Goal: Task Accomplishment & Management: Use online tool/utility

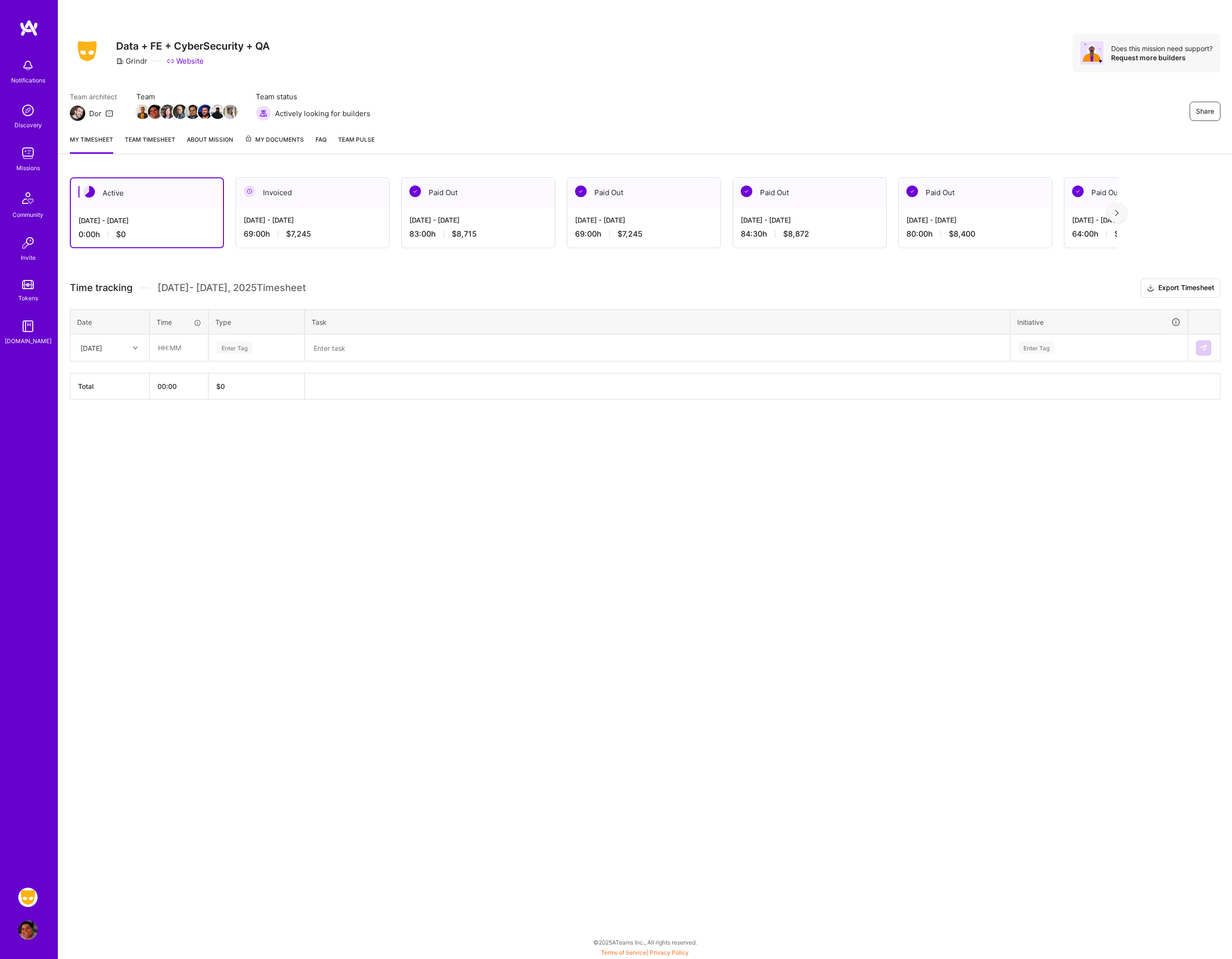
click at [78, 351] on div "[DATE]" at bounding box center [102, 347] width 53 height 16
click at [98, 408] on div "[DATE]" at bounding box center [109, 411] width 78 height 18
click at [162, 523] on div "Share Data + FE + CyberSecurity + QA Grindr Website Does this mission need supp…" at bounding box center [644, 479] width 1174 height 959
click at [169, 345] on input "text" at bounding box center [179, 347] width 58 height 26
type input "00:30"
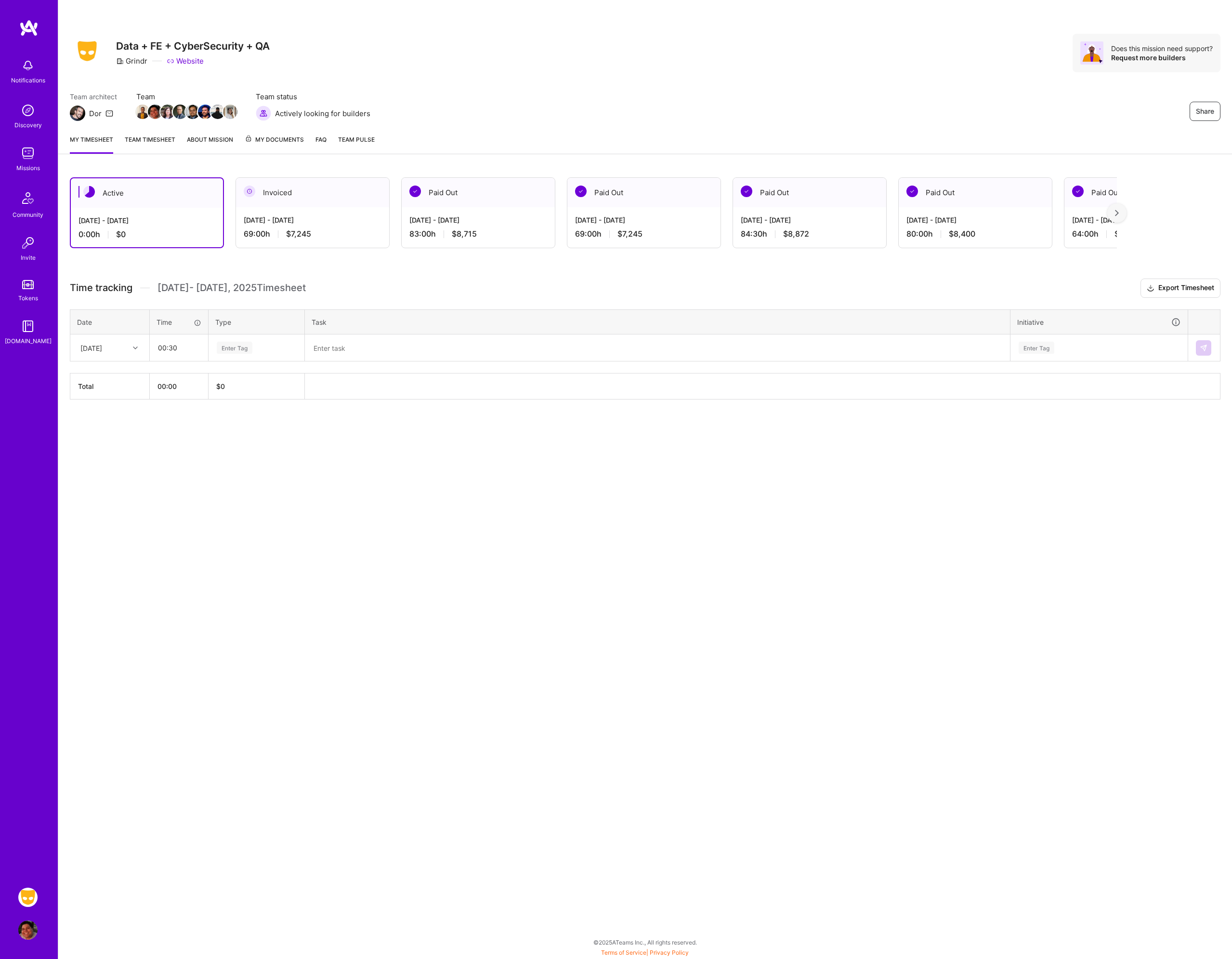
click at [239, 340] on div "Enter Tag" at bounding box center [256, 347] width 95 height 25
type input "mee"
click at [249, 379] on span "Meetings" at bounding box center [231, 379] width 35 height 13
click at [336, 363] on div "Time tracking [DATE] - [DATE] Timesheet Export Timesheet Date Time Type Task In…" at bounding box center [645, 338] width 1151 height 121
click at [342, 355] on textarea at bounding box center [658, 347] width 704 height 25
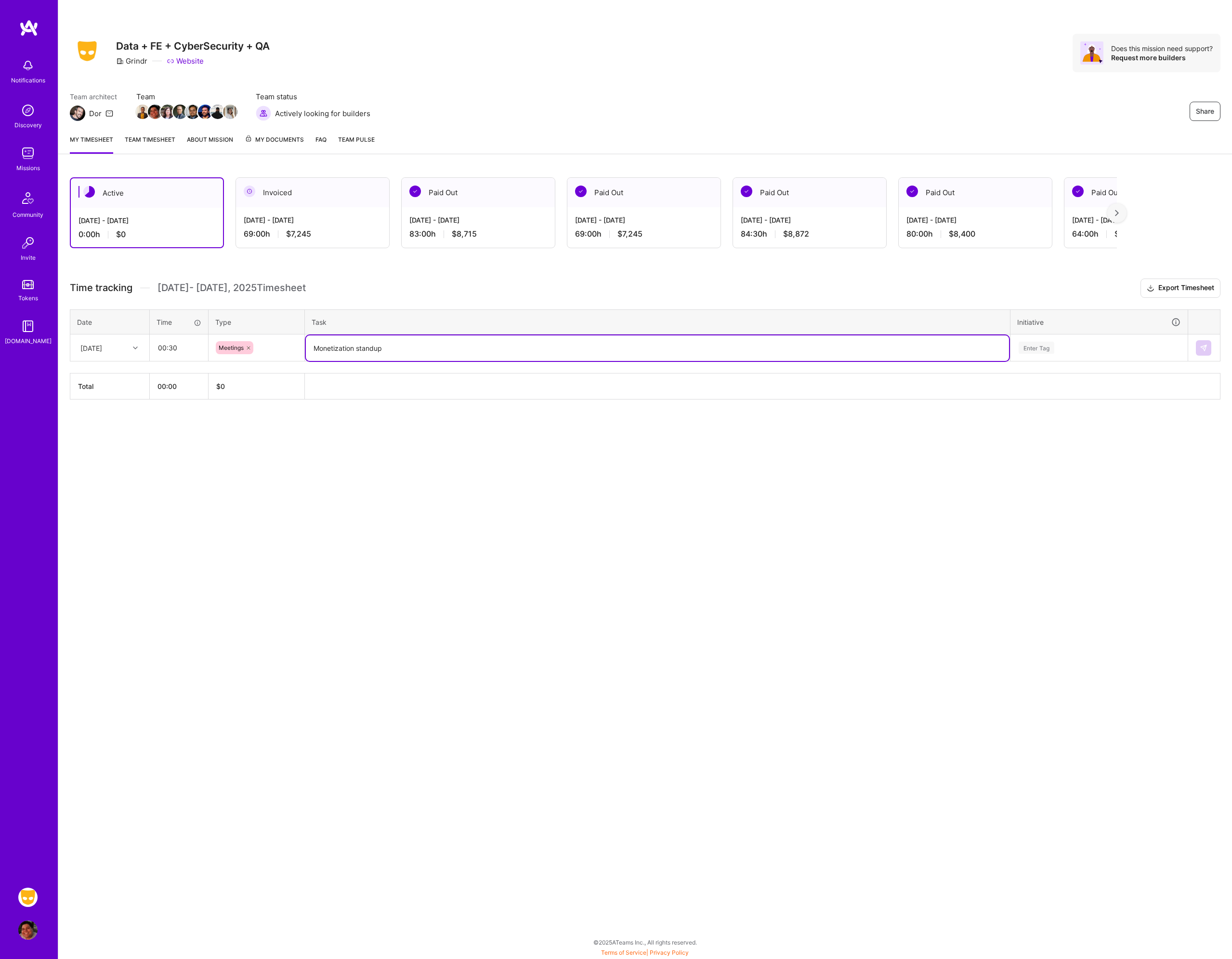
type textarea "Monetization standup"
click at [1074, 342] on div "Enter Tag" at bounding box center [1100, 347] width 163 height 12
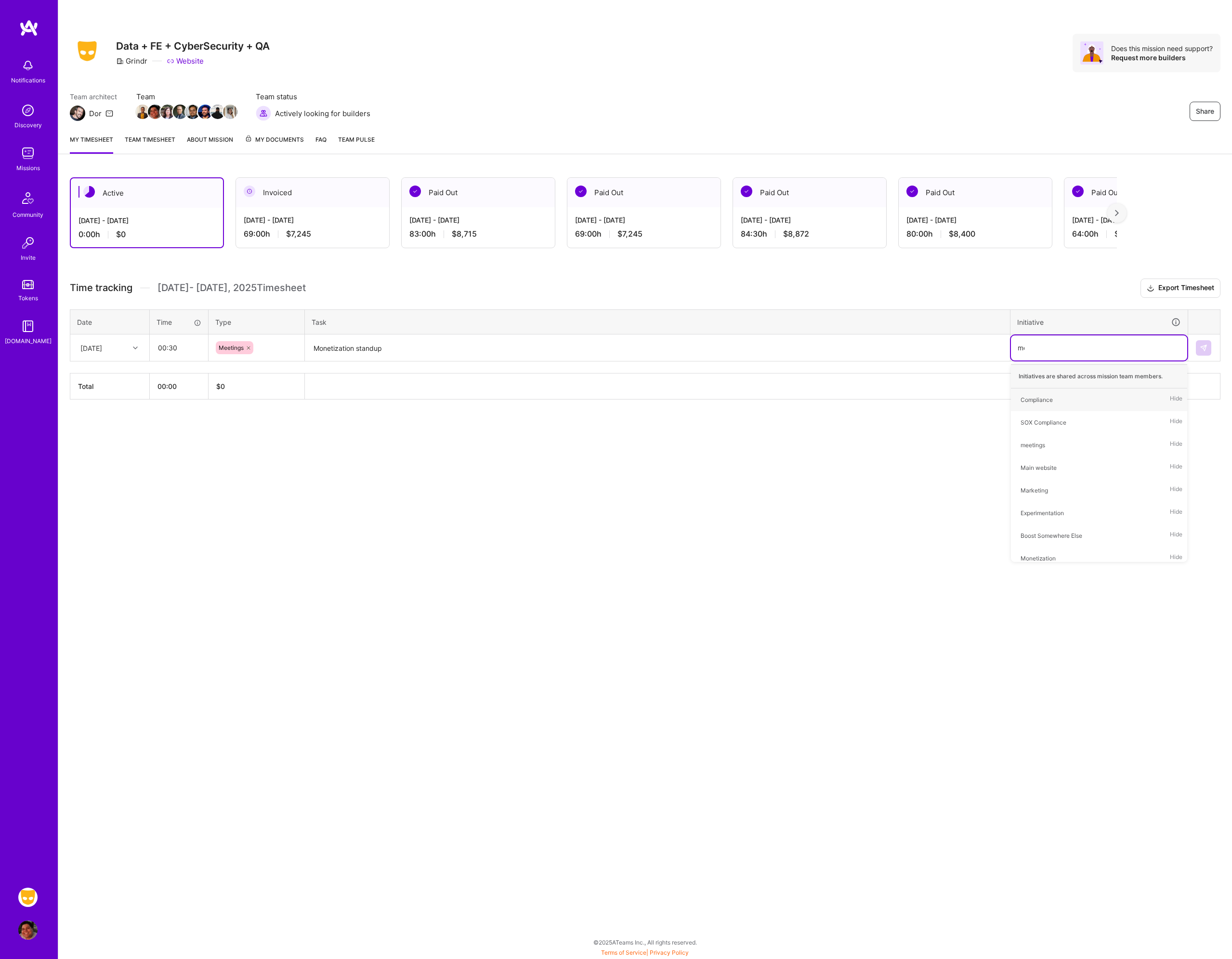
type input "mee"
click at [1055, 398] on div "meetings Hide" at bounding box center [1100, 400] width 176 height 23
click at [1205, 339] on td at bounding box center [1204, 347] width 32 height 27
click at [1203, 349] on img at bounding box center [1203, 347] width 7 height 7
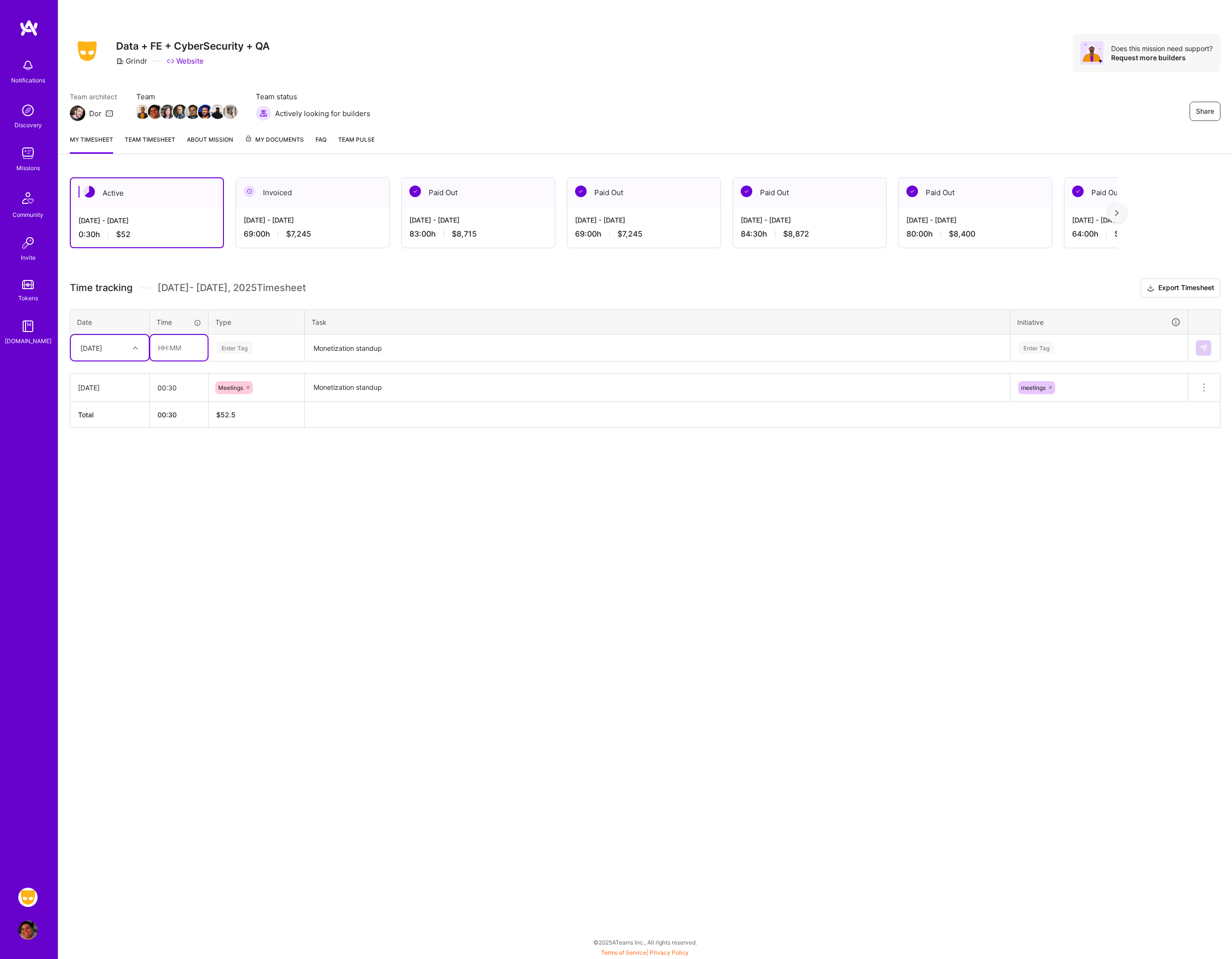
click at [167, 346] on input "text" at bounding box center [179, 347] width 58 height 26
drag, startPoint x: 257, startPoint y: 361, endPoint x: 263, endPoint y: 350, distance: 12.5
click at [257, 361] on table "Date Time Type Task Initiative [DATE] 02:00 Enter Tag Monetization standup Ente…" at bounding box center [645, 336] width 1151 height 53
click at [263, 349] on div "Enter Tag" at bounding box center [256, 347] width 81 height 12
click at [186, 348] on input "02:00" at bounding box center [179, 347] width 58 height 26
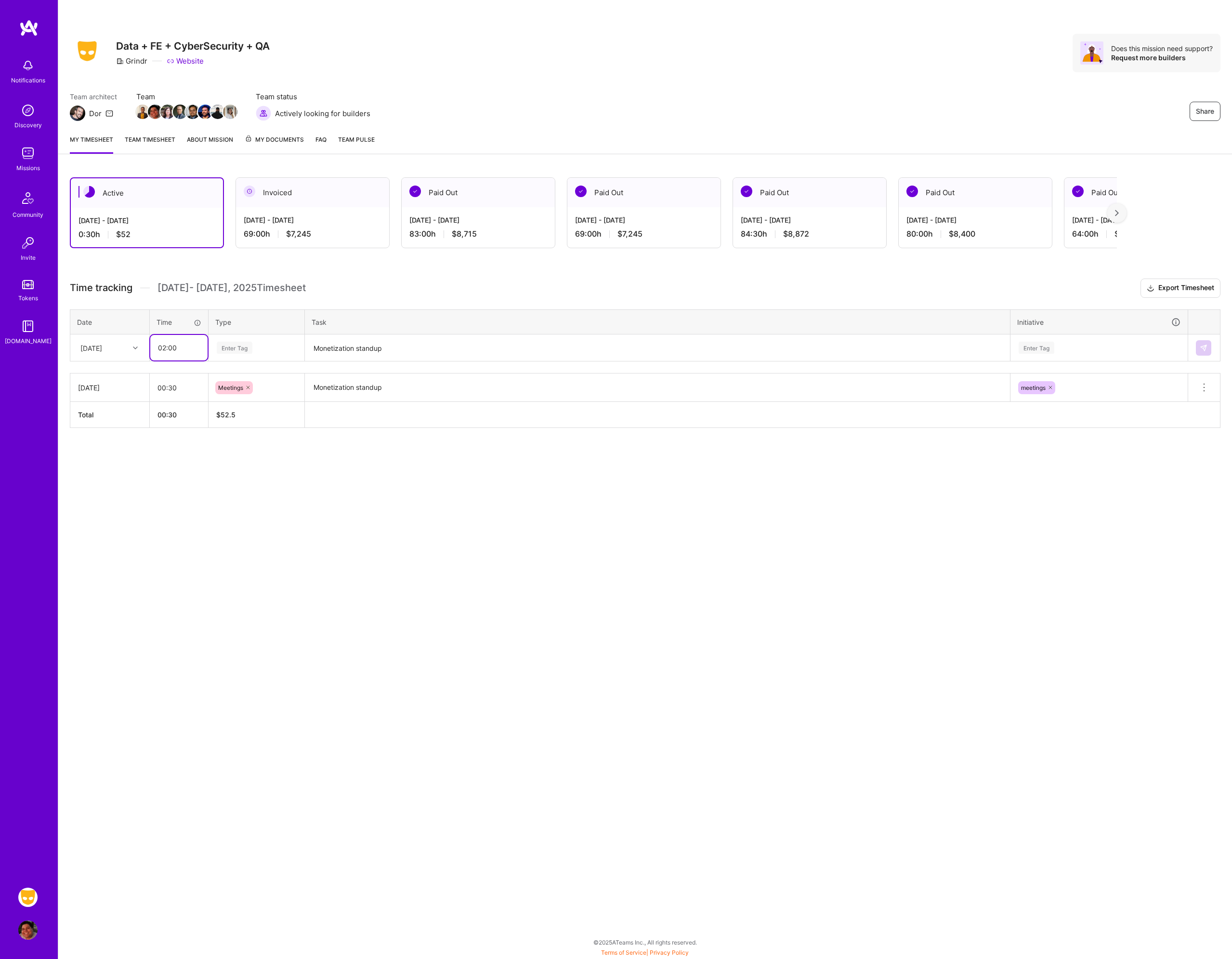
click at [186, 348] on input "02:00" at bounding box center [179, 347] width 58 height 26
type input "03:00"
click at [227, 350] on div "Enter Tag" at bounding box center [234, 347] width 35 height 15
type input "plann"
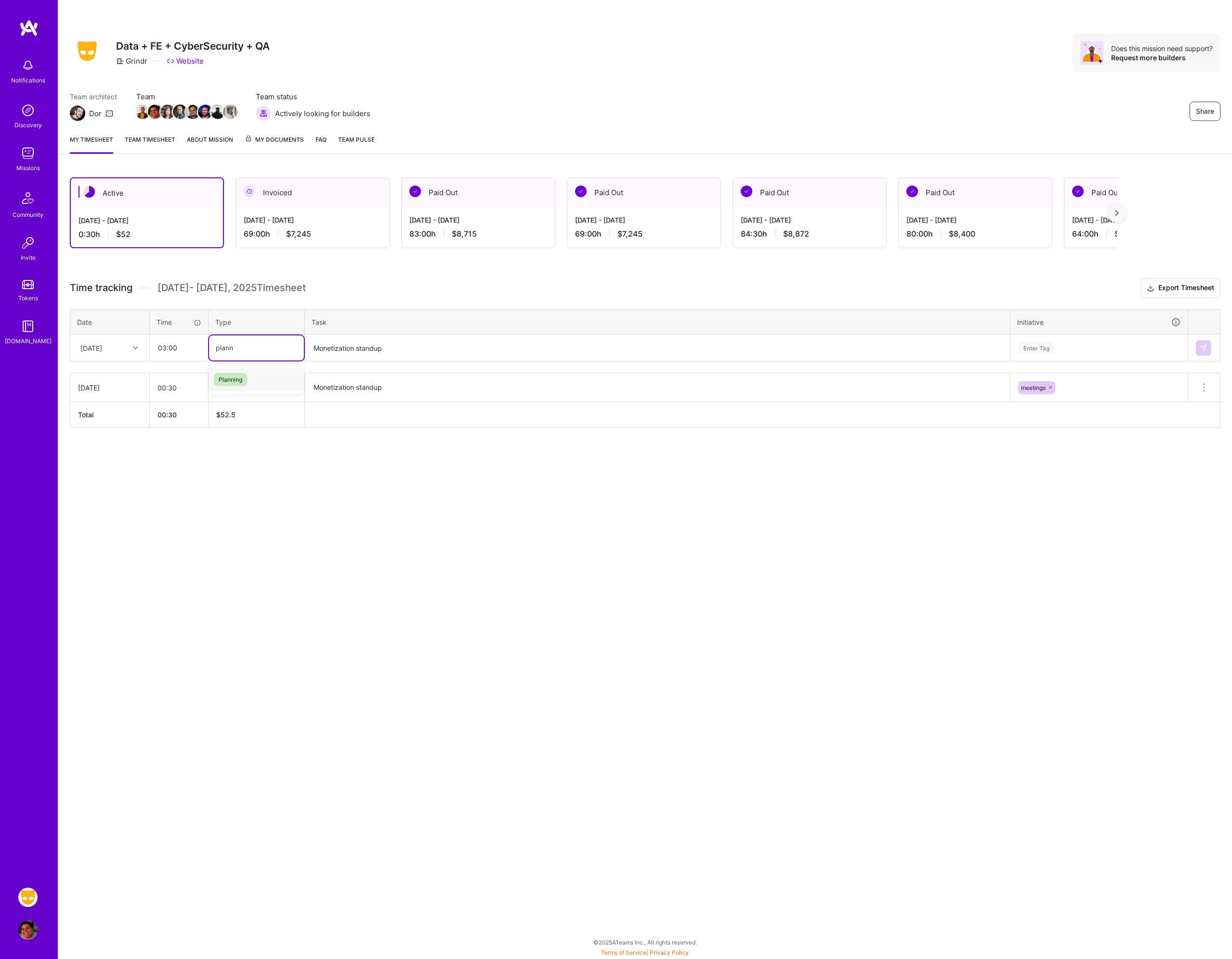
click at [262, 379] on div "Planning" at bounding box center [256, 379] width 95 height 23
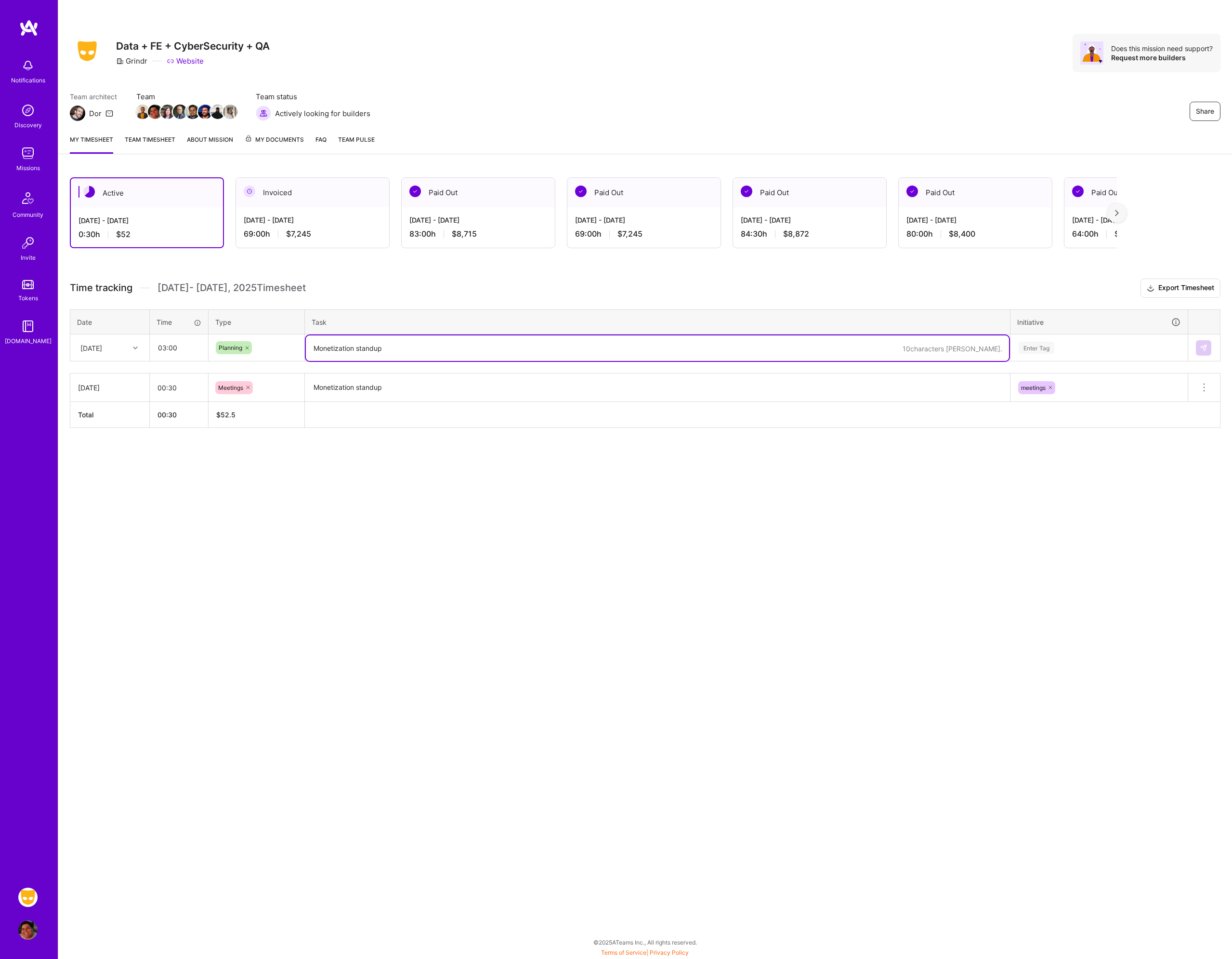
click at [348, 347] on textarea "Monetization standup" at bounding box center [658, 347] width 704 height 26
type textarea "Max Store Bug Bash, Testlio release test planning"
click at [1067, 351] on div "Enter Tag" at bounding box center [1100, 347] width 163 height 12
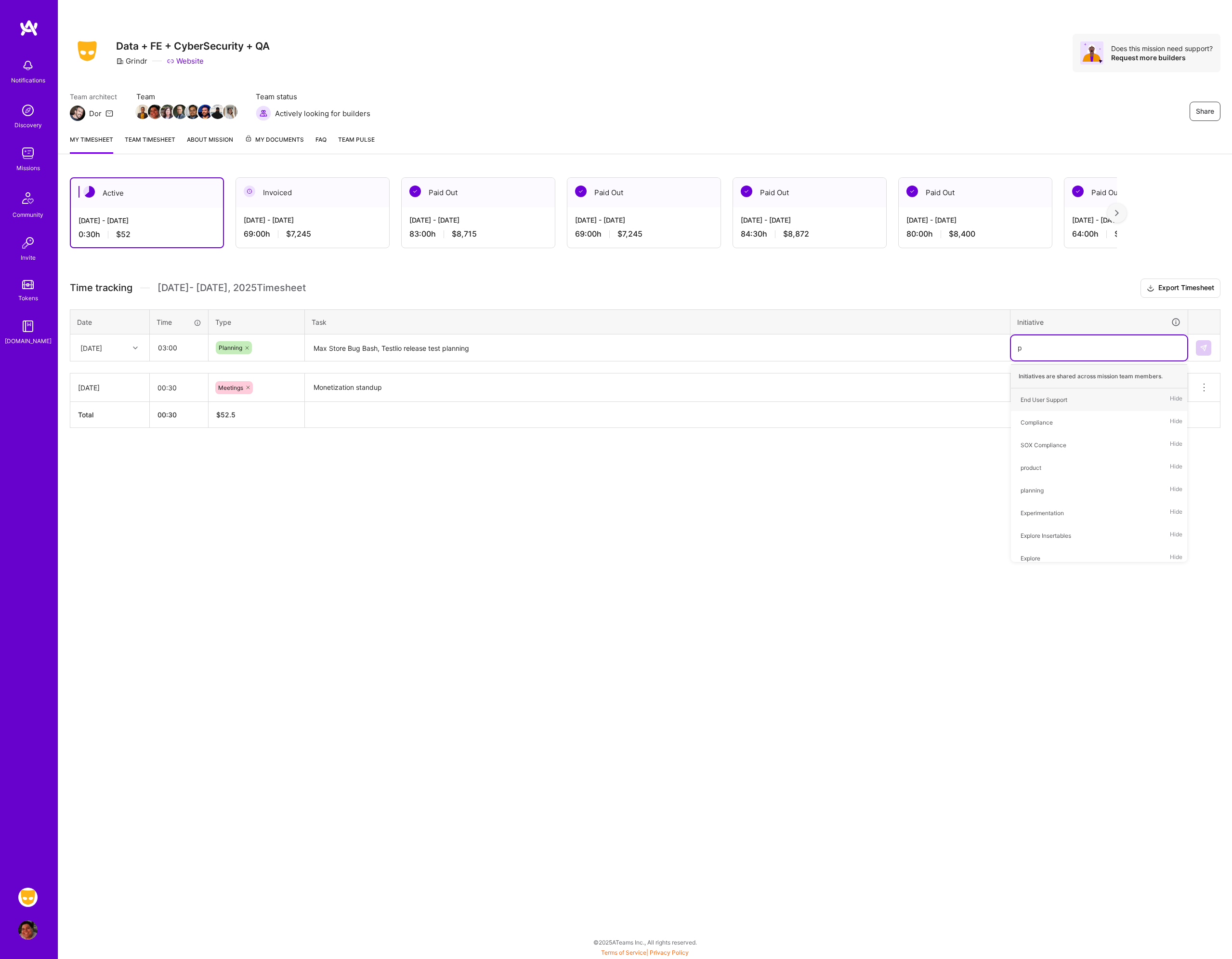
type input "pl"
click at [1043, 450] on span "planning" at bounding box center [1033, 445] width 33 height 13
click at [1197, 347] on button at bounding box center [1204, 347] width 16 height 16
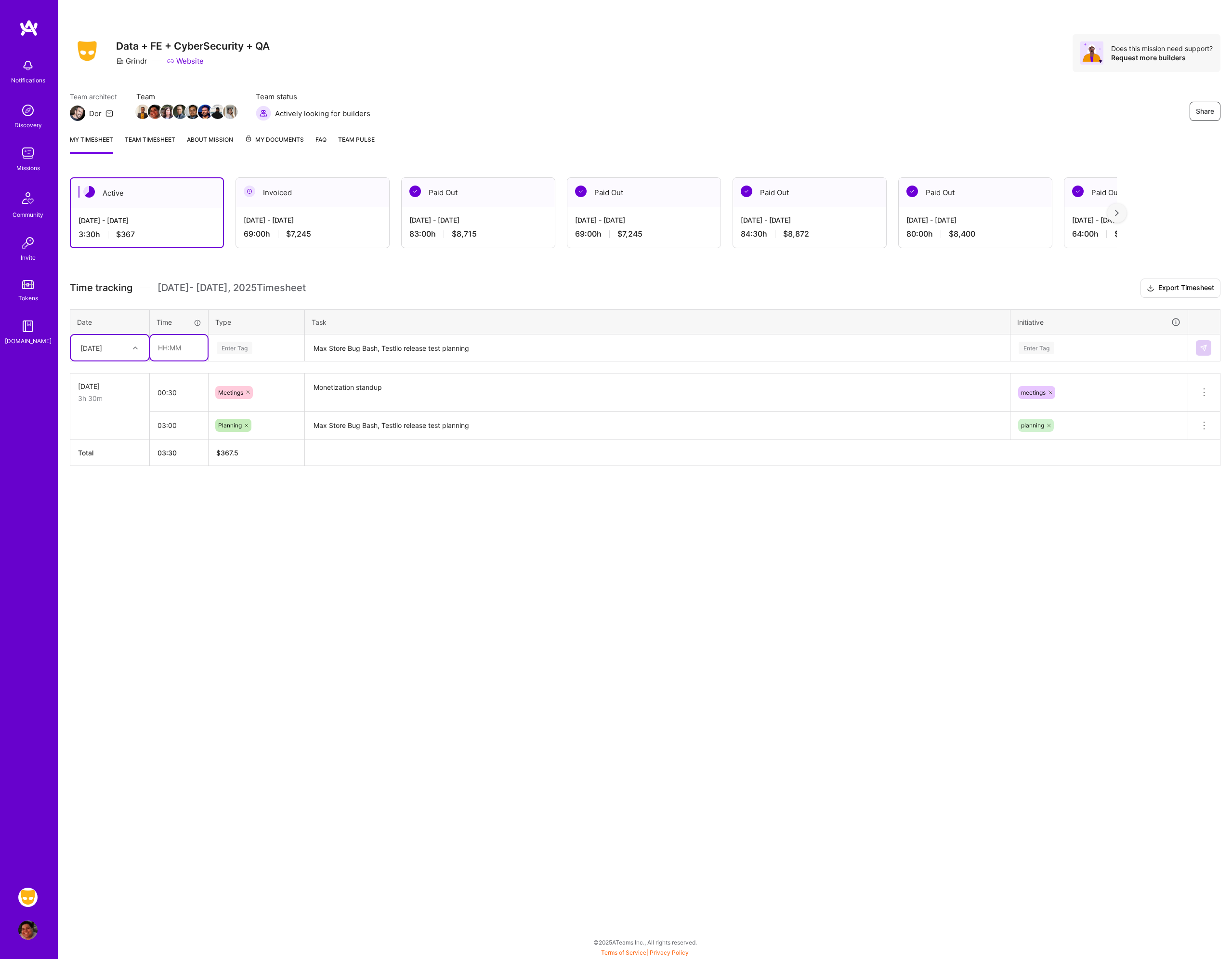
click at [165, 347] on input "text" at bounding box center [179, 347] width 58 height 26
type input "04:30"
click at [254, 343] on div "Enter Tag" at bounding box center [256, 347] width 81 height 12
type input "tes"
click at [244, 375] on span "Testing" at bounding box center [229, 379] width 30 height 13
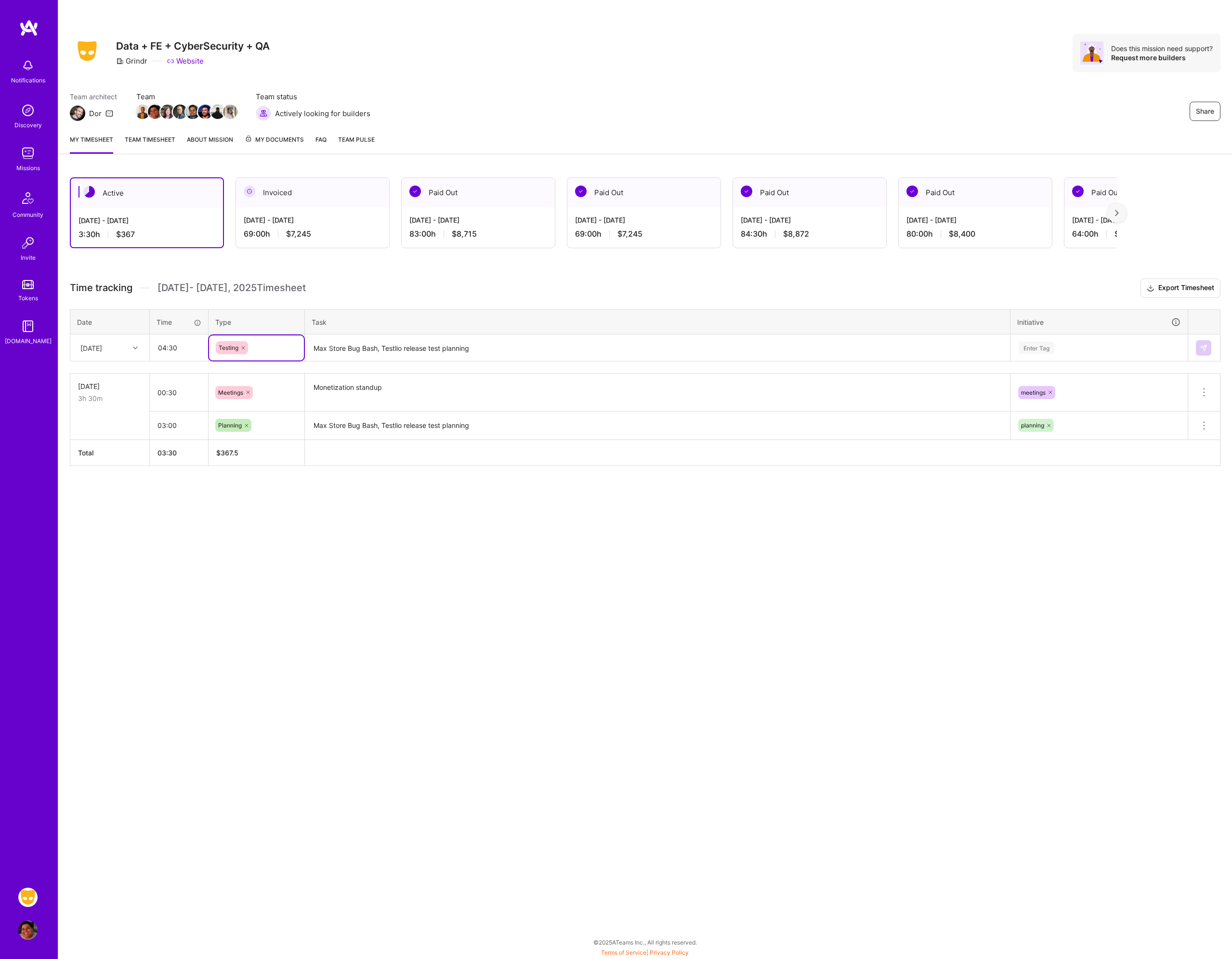
click at [250, 623] on div "Share Data + FE + CyberSecurity + QA Grindr Website Does this mission need supp…" at bounding box center [644, 479] width 1174 height 959
click at [374, 346] on textarea "Max Store Bug Bash, Testlio release test planning" at bounding box center [658, 347] width 704 height 26
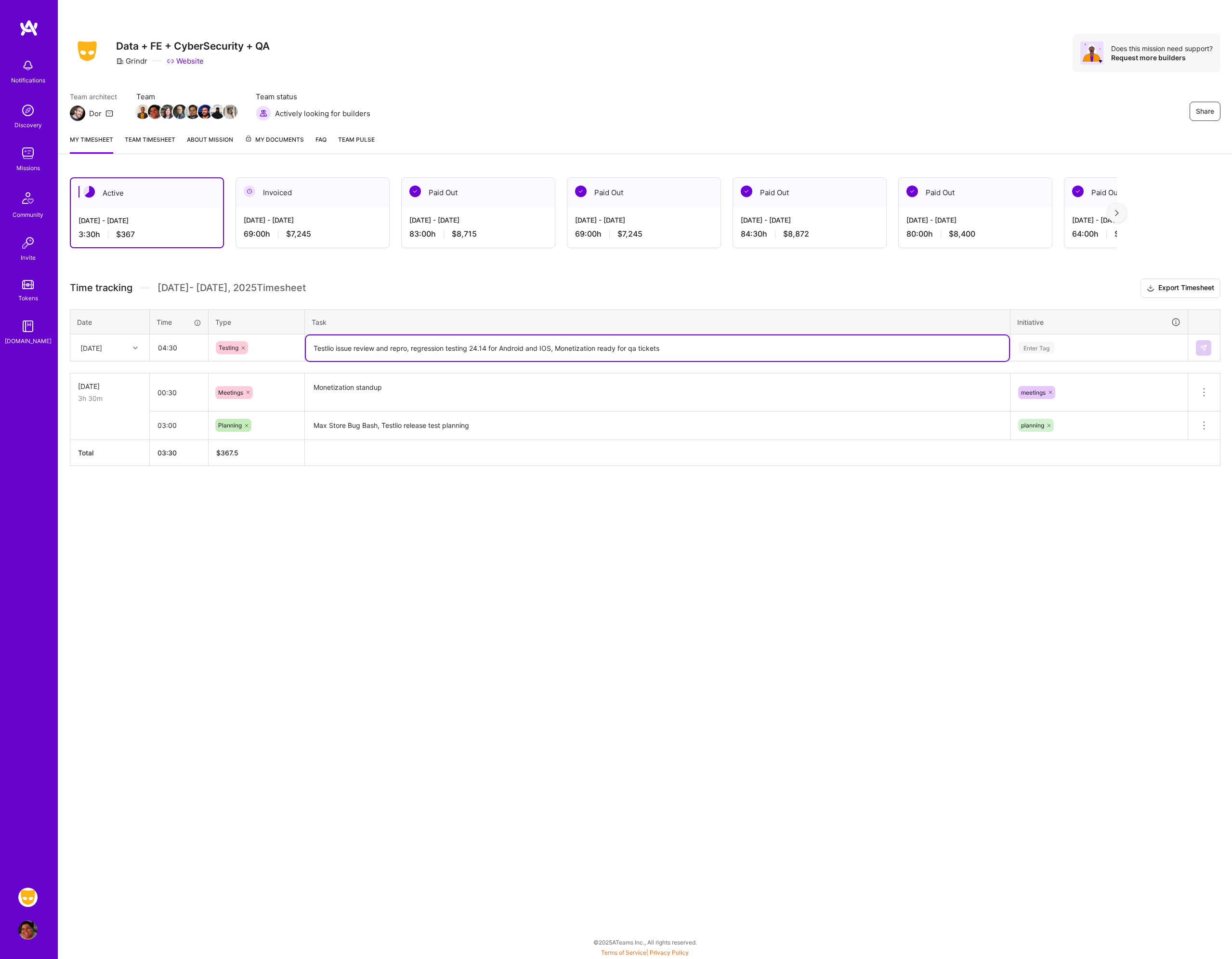
type textarea "Testlio issue review and repro, regression testing 24.14 for Android and IOS, M…"
click at [377, 426] on textarea "Max Store Bug Bash, Testlio release test planning" at bounding box center [658, 426] width 704 height 26
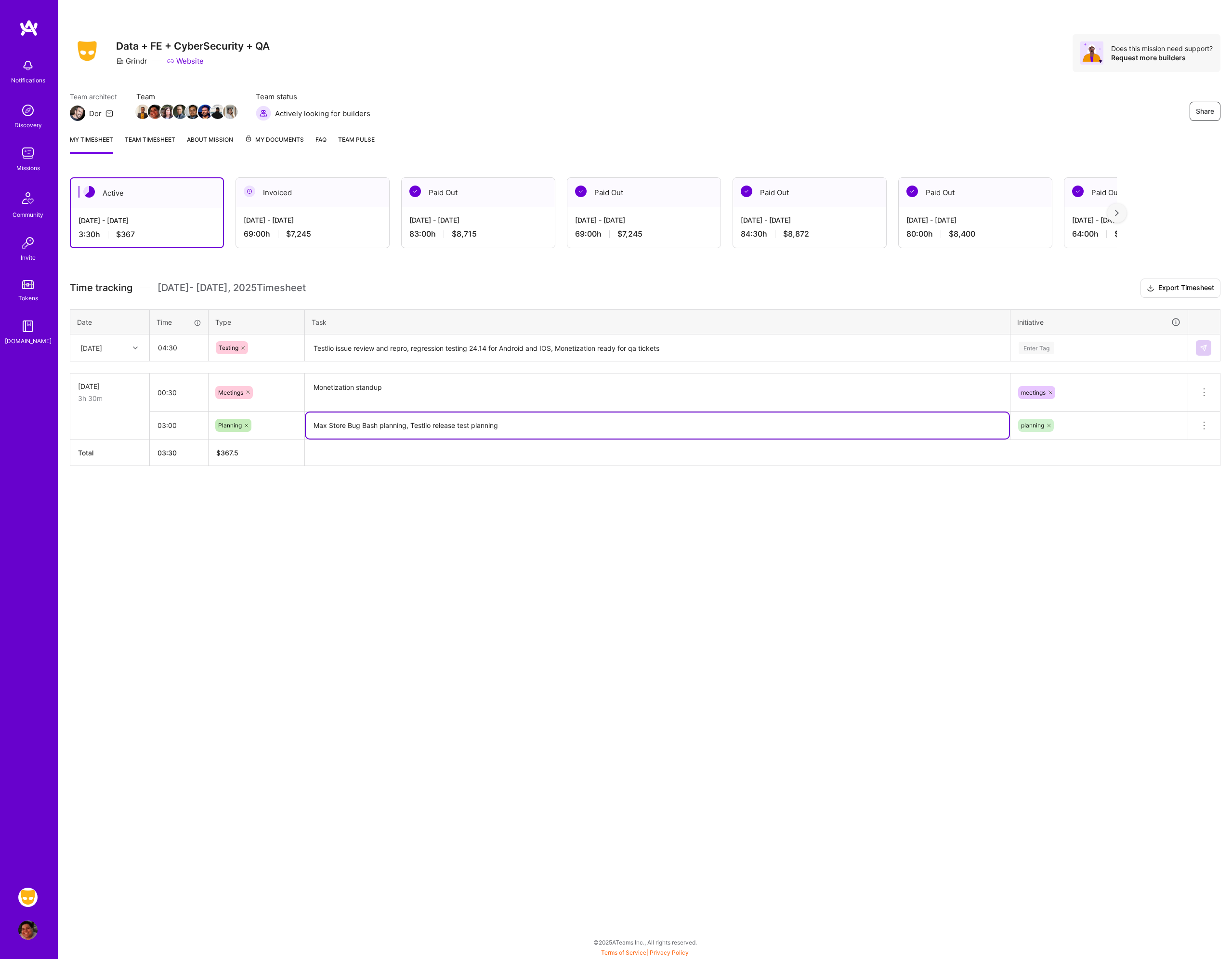
type textarea "Max Store Bug Bash planning, Testlio release test planning"
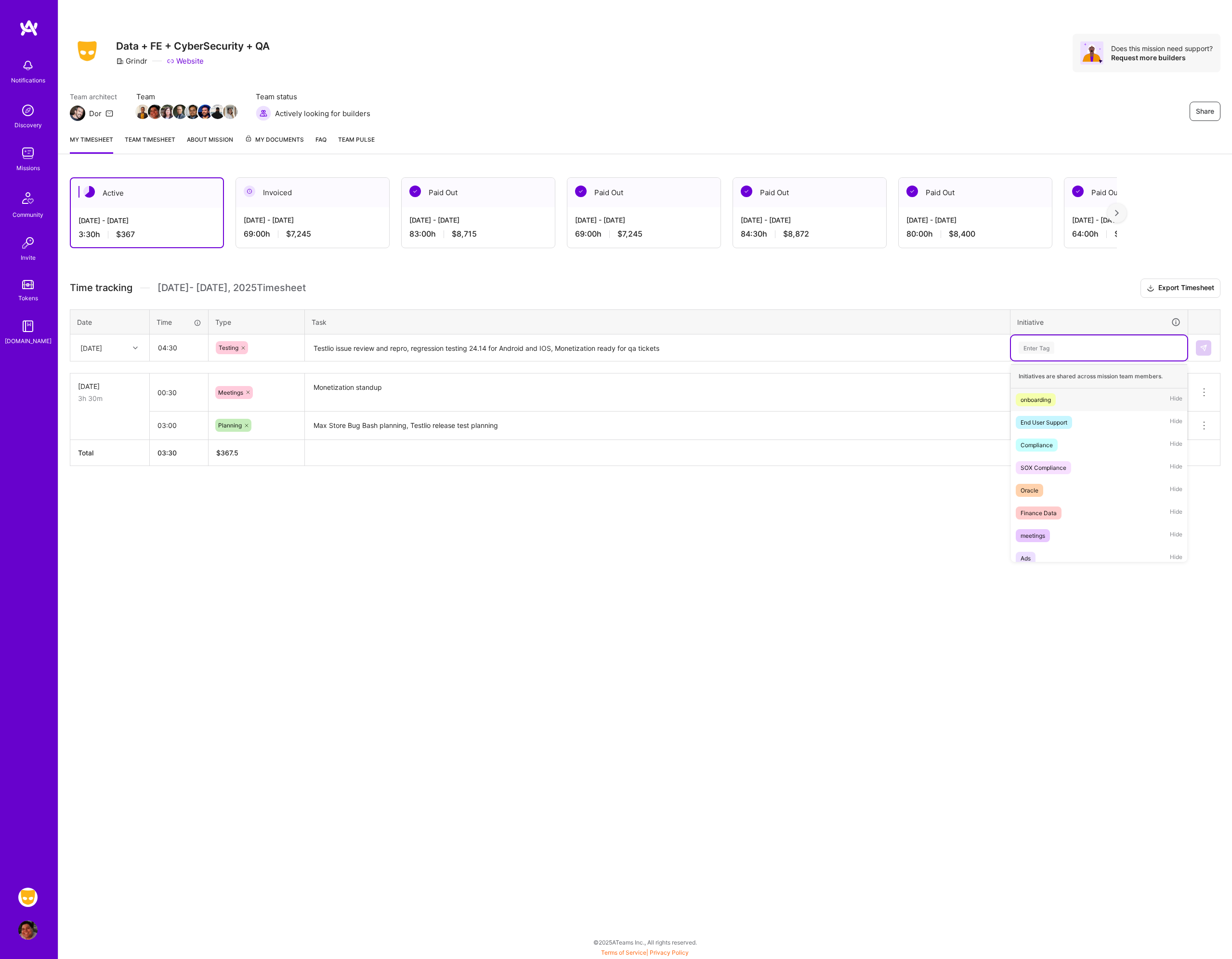
click at [1117, 338] on div "Enter Tag" at bounding box center [1100, 347] width 176 height 25
type input "tes"
click at [1042, 398] on span "testing" at bounding box center [1030, 400] width 28 height 13
click at [1206, 347] on img at bounding box center [1203, 347] width 7 height 7
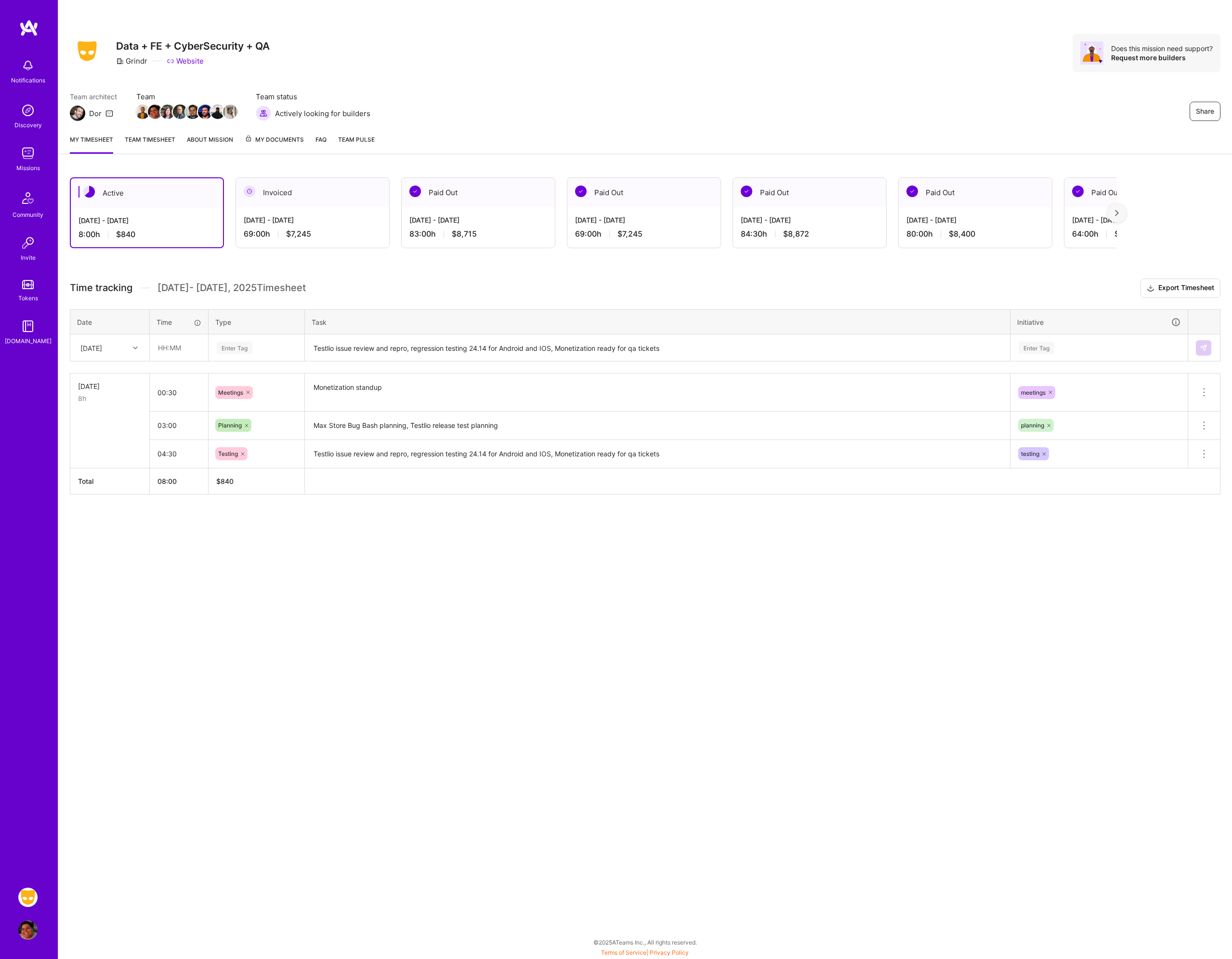
drag, startPoint x: 171, startPoint y: 537, endPoint x: 139, endPoint y: 452, distance: 90.8
click at [170, 537] on div "Active [DATE] - [DATE] 8:00 h $840 Invoiced [DATE] - [DATE] 69:00 h $7,245 Paid…" at bounding box center [645, 353] width 1174 height 376
click at [102, 347] on div "[DATE]" at bounding box center [91, 347] width 21 height 10
click at [108, 411] on div "[DATE]" at bounding box center [109, 411] width 78 height 18
click at [182, 584] on div "Share Data + FE + CyberSecurity + QA Grindr Website Does this mission need supp…" at bounding box center [644, 479] width 1174 height 959
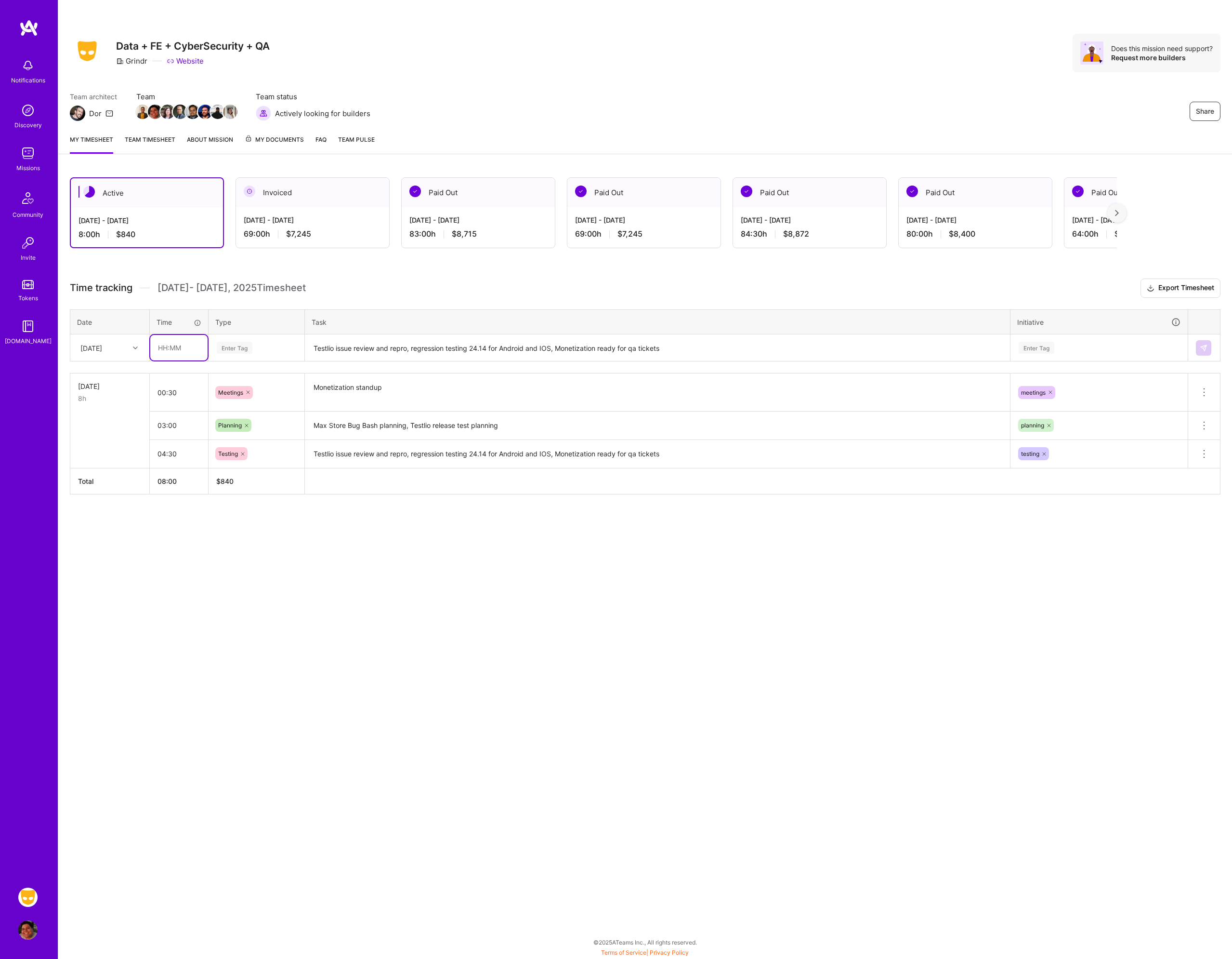
click at [178, 351] on input "text" at bounding box center [179, 347] width 58 height 26
type input "04:00"
click at [252, 351] on div "Enter Tag" at bounding box center [234, 347] width 35 height 15
type input "mee"
click at [248, 380] on span "Meetings" at bounding box center [231, 379] width 35 height 13
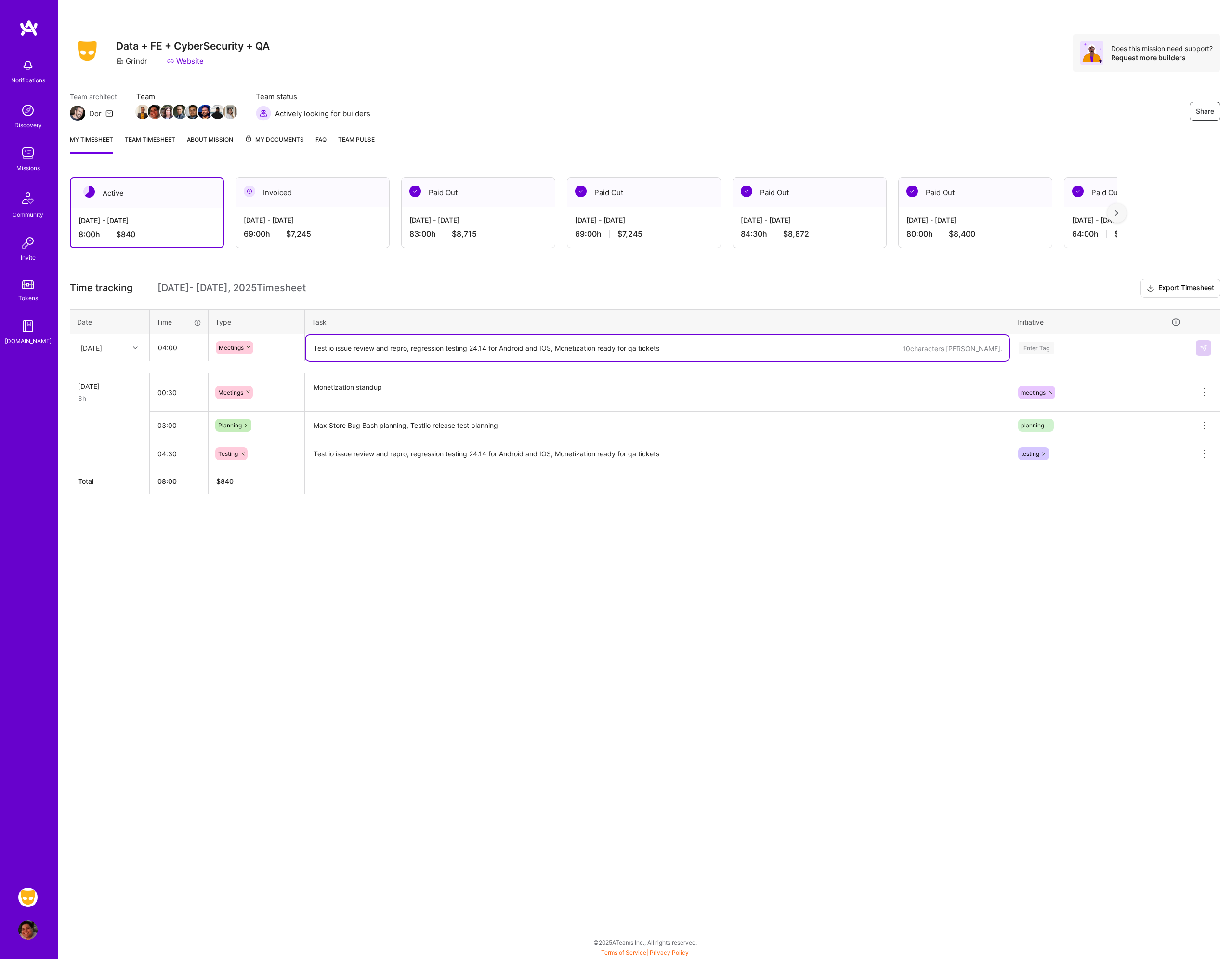
click at [356, 343] on textarea "Testlio issue review and repro, regression testing 24.14 for Android and IOS, M…" at bounding box center [658, 347] width 704 height 26
type textarea "Weekly QA Meeting, Max Store Dev Bug Bash, Release Management Committee, Testli…"
click at [1086, 340] on div "Enter Tag" at bounding box center [1100, 347] width 176 height 25
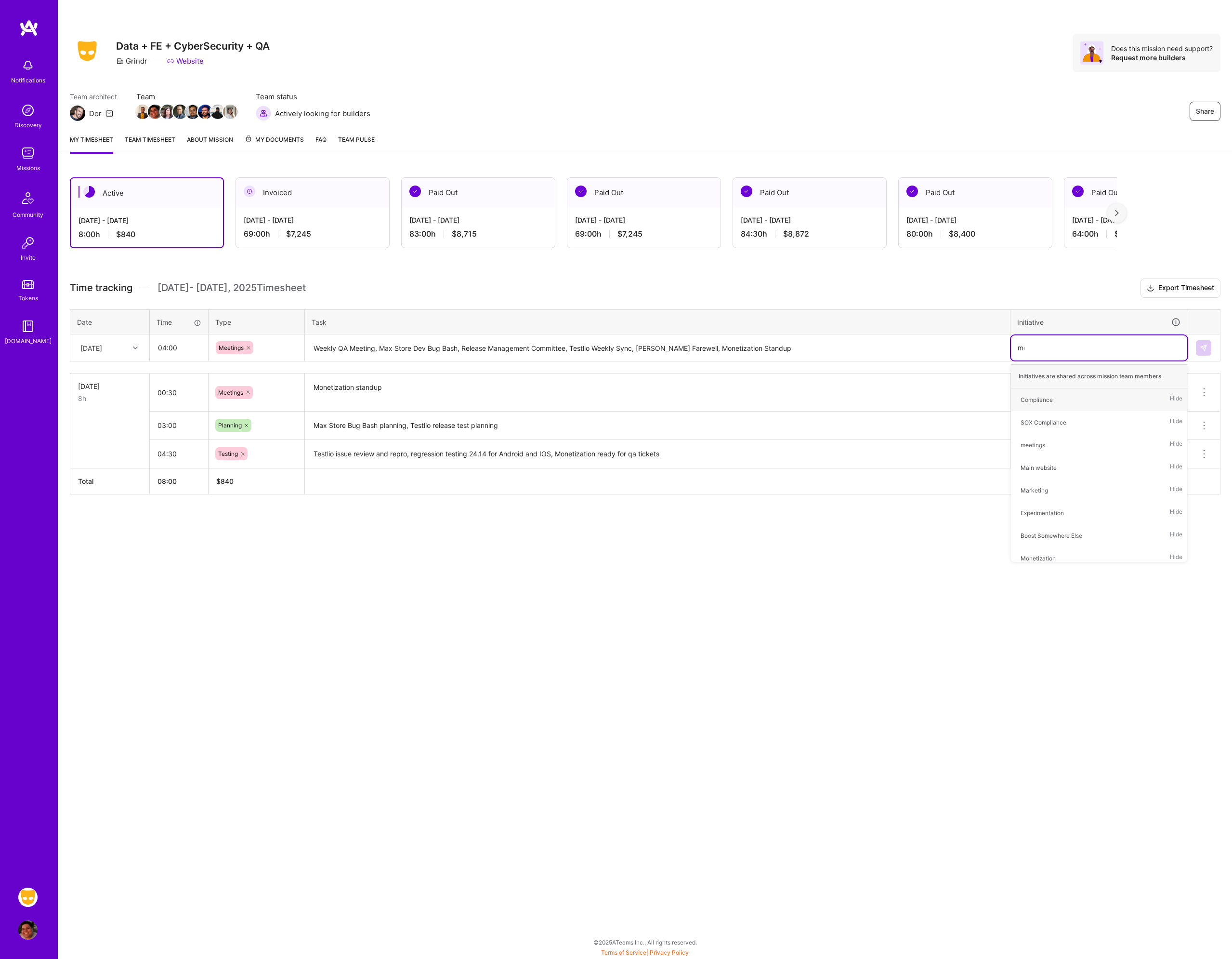
type input "mee"
click at [1045, 400] on div "meetings" at bounding box center [1033, 399] width 25 height 10
click at [1206, 349] on img at bounding box center [1203, 347] width 7 height 7
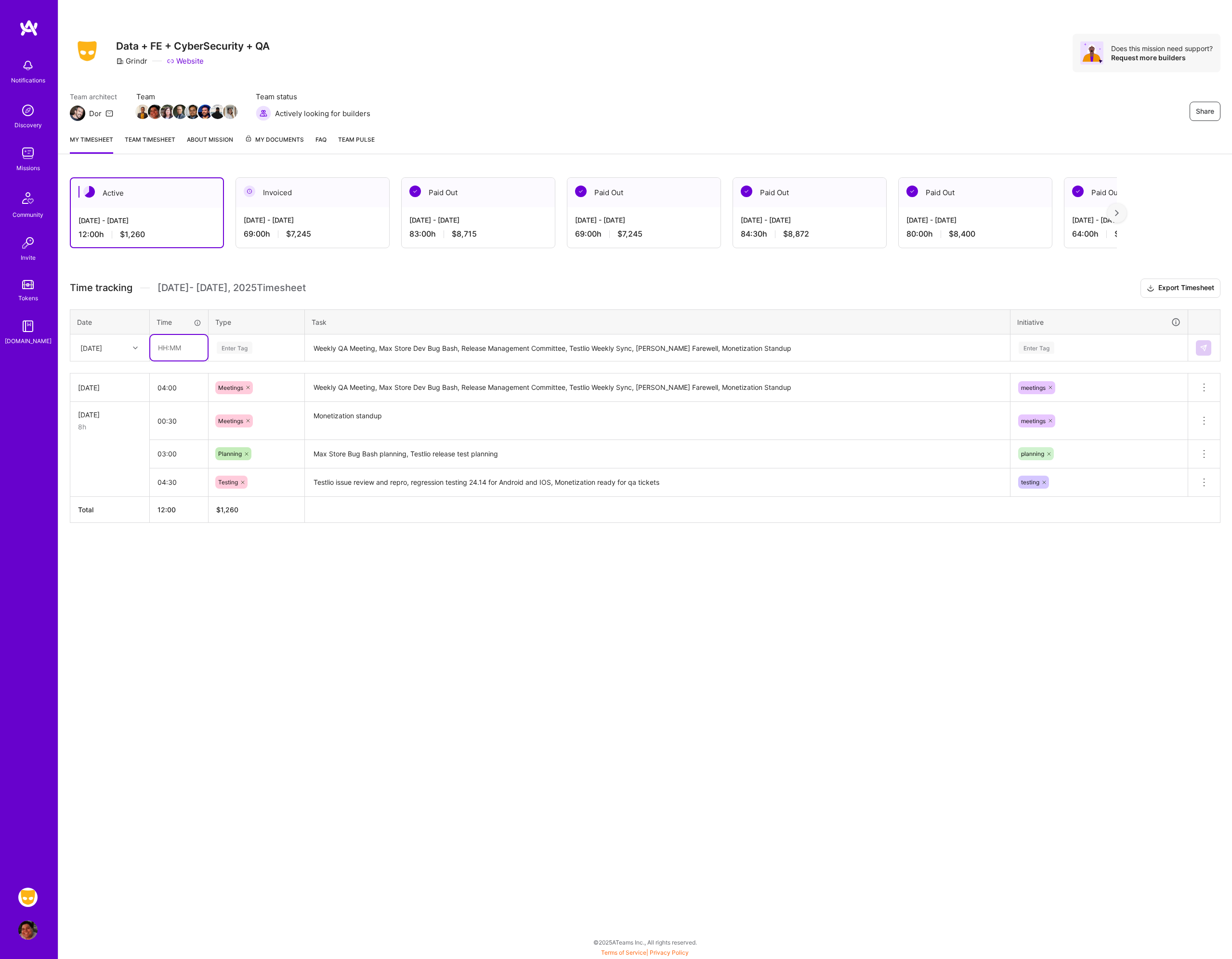
click at [171, 348] on input "text" at bounding box center [179, 347] width 58 height 26
type input "02:00"
click at [260, 345] on div "Enter Tag" at bounding box center [256, 347] width 81 height 12
type input "docum"
click at [252, 376] on span "Documentation" at bounding box center [239, 379] width 51 height 13
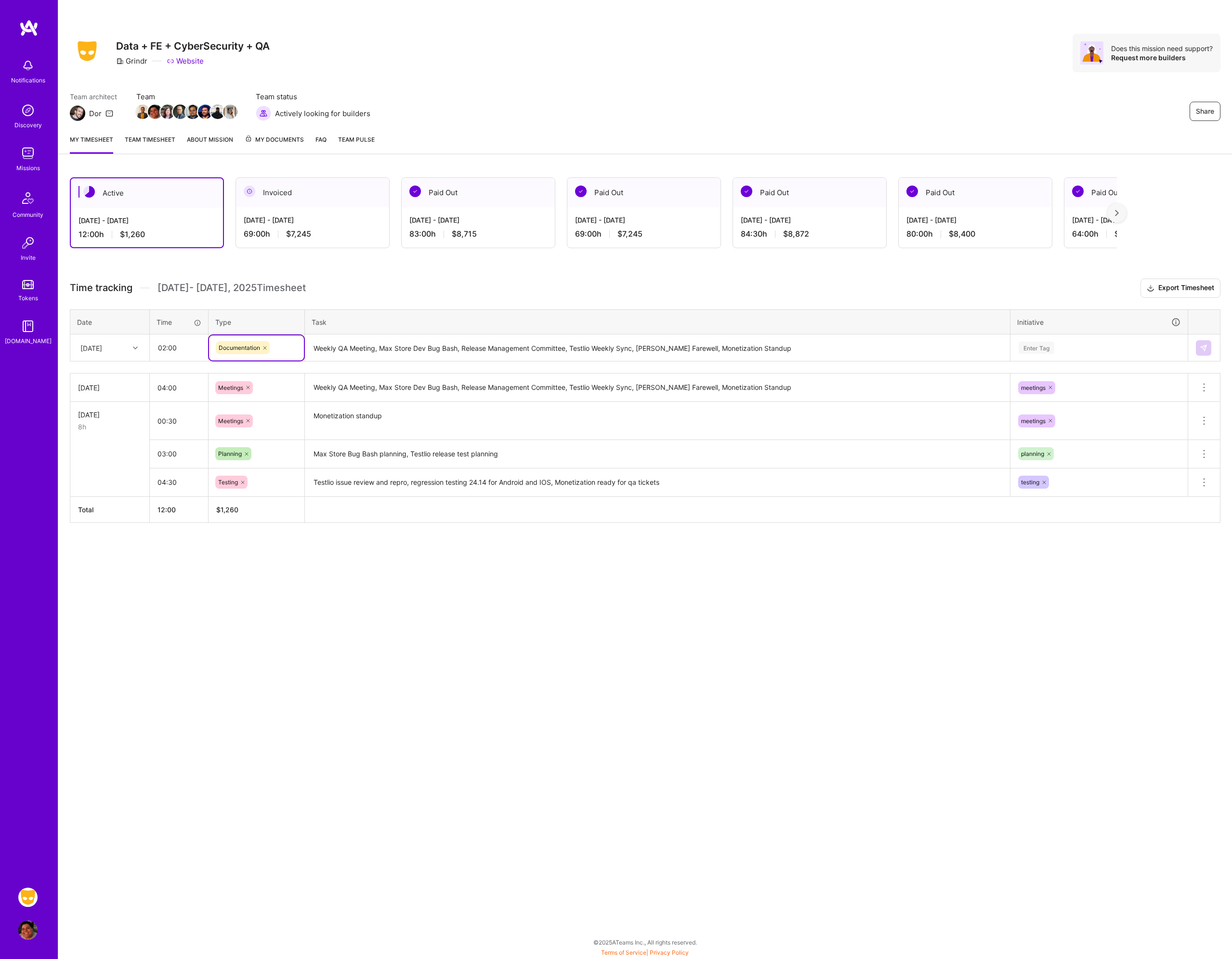
click at [370, 349] on textarea "Weekly QA Meeting, Max Store Dev Bug Bash, Release Management Committee, Testli…" at bounding box center [658, 347] width 704 height 26
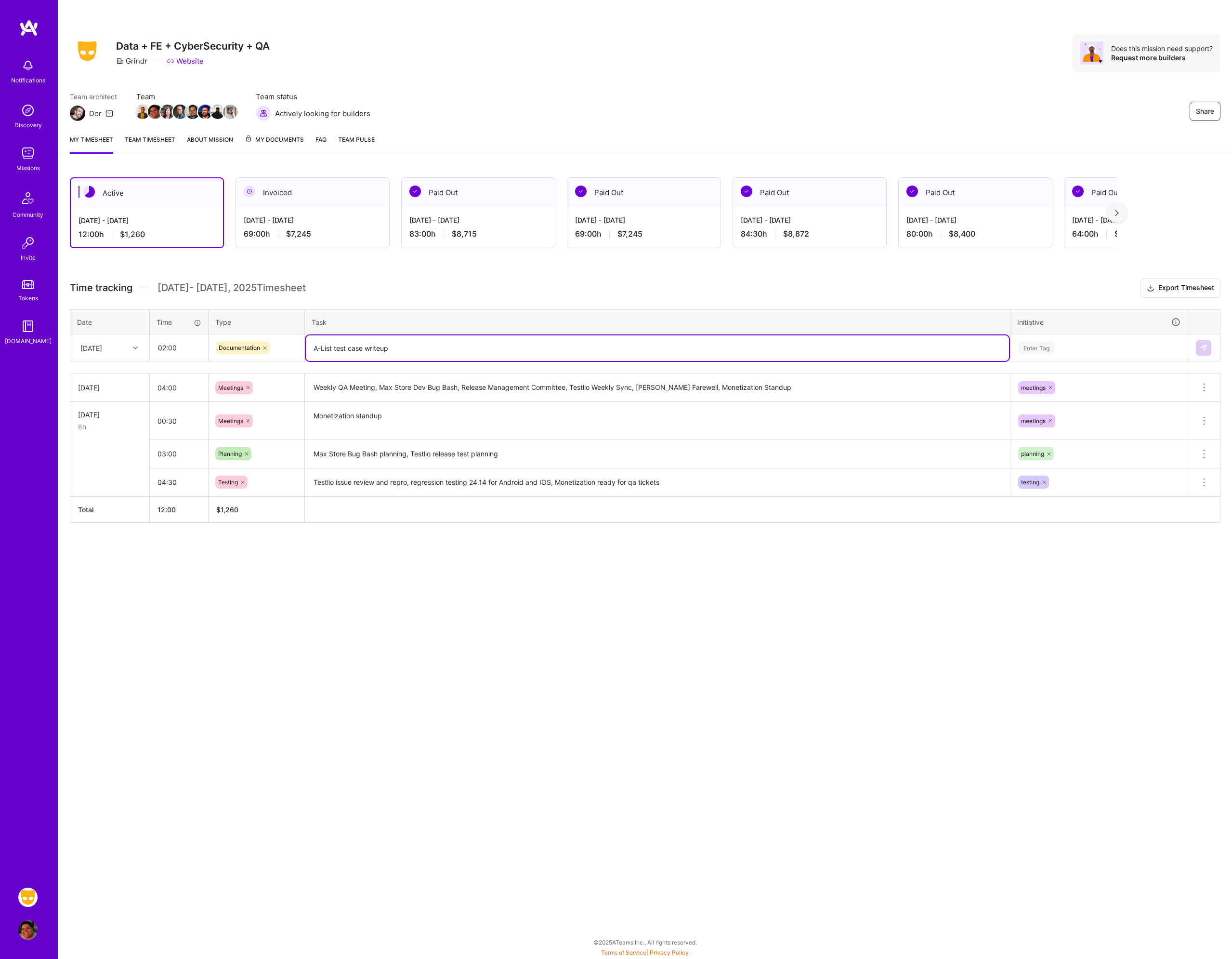
click at [333, 348] on textarea "A-List test case writeup" at bounding box center [658, 347] width 704 height 26
click at [425, 349] on textarea "A-List V3 test case writeup" at bounding box center [658, 347] width 704 height 26
type textarea "A-List V3 test case writeup, update to strategy doc"
click at [174, 351] on input "02:00" at bounding box center [179, 347] width 58 height 26
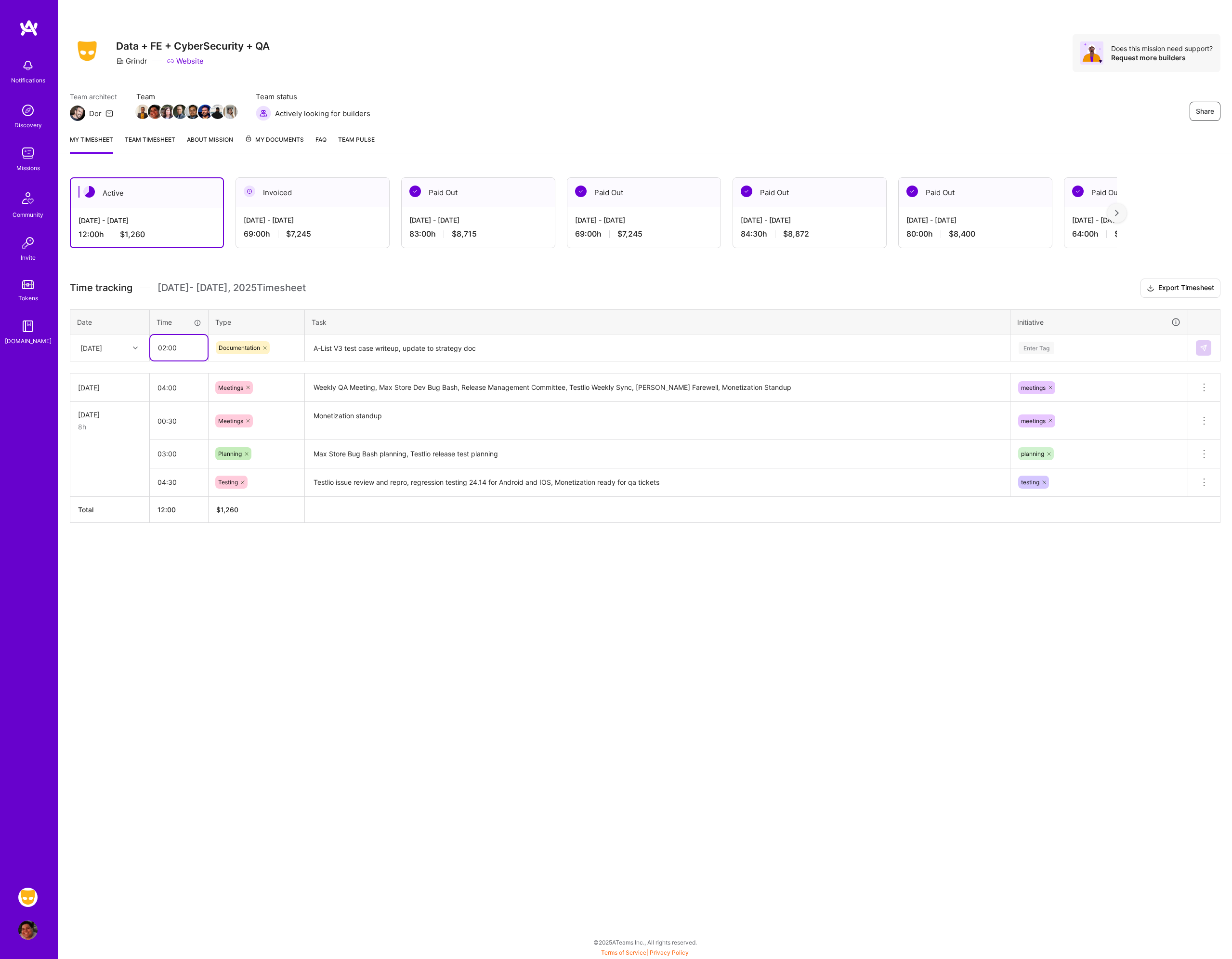
click at [174, 351] on input "02:00" at bounding box center [179, 347] width 58 height 26
type input "03:00"
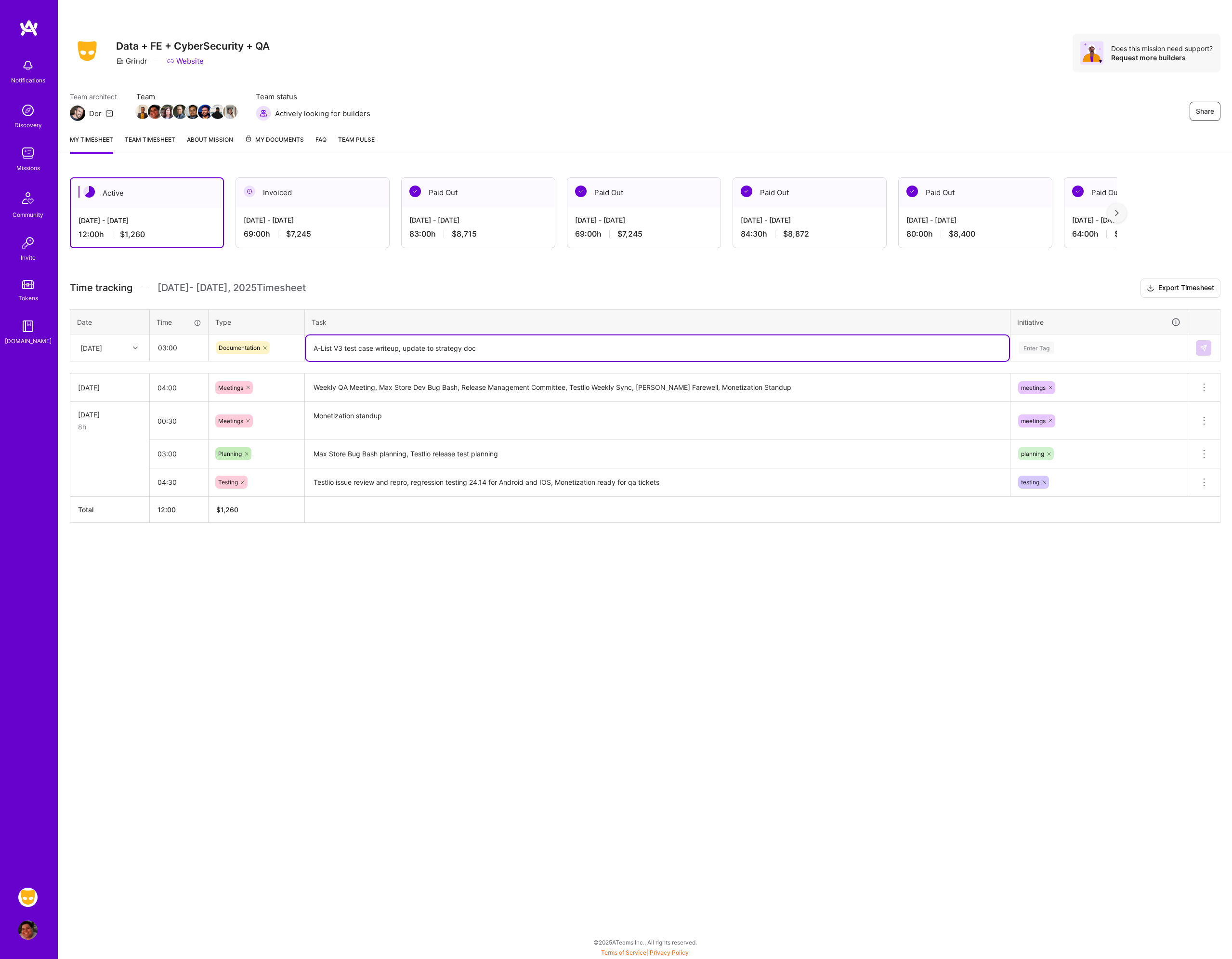
click at [565, 350] on textarea "A-List V3 test case writeup, update to strategy doc" at bounding box center [658, 347] width 704 height 26
click at [1050, 349] on div "Enter Tag" at bounding box center [1036, 347] width 35 height 15
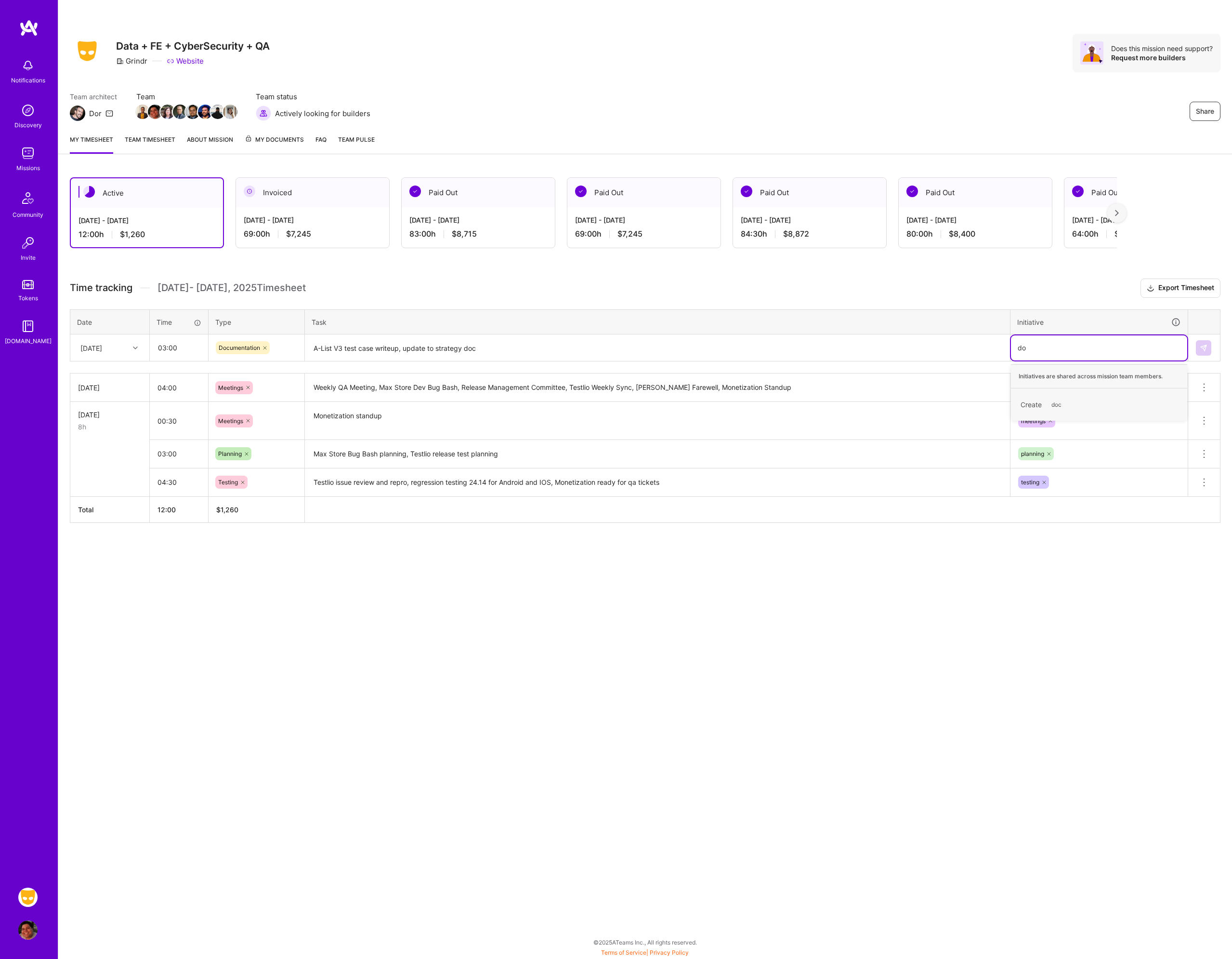
type input "d"
type input "tes"
click at [1034, 393] on span "testing" at bounding box center [1030, 400] width 28 height 13
click at [1202, 345] on img at bounding box center [1203, 347] width 7 height 7
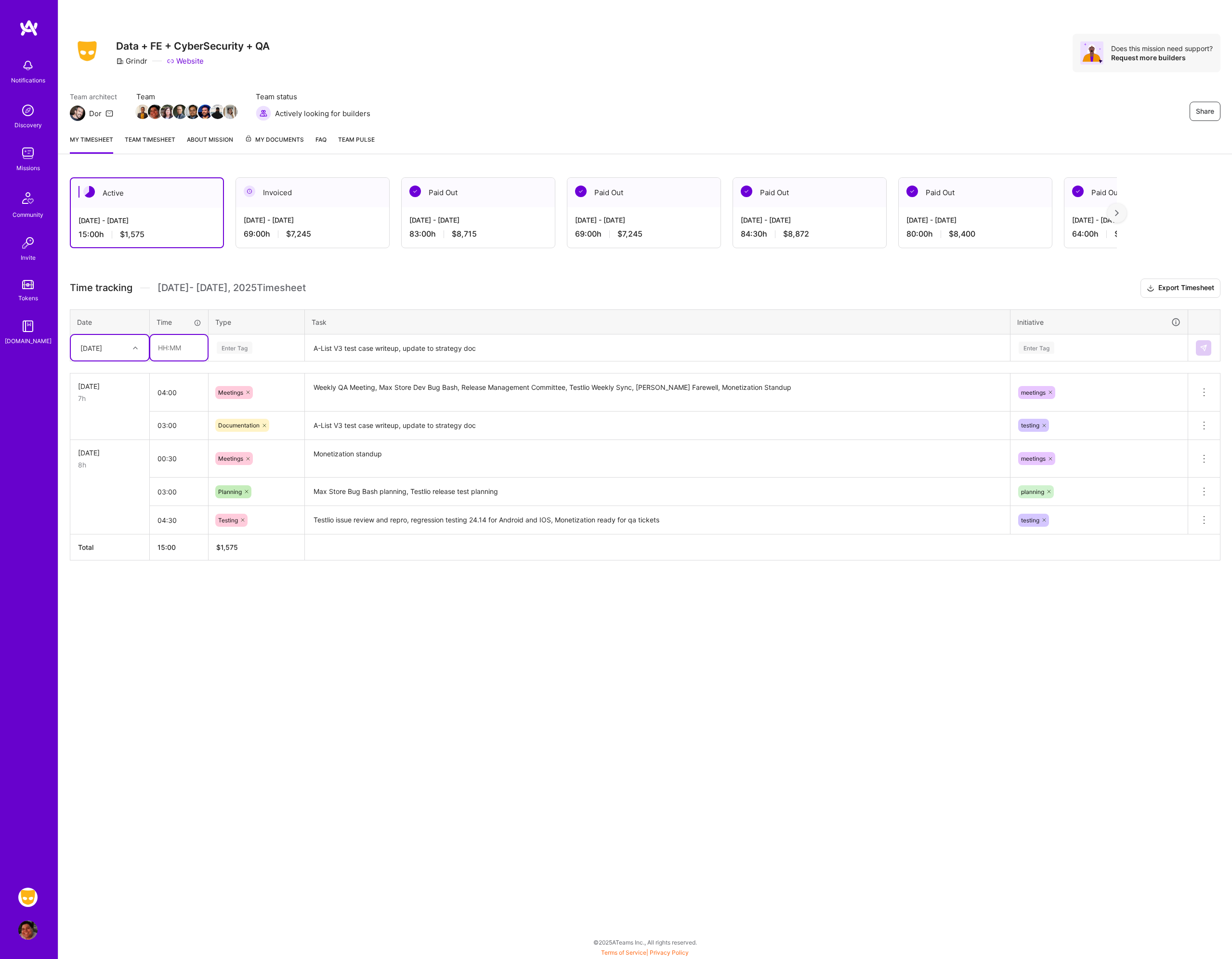
click at [169, 352] on input "text" at bounding box center [179, 347] width 58 height 26
type input "01:00"
click at [261, 350] on div "Enter Tag" at bounding box center [256, 347] width 81 height 12
click at [256, 344] on div "Enter Tag" at bounding box center [256, 347] width 81 height 12
type input "tes"
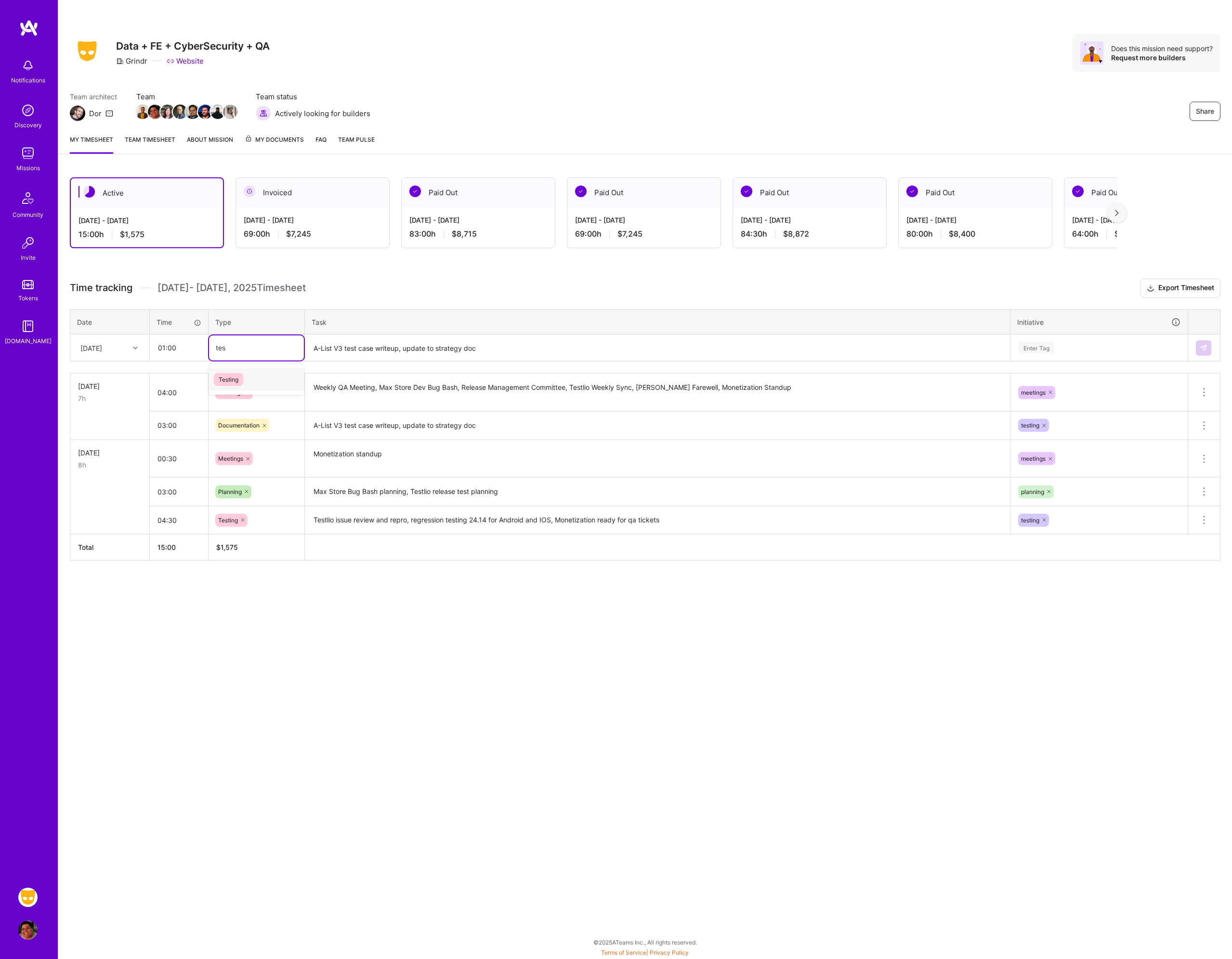
click at [247, 377] on div "Testing" at bounding box center [256, 379] width 95 height 23
click at [323, 357] on textarea "A-List V3 test case writeup, update to strategy doc" at bounding box center [658, 347] width 704 height 26
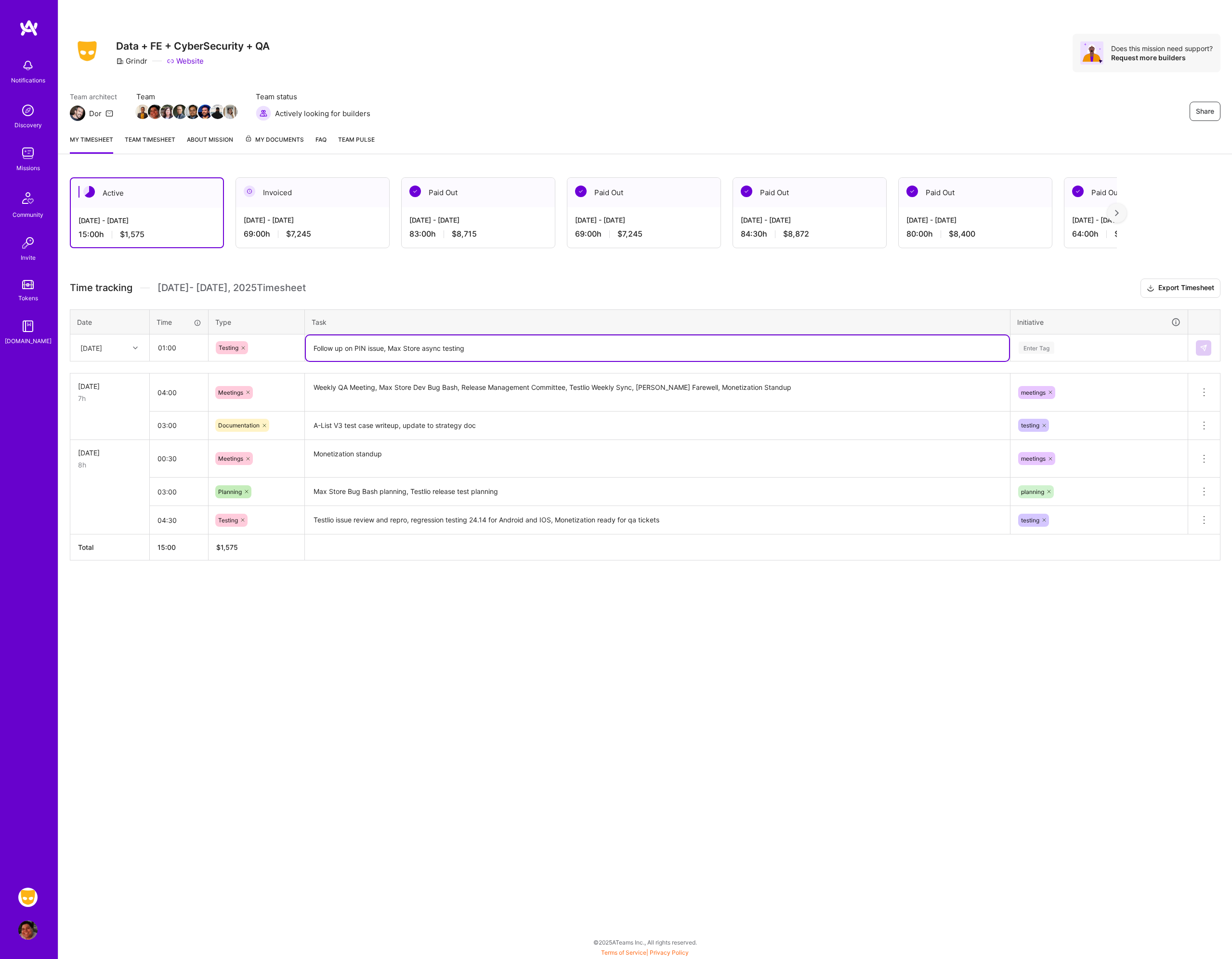
type textarea "Follow up on PIN issue, Max Store async testing"
click at [1076, 348] on div "Enter Tag" at bounding box center [1100, 347] width 163 height 12
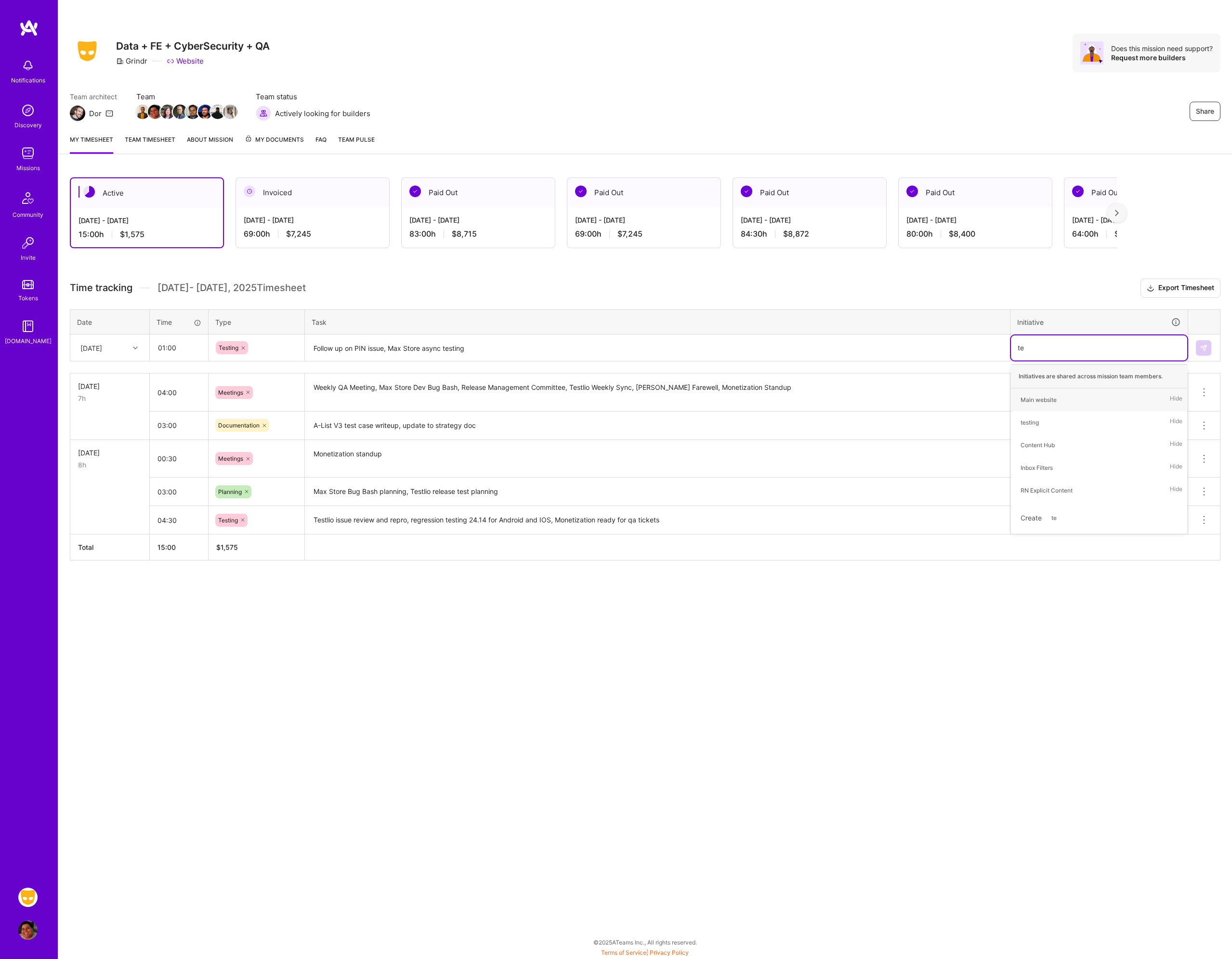
type input "tes"
click at [1062, 389] on div "testing Hide" at bounding box center [1100, 400] width 176 height 23
click at [797, 347] on textarea "Follow up on PIN issue, Max Store async testing" at bounding box center [658, 347] width 704 height 26
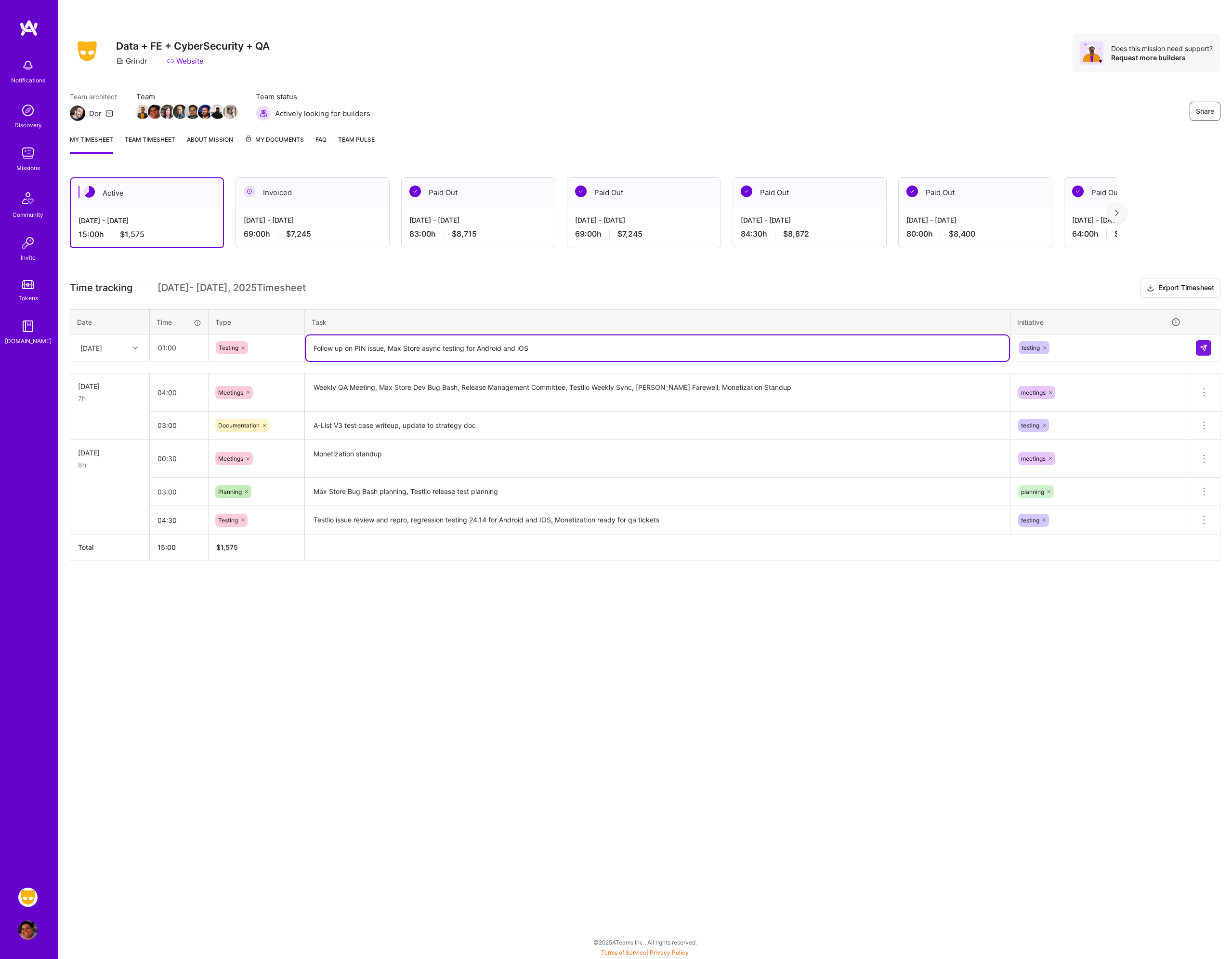
type textarea "Follow up on PIN issue, Max Store async testing for Android and iOS"
click at [182, 393] on input "04:00" at bounding box center [179, 392] width 58 height 26
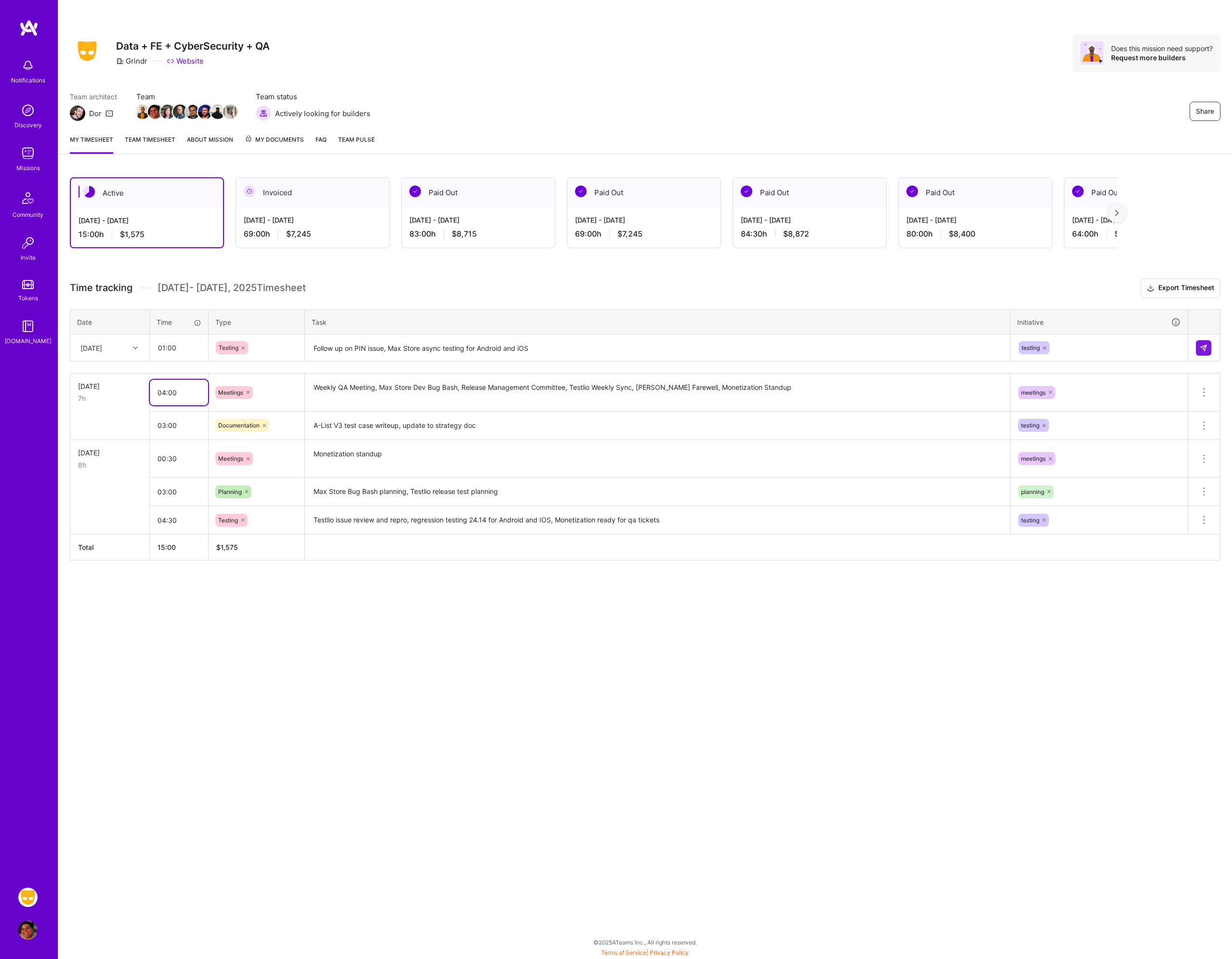
click at [182, 393] on input "04:00" at bounding box center [179, 392] width 58 height 26
click at [184, 353] on input "01:00" at bounding box center [179, 347] width 58 height 26
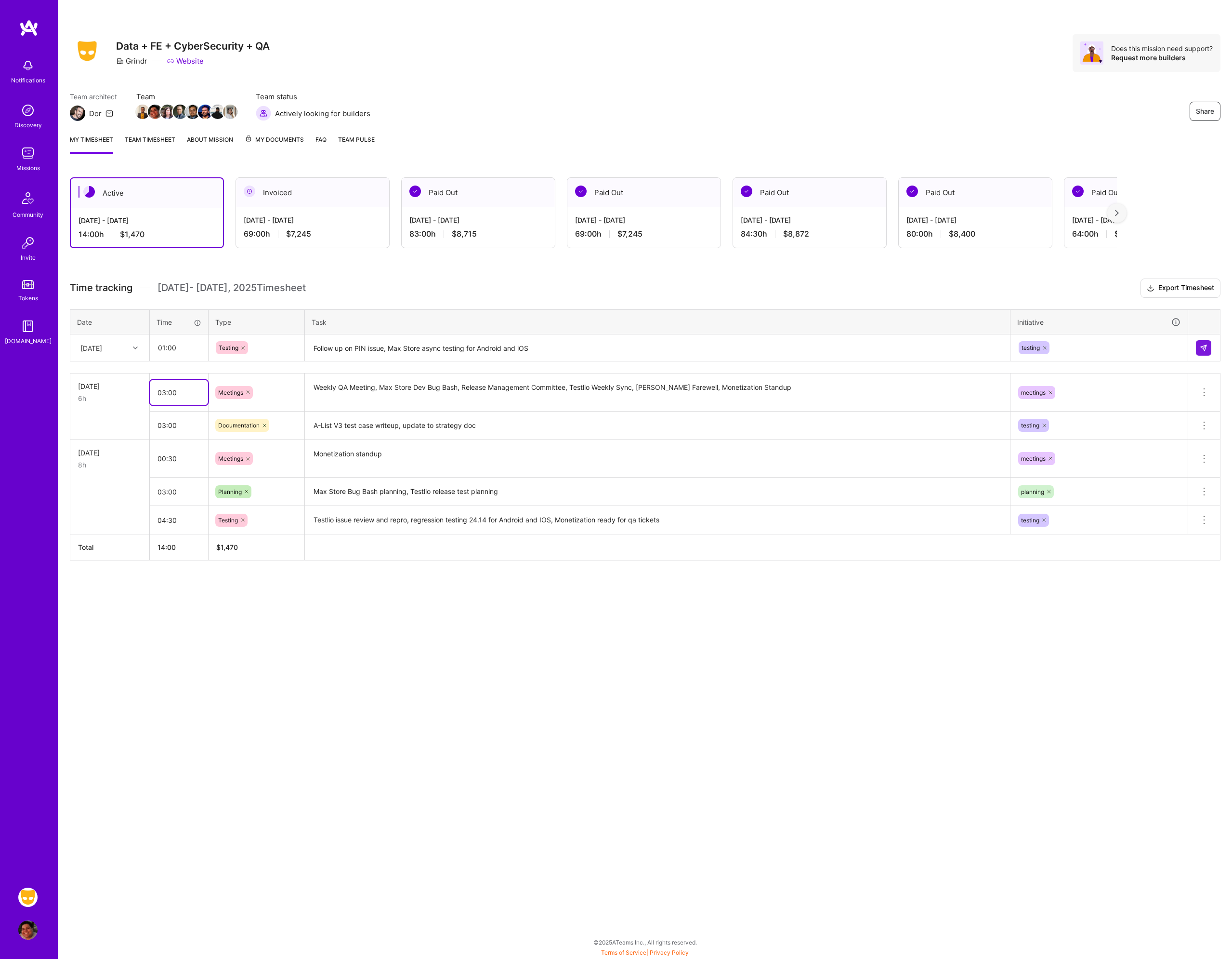
click at [183, 396] on input "03:00" at bounding box center [179, 392] width 58 height 26
type input "04:00"
click at [177, 426] on input "03:00" at bounding box center [179, 425] width 58 height 26
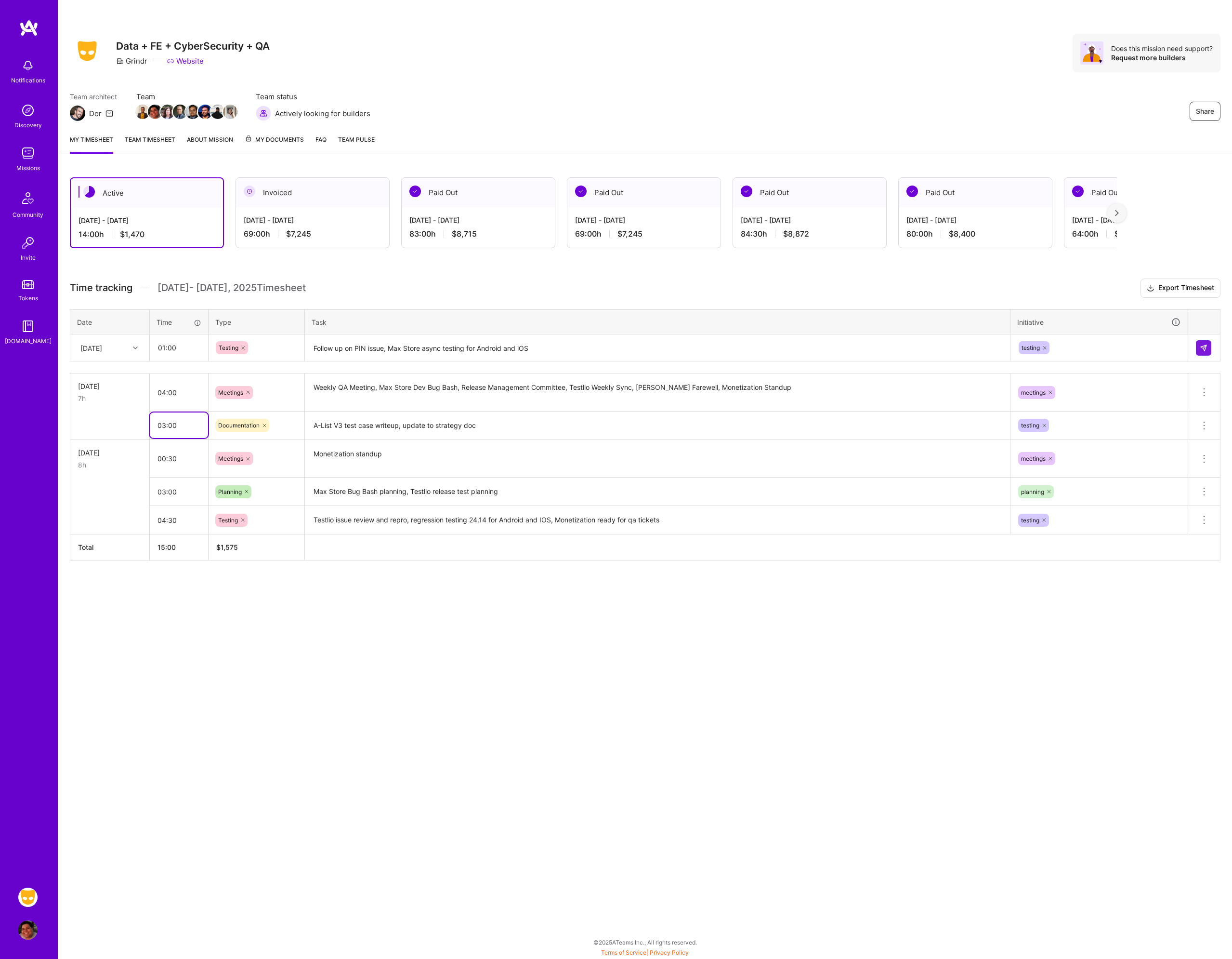
click at [177, 426] on input "03:00" at bounding box center [179, 425] width 58 height 26
type input "02:00"
click at [184, 348] on input "01:00" at bounding box center [179, 347] width 58 height 26
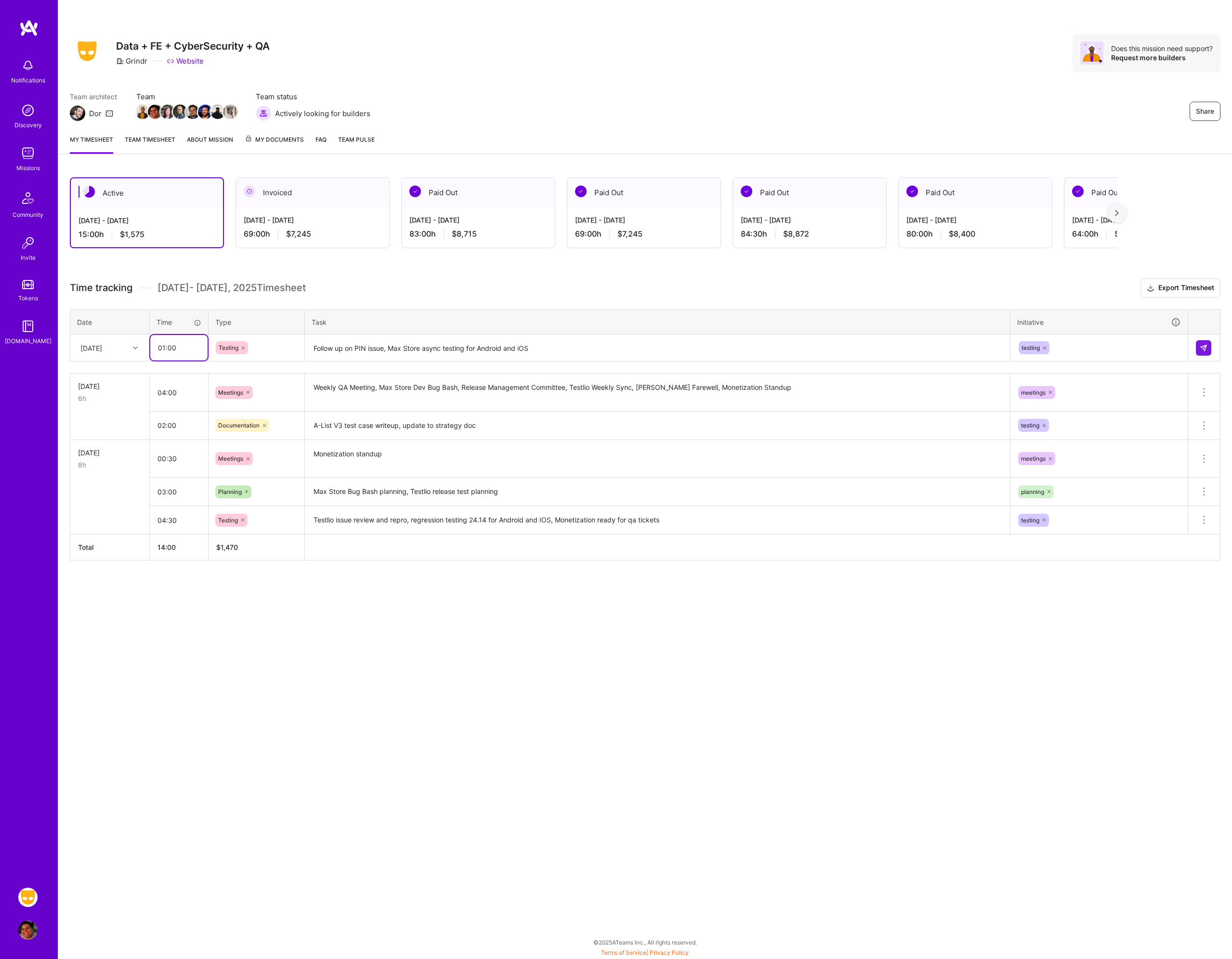
click at [184, 348] on input "01:00" at bounding box center [179, 347] width 58 height 26
type input "02:00"
click at [446, 351] on textarea "Follow up on PIN issue, Max Store async testing for Android and iOS" at bounding box center [658, 347] width 704 height 26
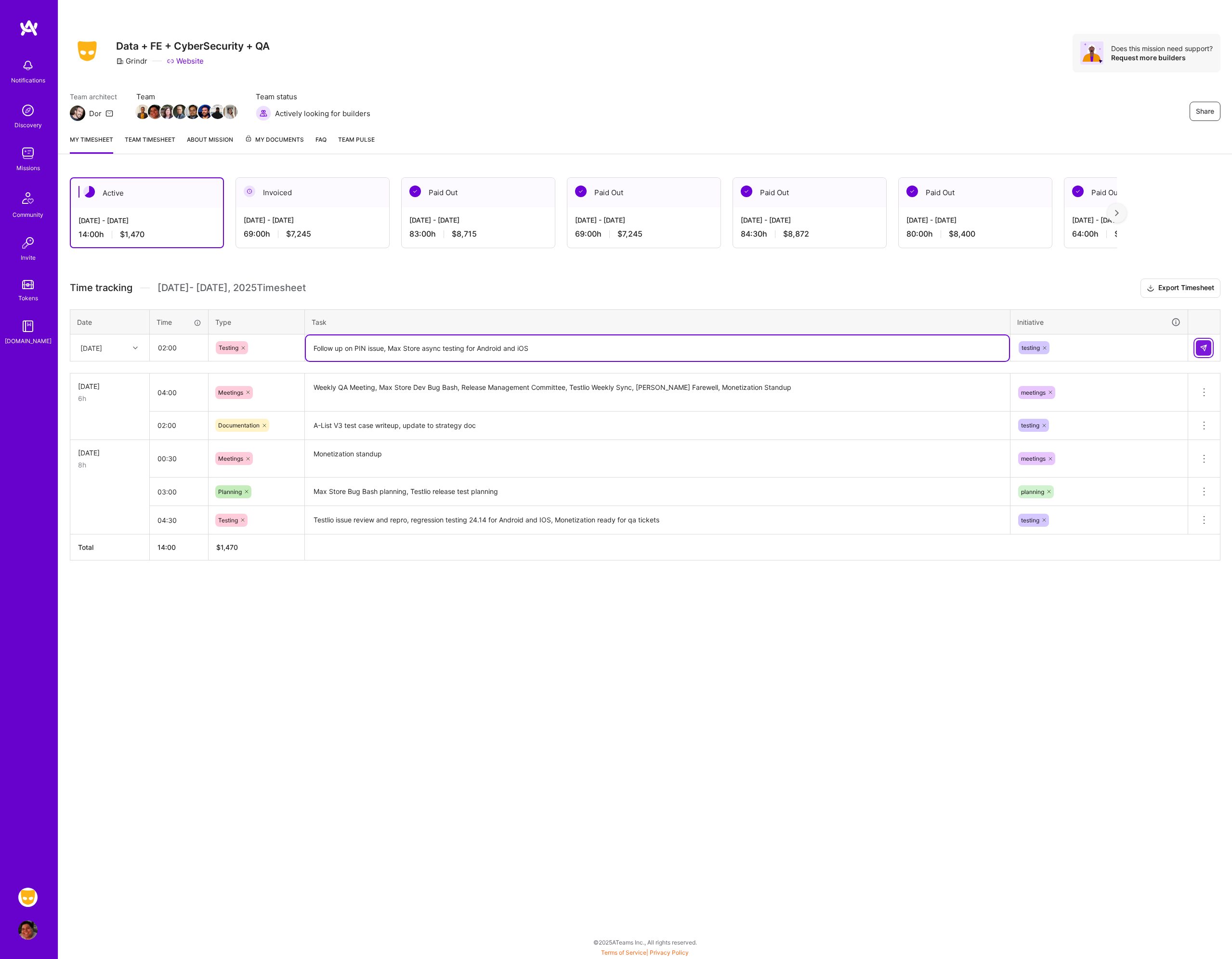
click at [1208, 348] on button at bounding box center [1204, 347] width 16 height 16
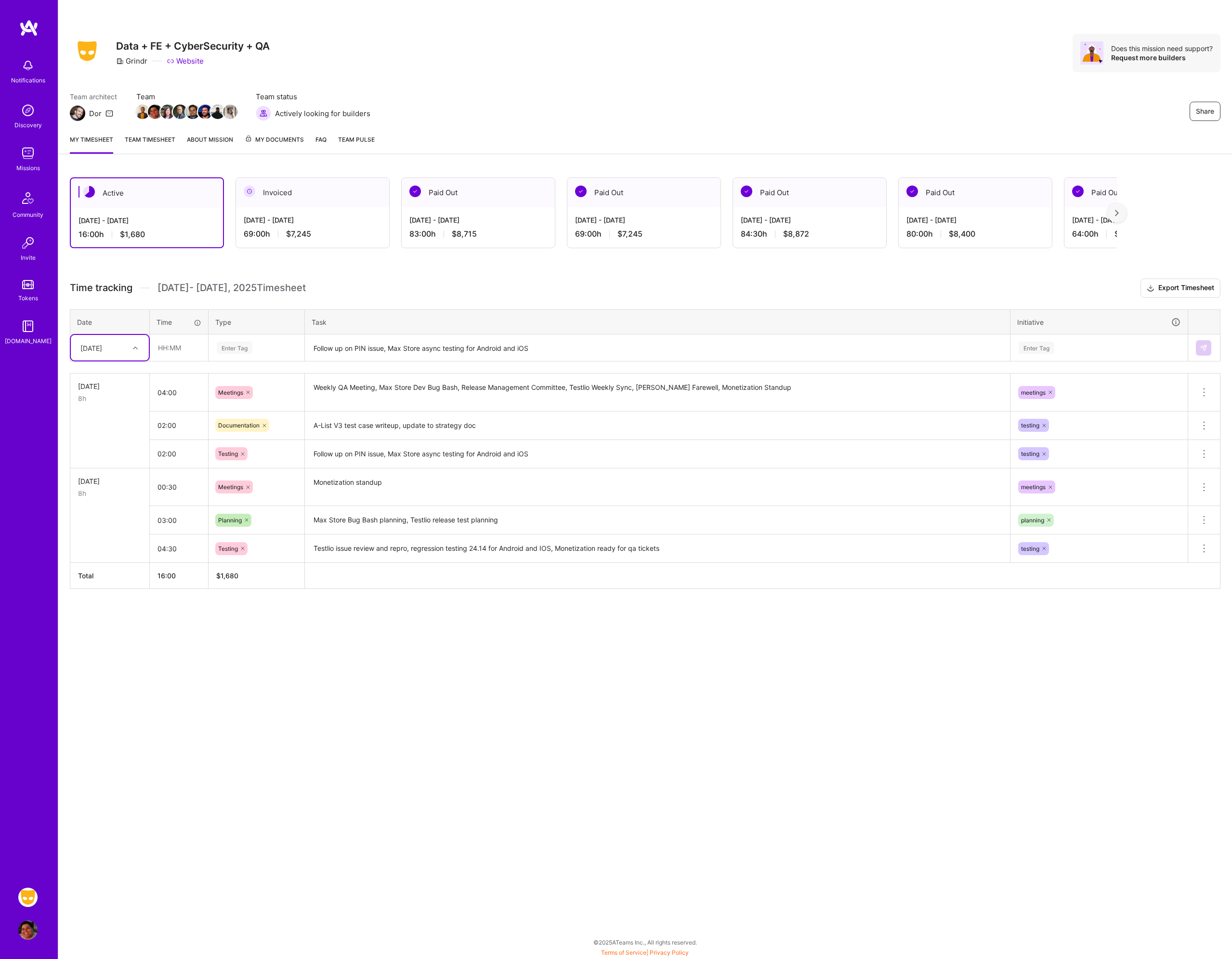
click at [109, 342] on div "[DATE]" at bounding box center [102, 347] width 53 height 16
click at [95, 428] on div "[DATE]" at bounding box center [109, 429] width 78 height 18
click at [179, 343] on input "text" at bounding box center [179, 347] width 58 height 26
type input "04:00"
click at [259, 347] on div "Enter Tag" at bounding box center [256, 347] width 81 height 12
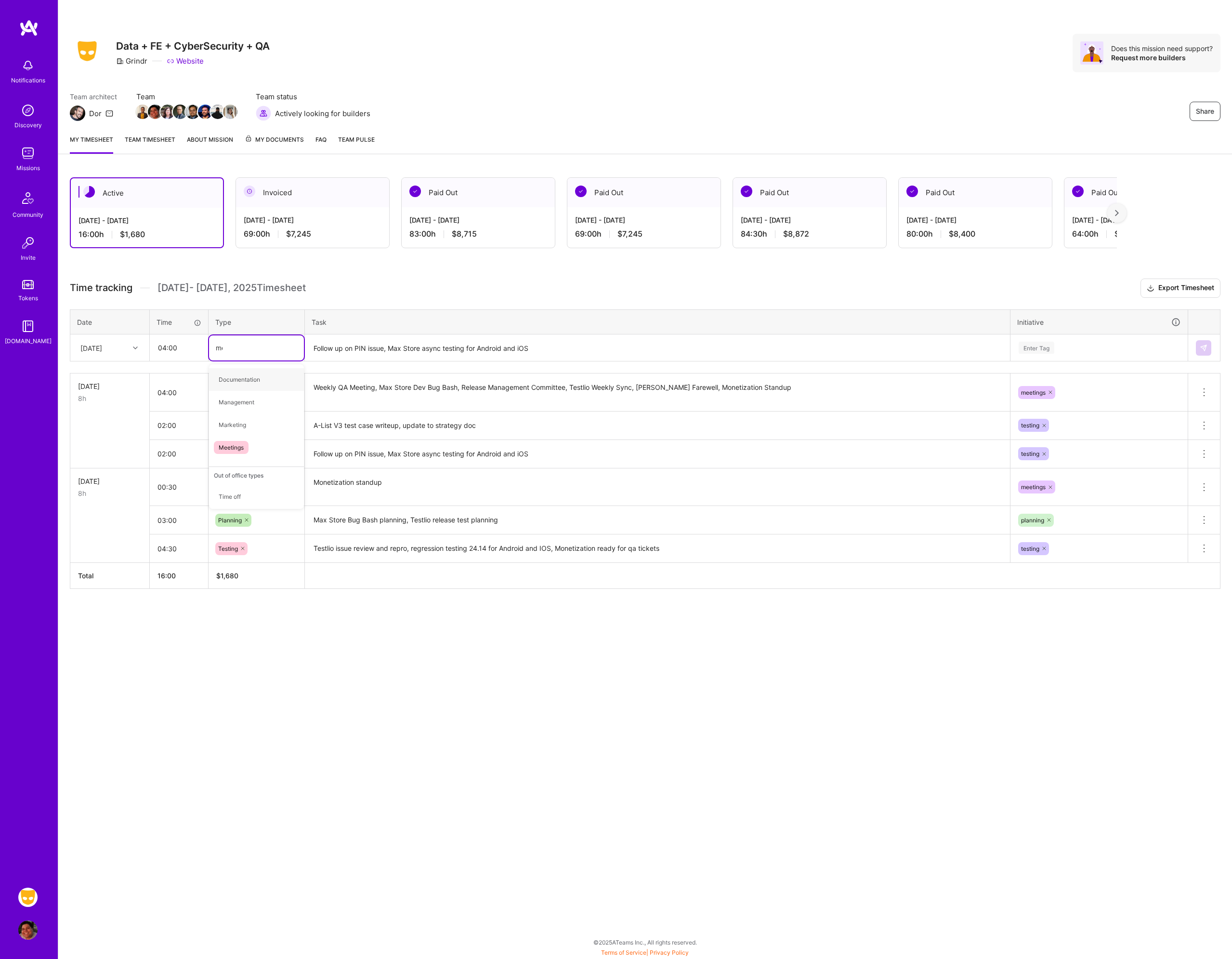
type input "mee"
click at [251, 377] on div "Meetings" at bounding box center [256, 379] width 95 height 23
click at [343, 355] on textarea "Follow up on PIN issue, Max Store async testing for Android and iOS" at bounding box center [658, 347] width 704 height 26
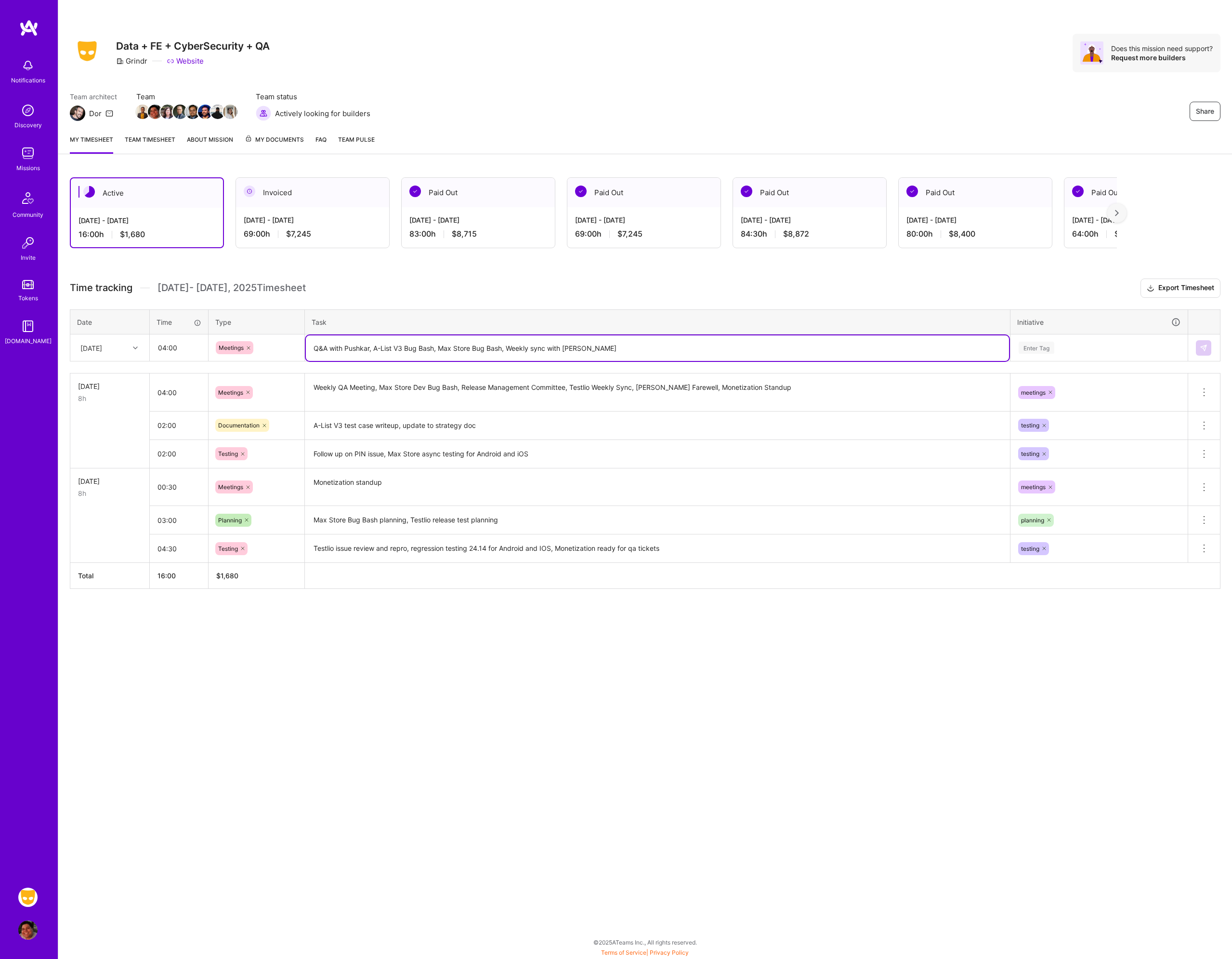
type textarea "Q&A with Pushkar, A-List V3 Bug Bash, Max Store Bug Bash, Weekly sync with [PER…"
click at [1044, 345] on div "Enter Tag" at bounding box center [1036, 347] width 35 height 15
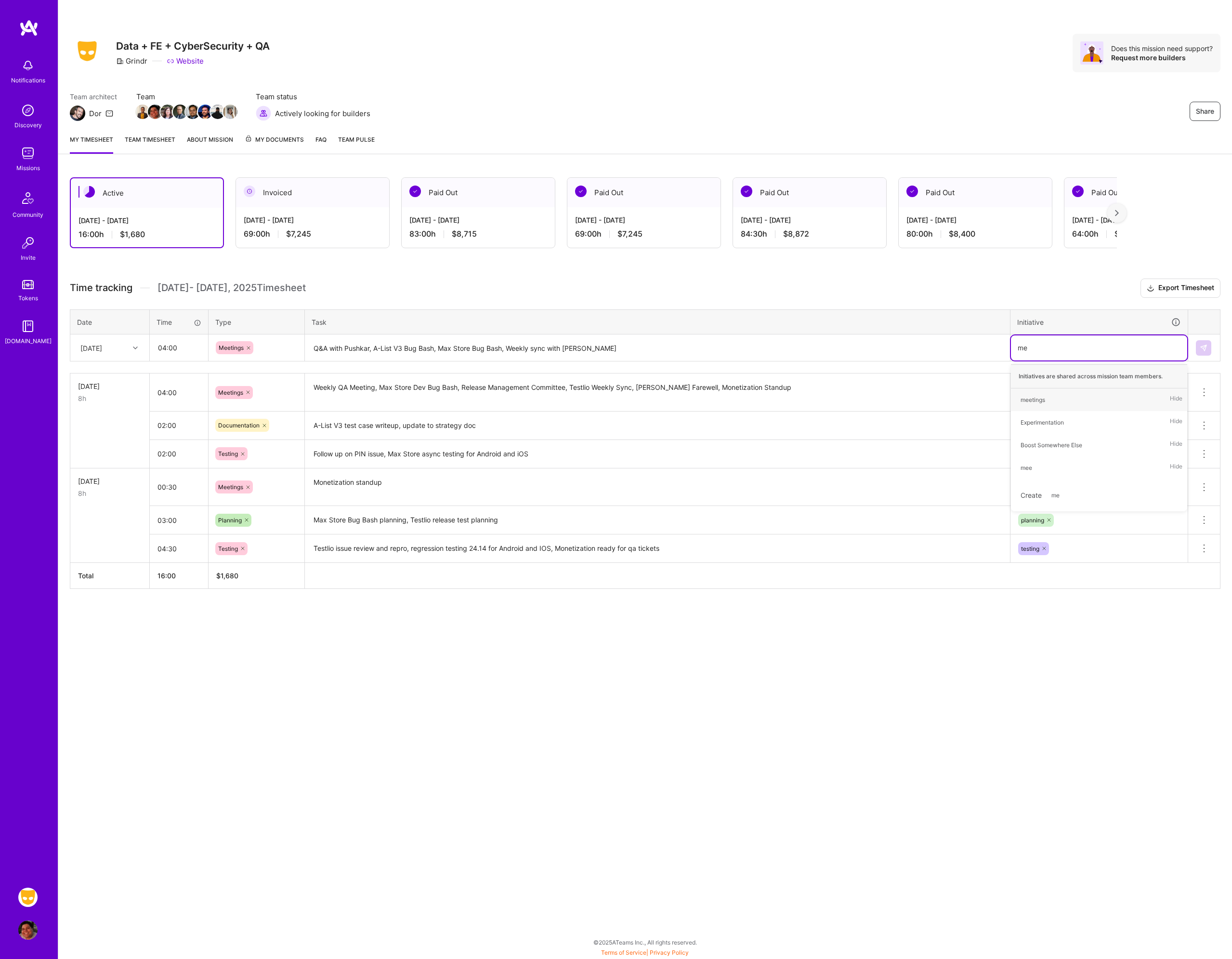
type input "mee"
click at [1050, 397] on span "meetings" at bounding box center [1034, 400] width 35 height 13
click at [1200, 347] on img at bounding box center [1203, 347] width 7 height 7
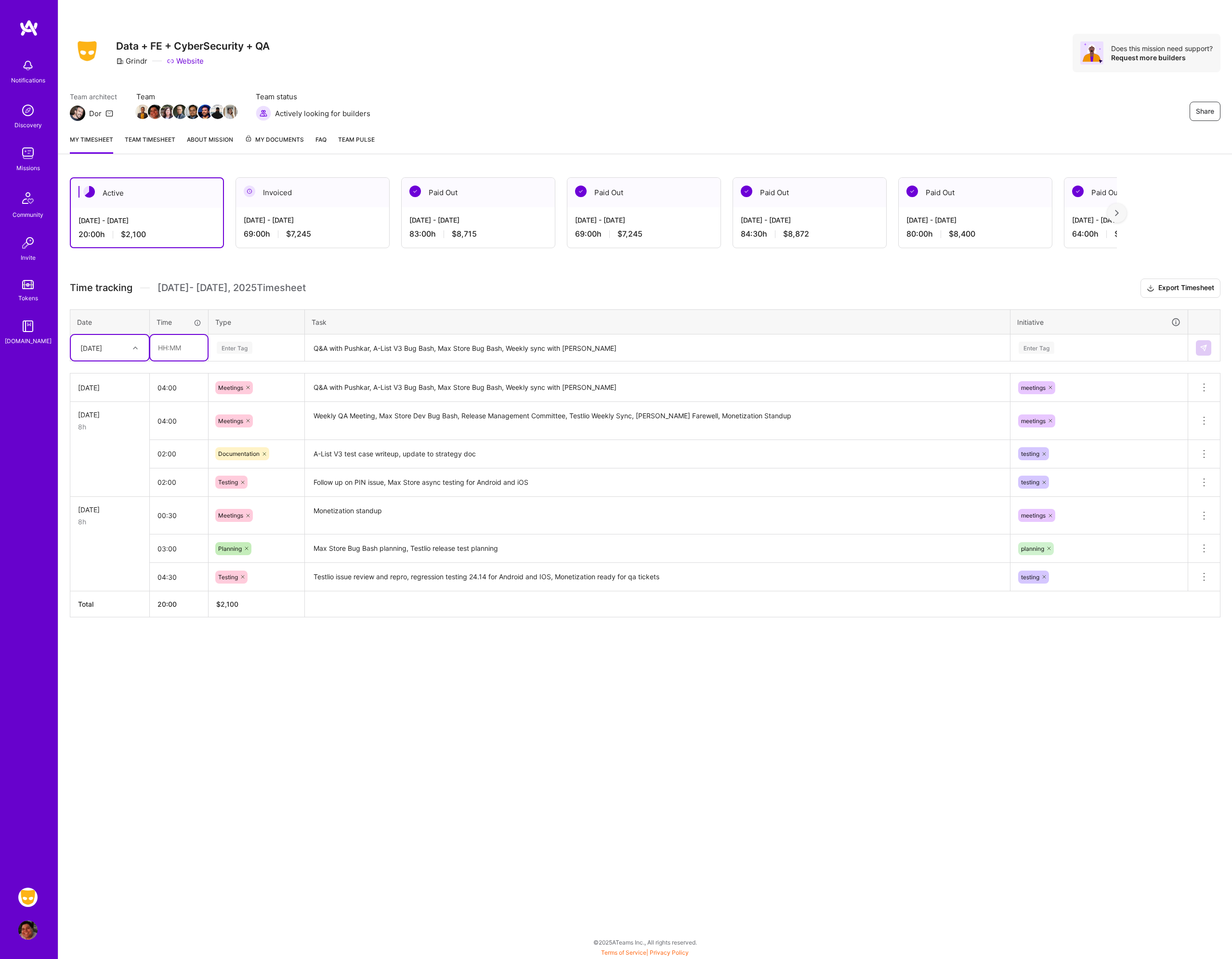
click at [176, 351] on input "text" at bounding box center [179, 347] width 58 height 26
type input "04:00"
click at [249, 351] on div "Enter Tag" at bounding box center [234, 347] width 35 height 15
type input "tes"
click at [240, 378] on span "Testing" at bounding box center [229, 379] width 30 height 13
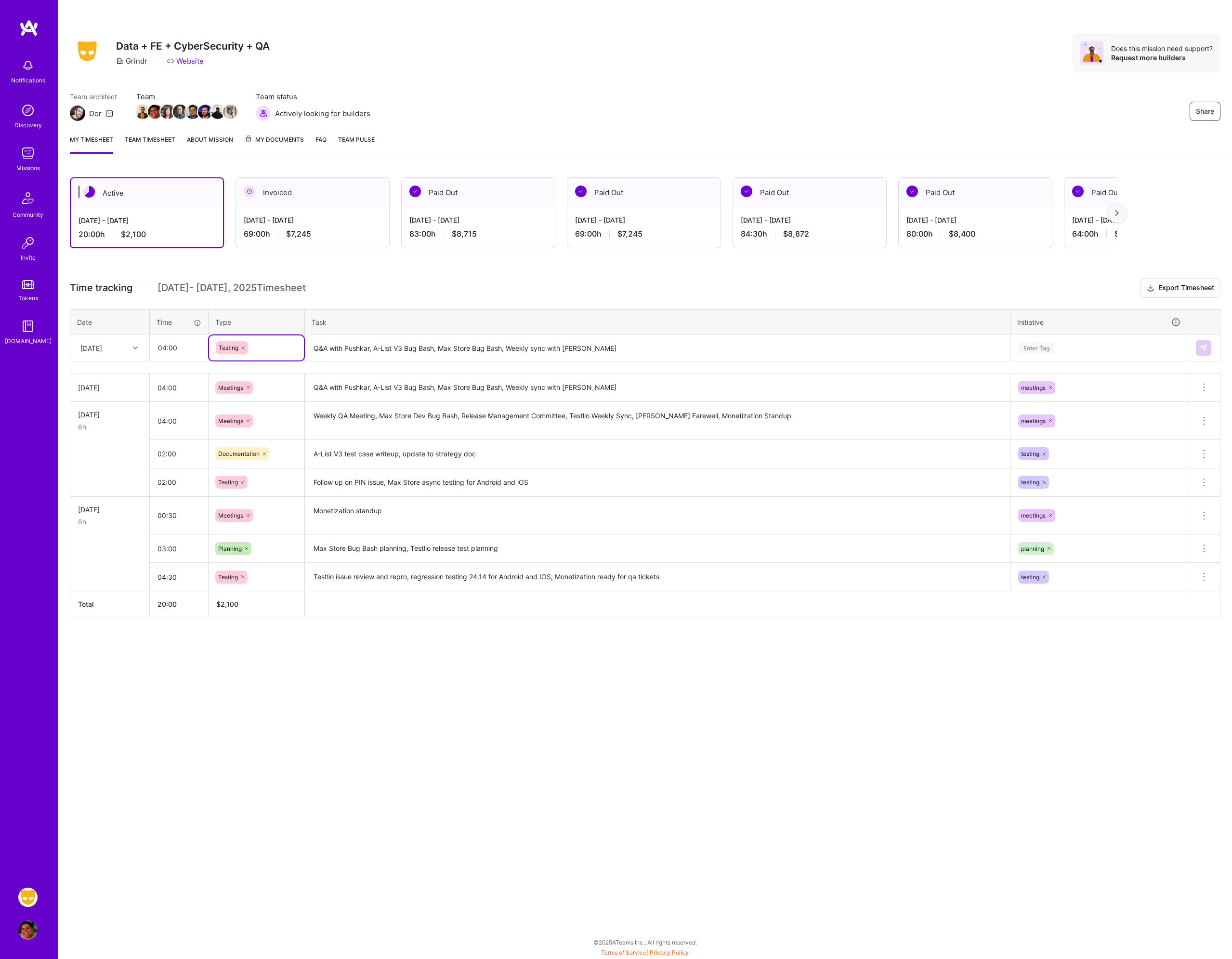
click at [334, 351] on textarea "Q&A with Pushkar, A-List V3 Bug Bash, Max Store Bug Bash, Weekly sync with [PER…" at bounding box center [658, 347] width 704 height 26
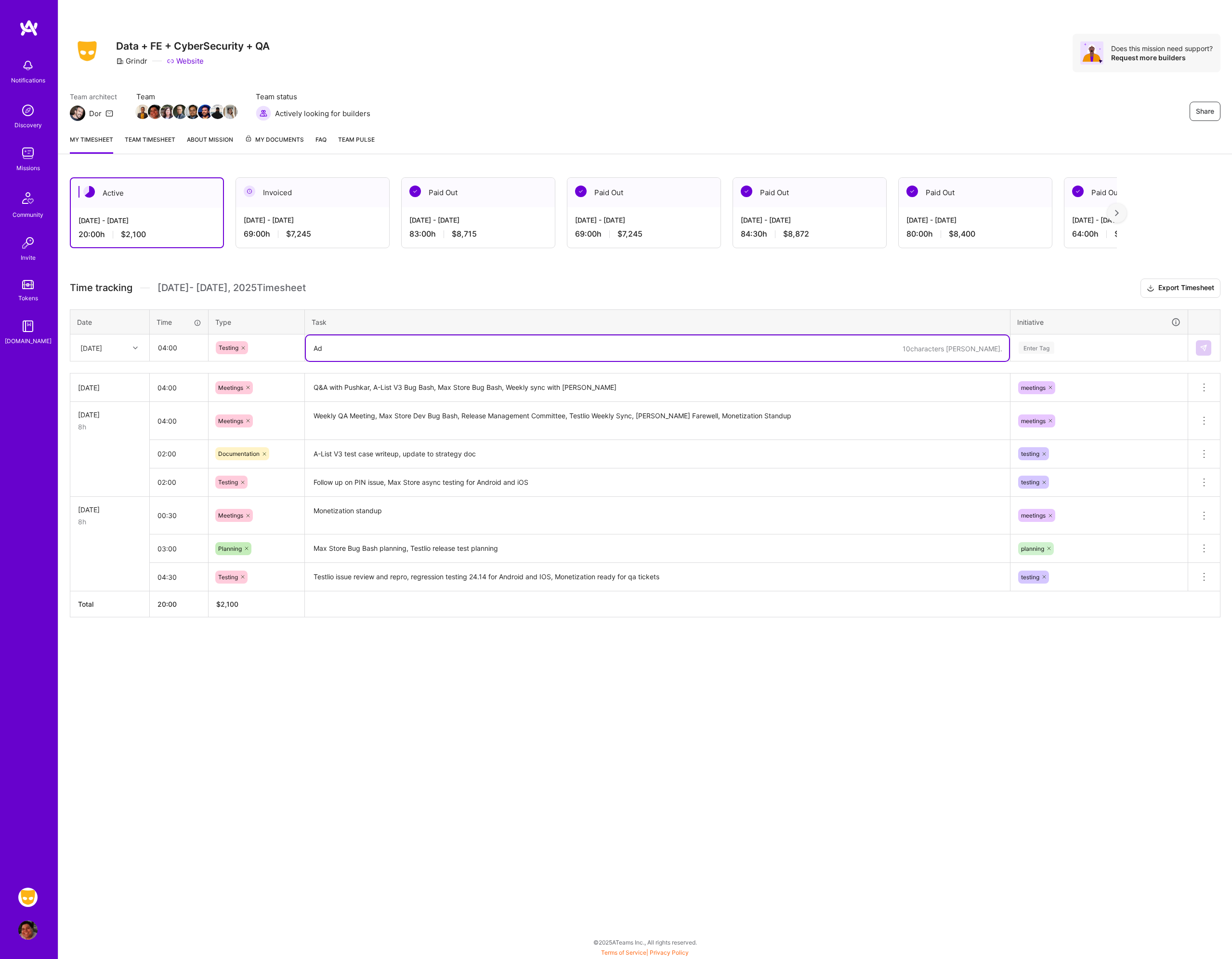
type textarea "A"
click at [446, 355] on textarea "A-List V3 testing for Android and iOS, Max Store testing for Android and iOS" at bounding box center [658, 347] width 704 height 26
type textarea "A-List V3 testing for Android and iOS, Max Store testing for Android and iOS"
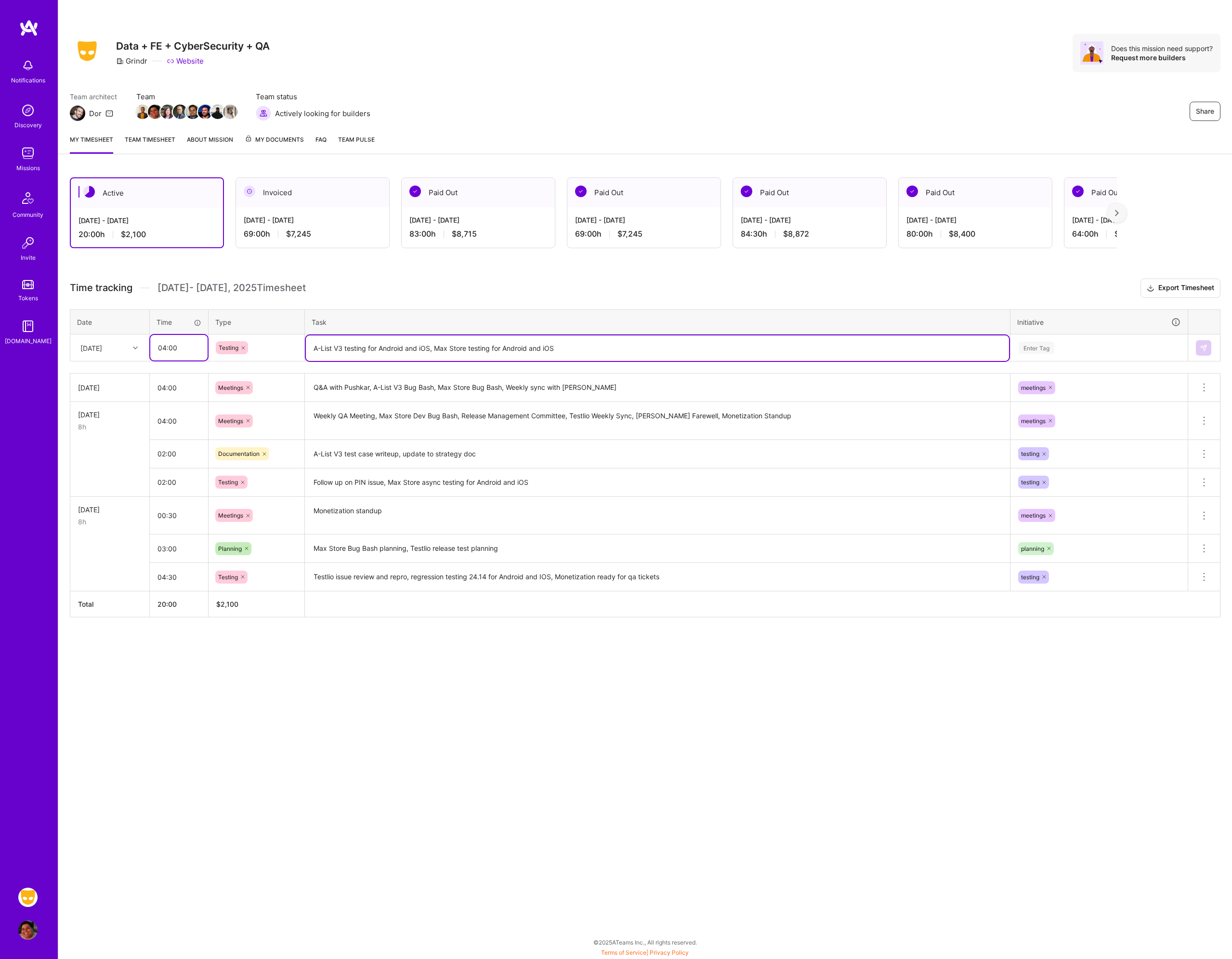
click at [189, 347] on input "04:00" at bounding box center [179, 347] width 58 height 26
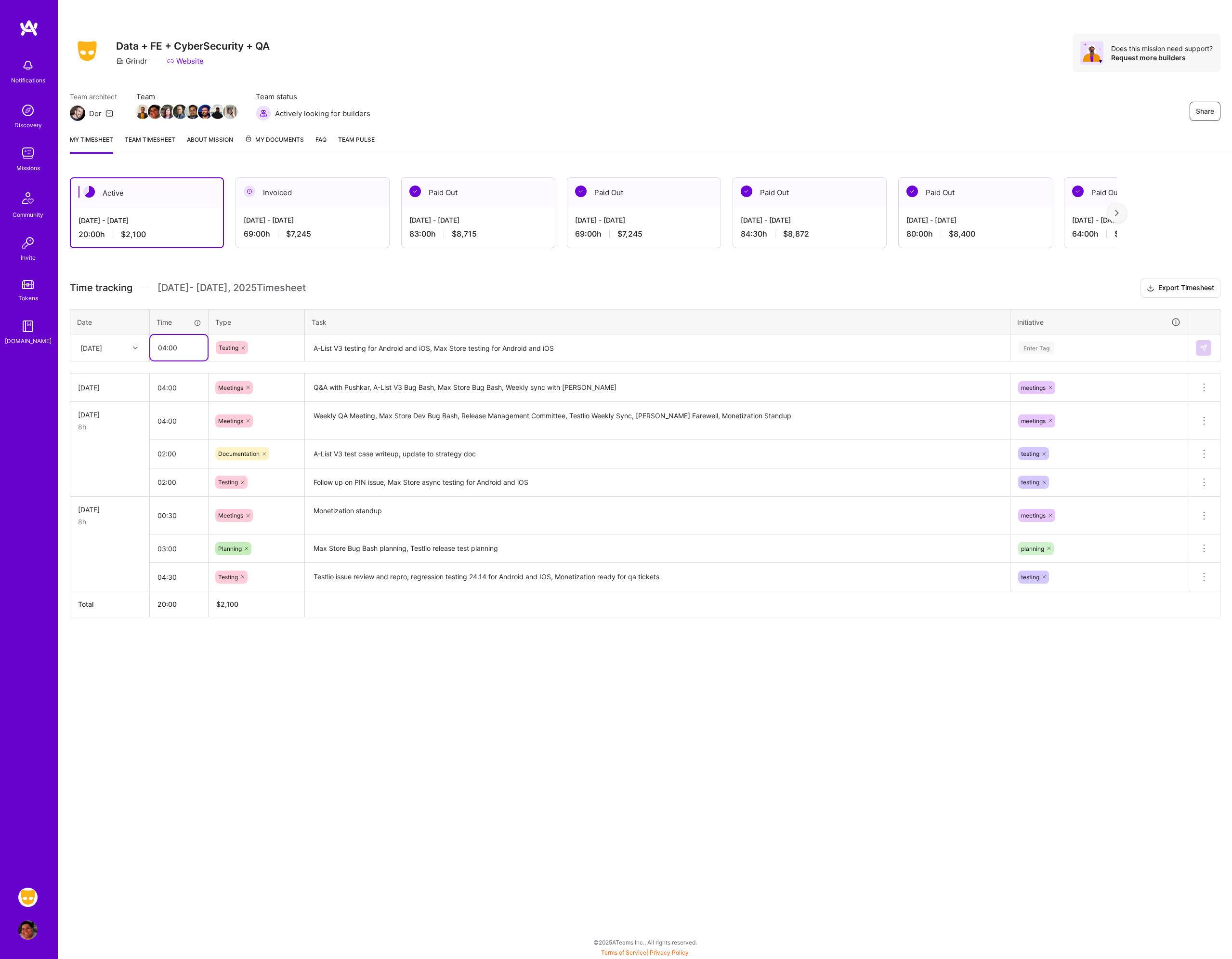
click at [189, 347] on input "04:00" at bounding box center [179, 347] width 58 height 26
type input "03:00"
click at [1068, 342] on div "Enter Tag" at bounding box center [1100, 347] width 163 height 12
type input "tes"
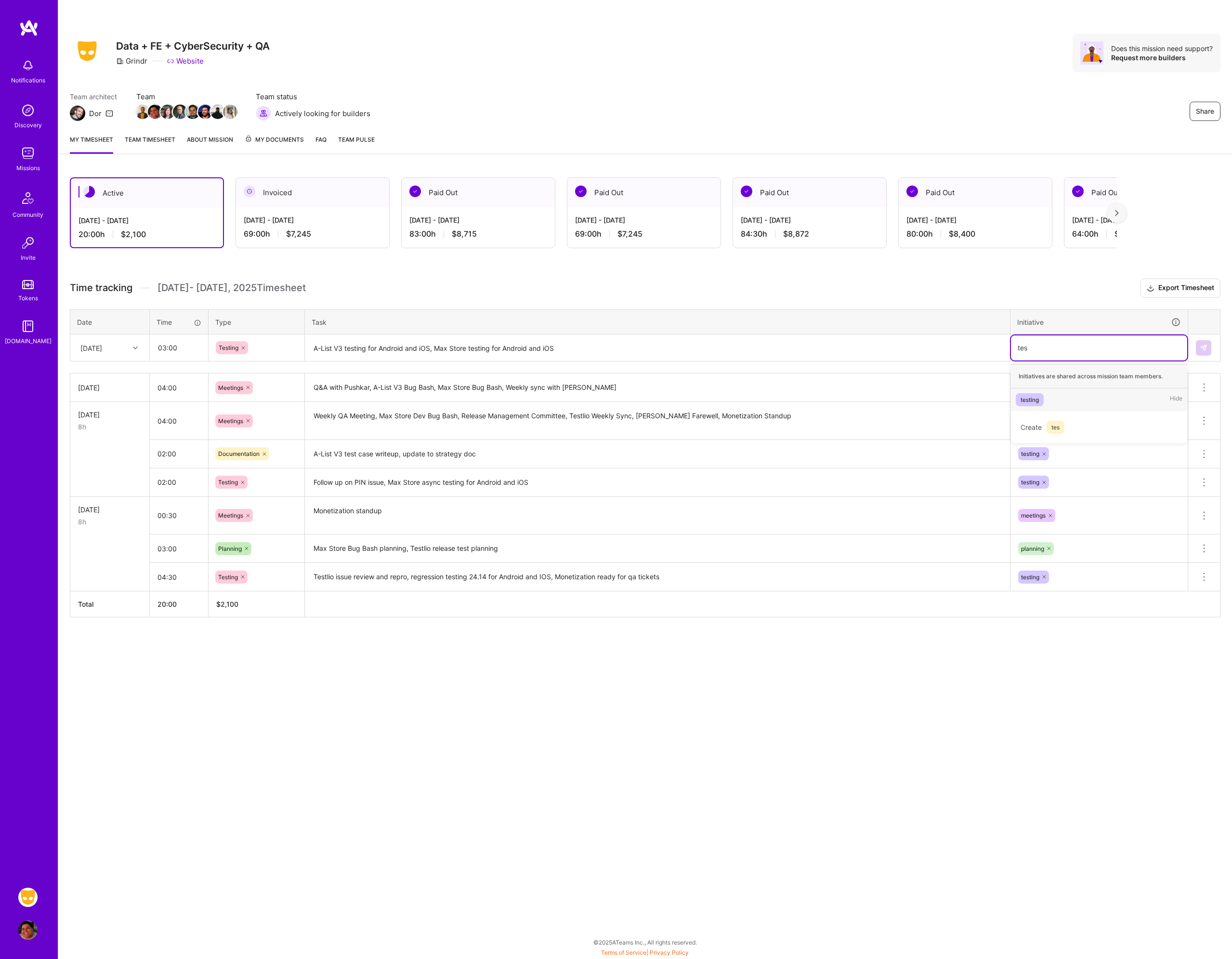
click at [1053, 398] on div "testing Hide" at bounding box center [1100, 400] width 176 height 23
click at [1211, 347] on div at bounding box center [1205, 347] width 16 height 16
click at [1202, 350] on img at bounding box center [1203, 347] width 7 height 7
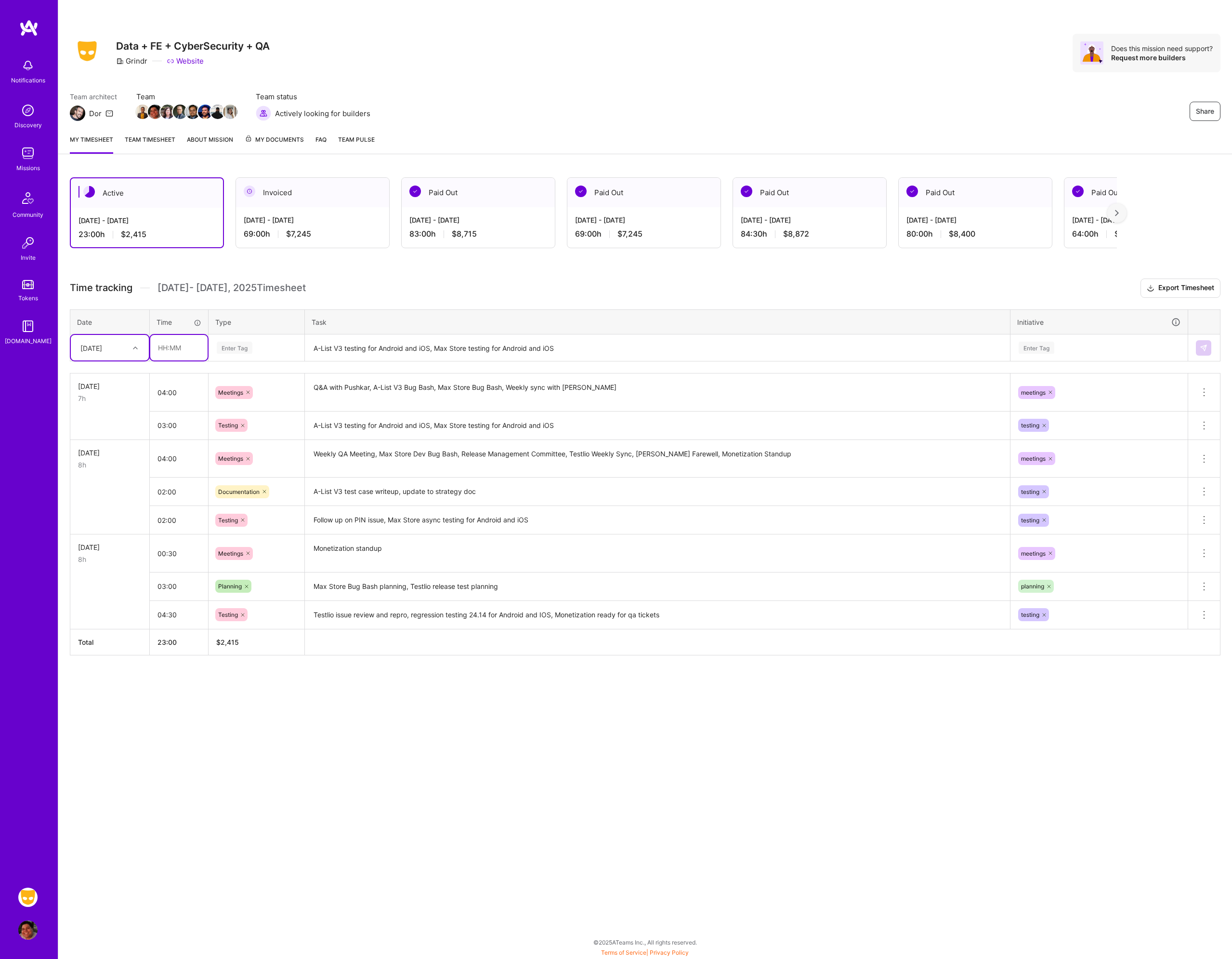
click at [183, 346] on input "text" at bounding box center [179, 347] width 58 height 26
type input "01:00"
click at [227, 342] on div "Enter Tag" at bounding box center [234, 347] width 35 height 15
type input "docu"
click at [268, 382] on div "Documentation" at bounding box center [256, 379] width 95 height 23
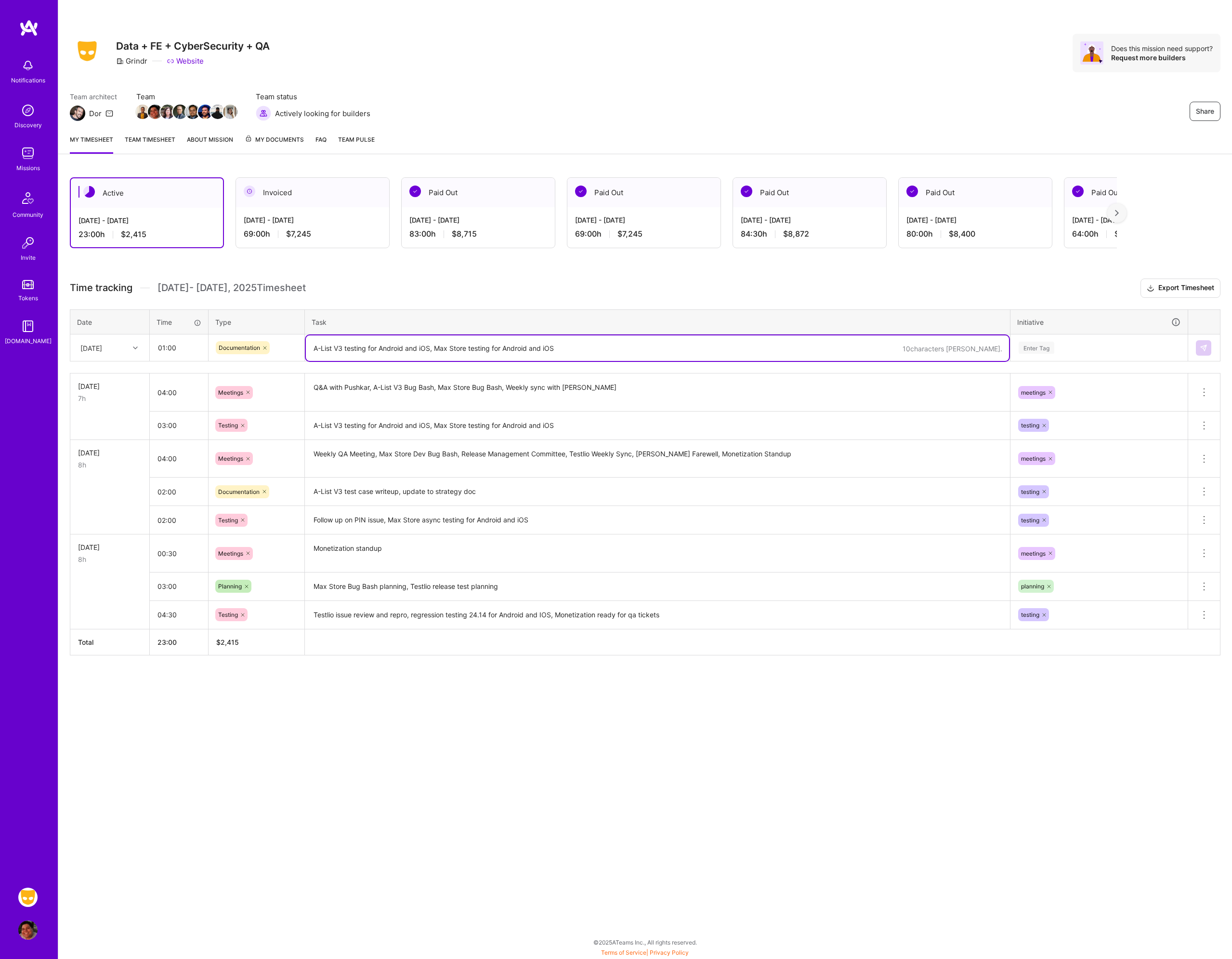
click at [351, 355] on textarea "A-List V3 testing for Android and iOS, Max Store testing for Android and iOS" at bounding box center [658, 347] width 704 height 26
click at [399, 347] on textarea "A-List V3 test case writeup for bug bash" at bounding box center [658, 347] width 704 height 26
type textarea "A-List V3 test case writeup finalized for bug bash"
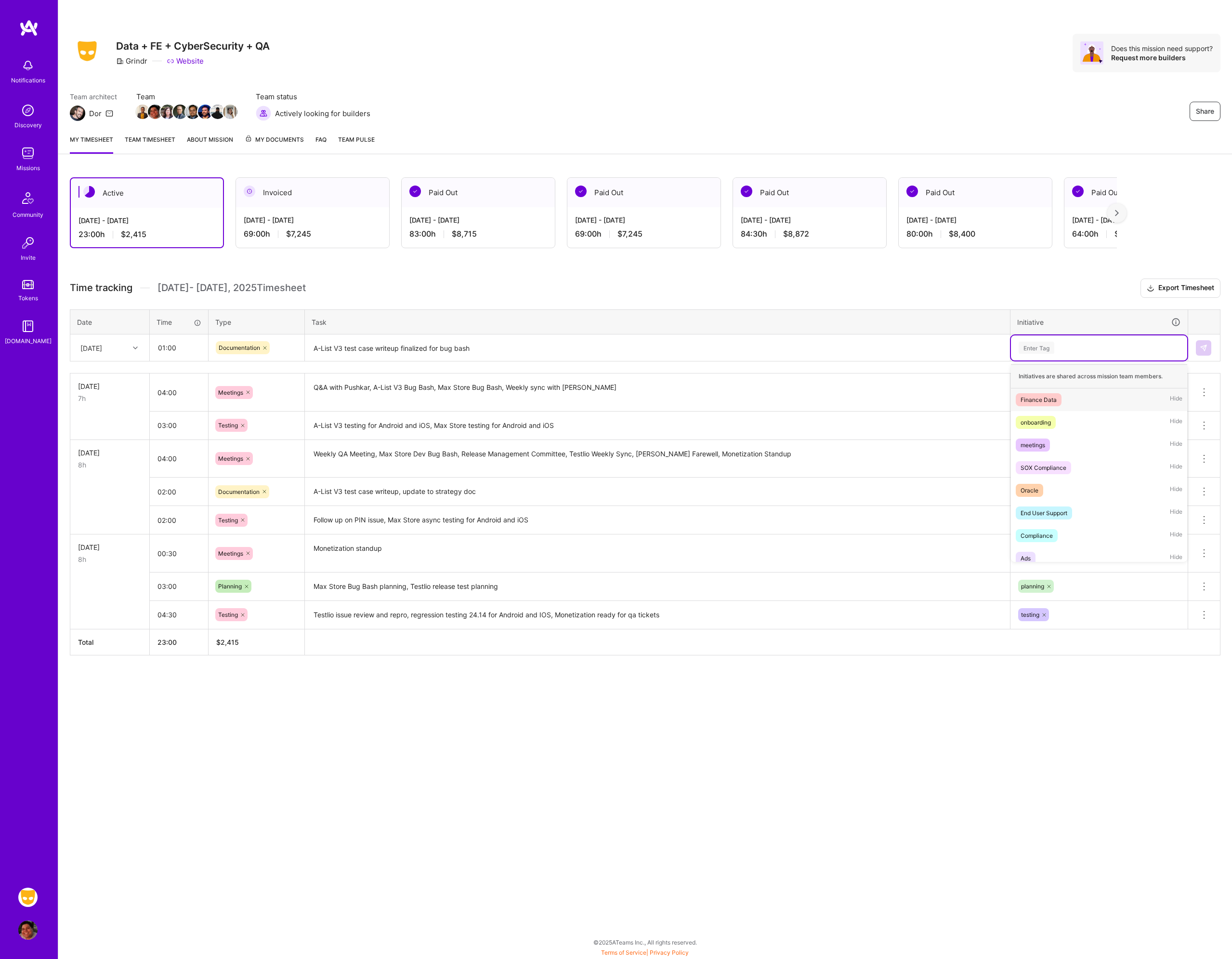
click at [1062, 345] on div "Enter Tag" at bounding box center [1100, 347] width 163 height 12
type input "tes"
click at [1042, 403] on span "testing" at bounding box center [1030, 400] width 28 height 13
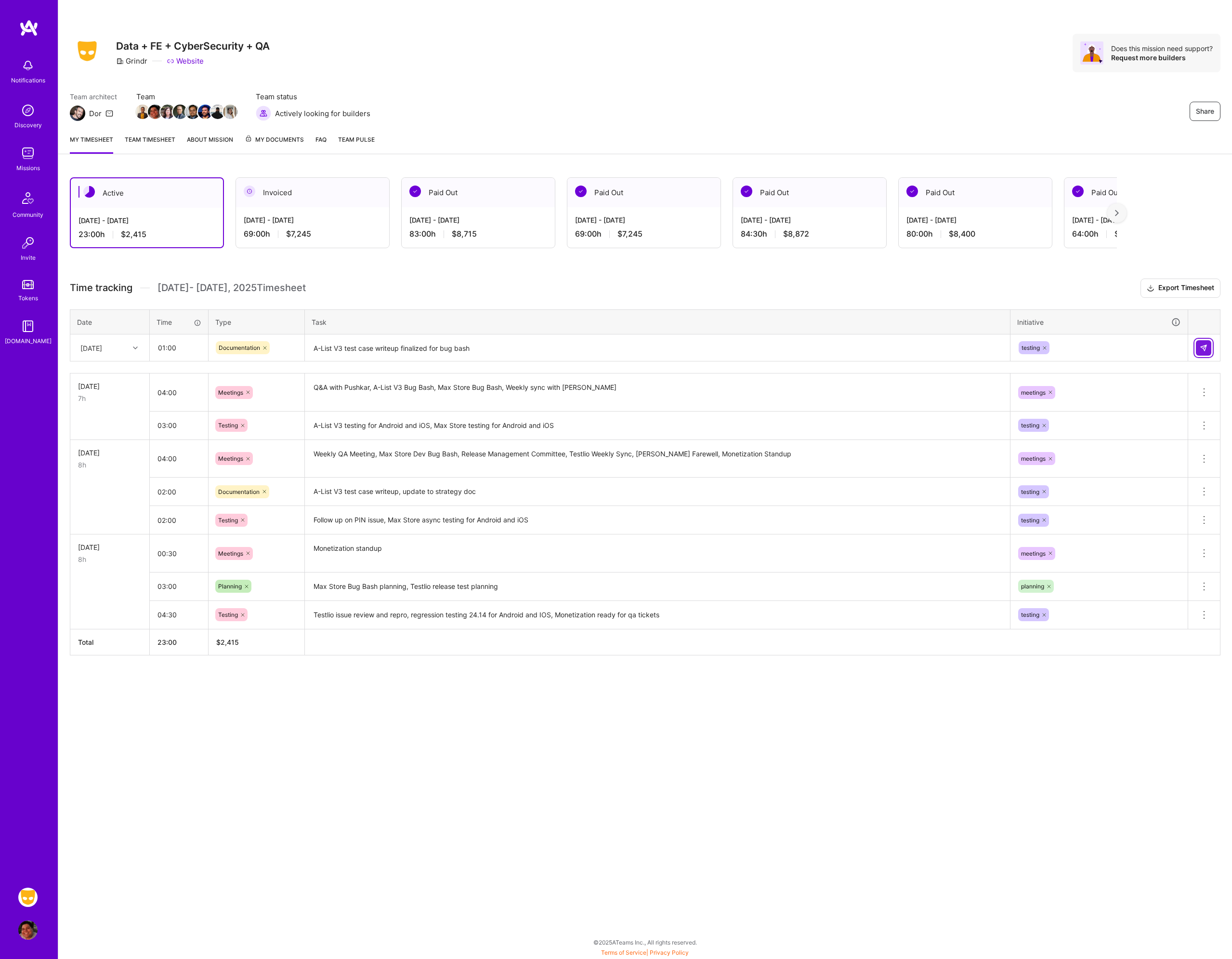
click at [1208, 341] on button at bounding box center [1204, 347] width 16 height 16
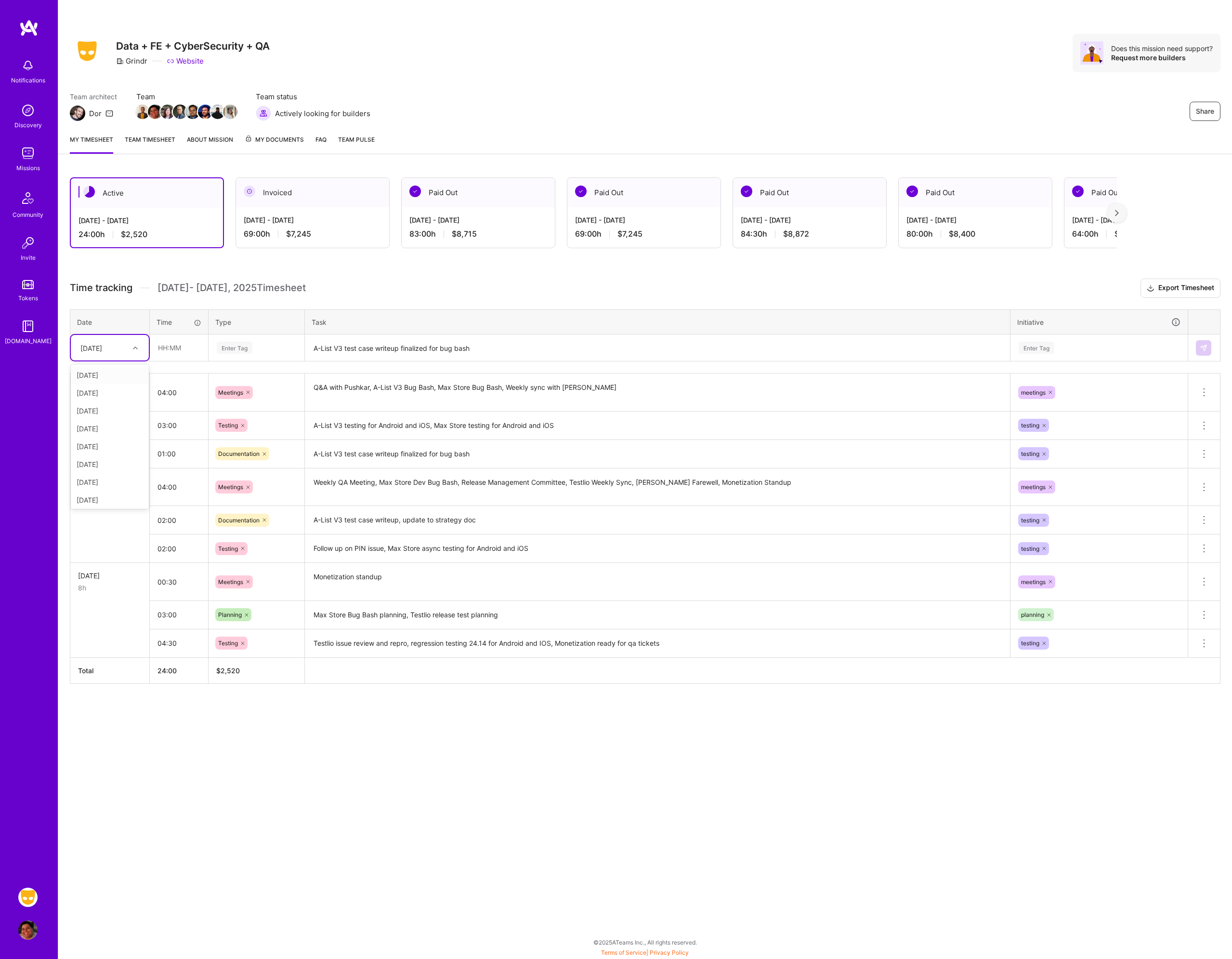
click at [102, 347] on div "[DATE]" at bounding box center [91, 347] width 21 height 10
click at [105, 430] on div "[DATE]" at bounding box center [109, 427] width 78 height 18
click at [181, 345] on input "text" at bounding box center [179, 347] width 58 height 26
type input "03:00"
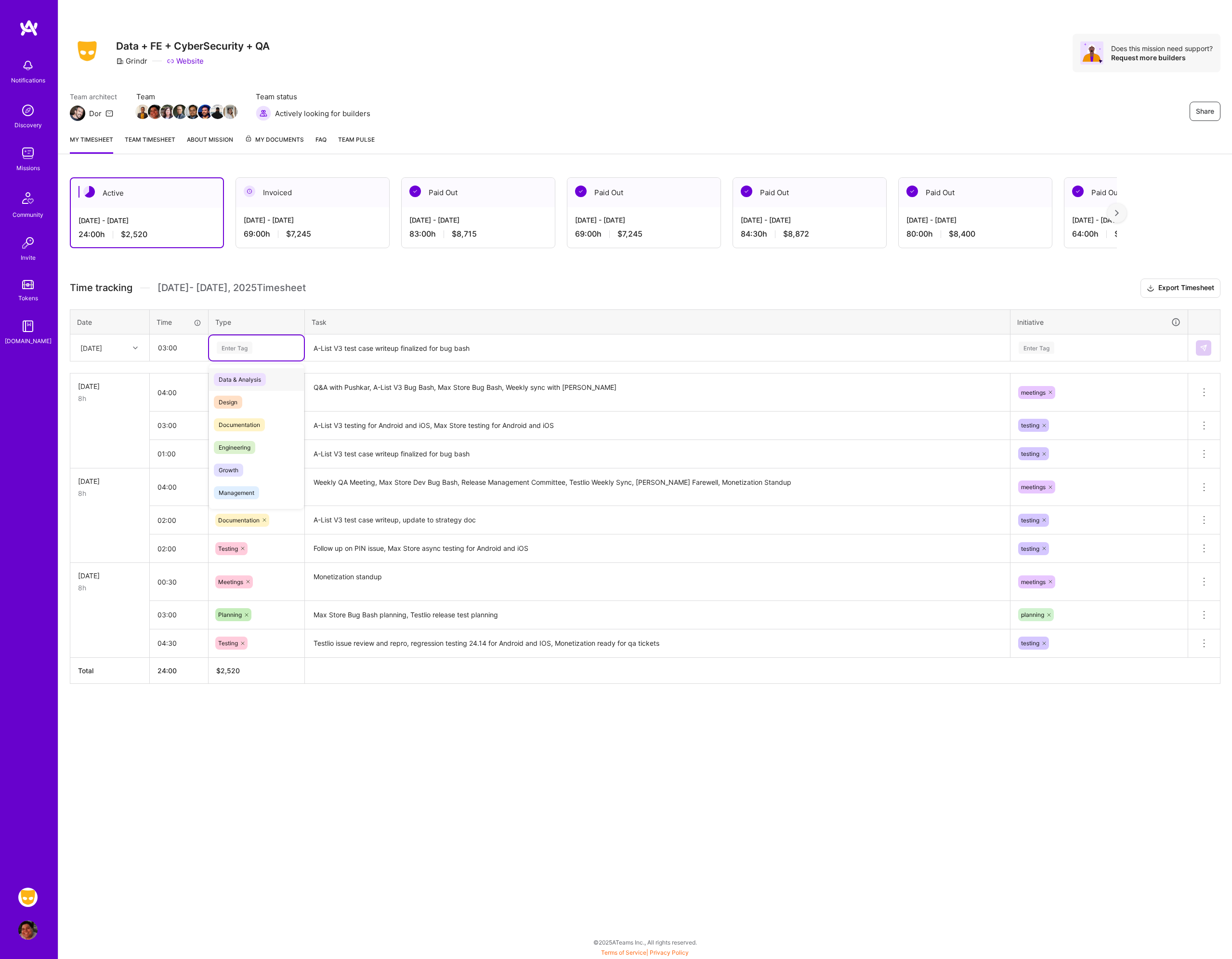
click at [238, 343] on div "Enter Tag" at bounding box center [234, 347] width 35 height 15
type input "mee"
click at [239, 379] on span "Meetings" at bounding box center [231, 379] width 35 height 13
click at [345, 355] on textarea "A-List V3 test case writeup finalized for bug bash" at bounding box center [658, 347] width 704 height 26
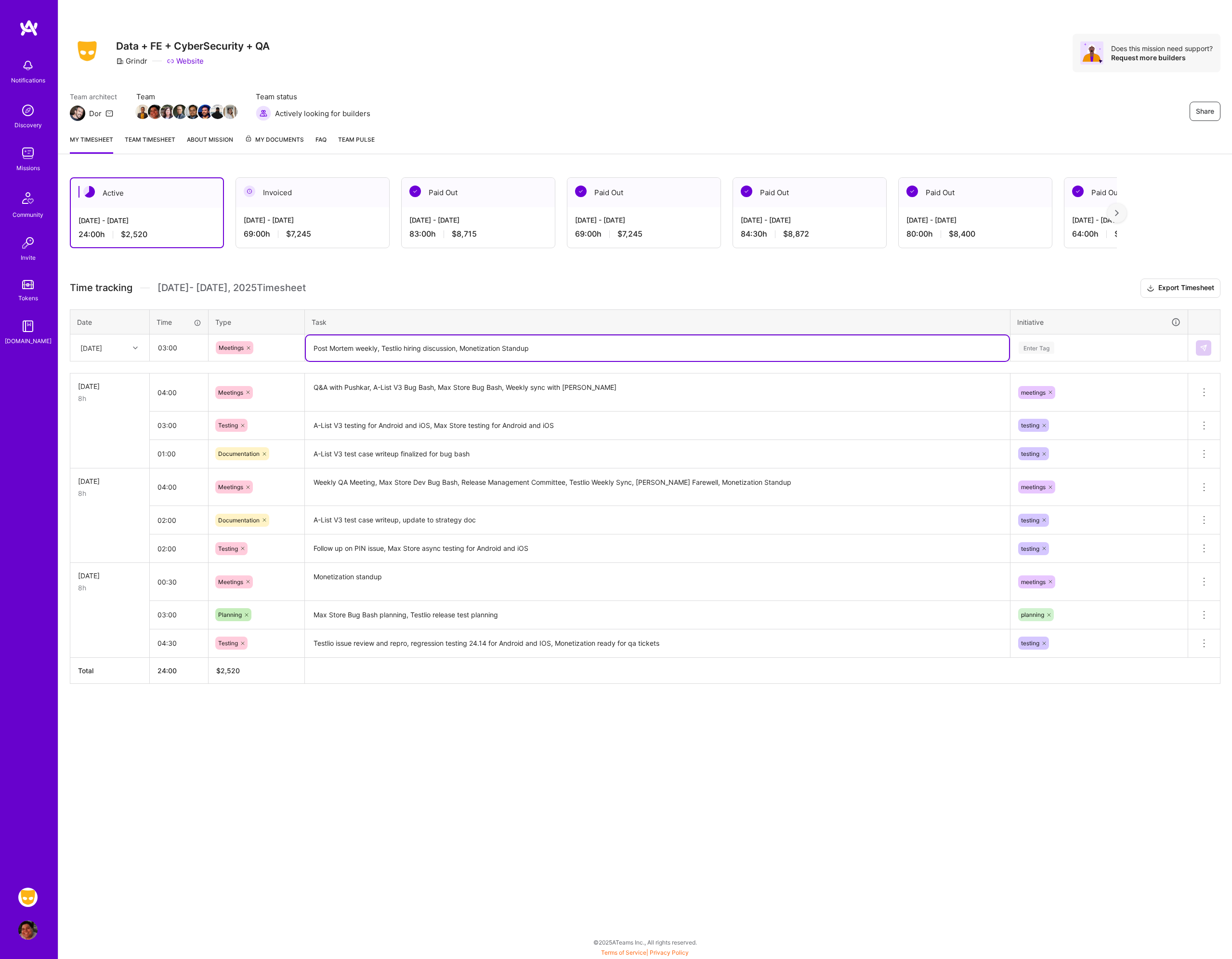
type textarea "Post Mortem weekly, Testlio hiring discussion, Monetization Standup"
click at [1056, 347] on div "Enter Tag" at bounding box center [1100, 347] width 163 height 12
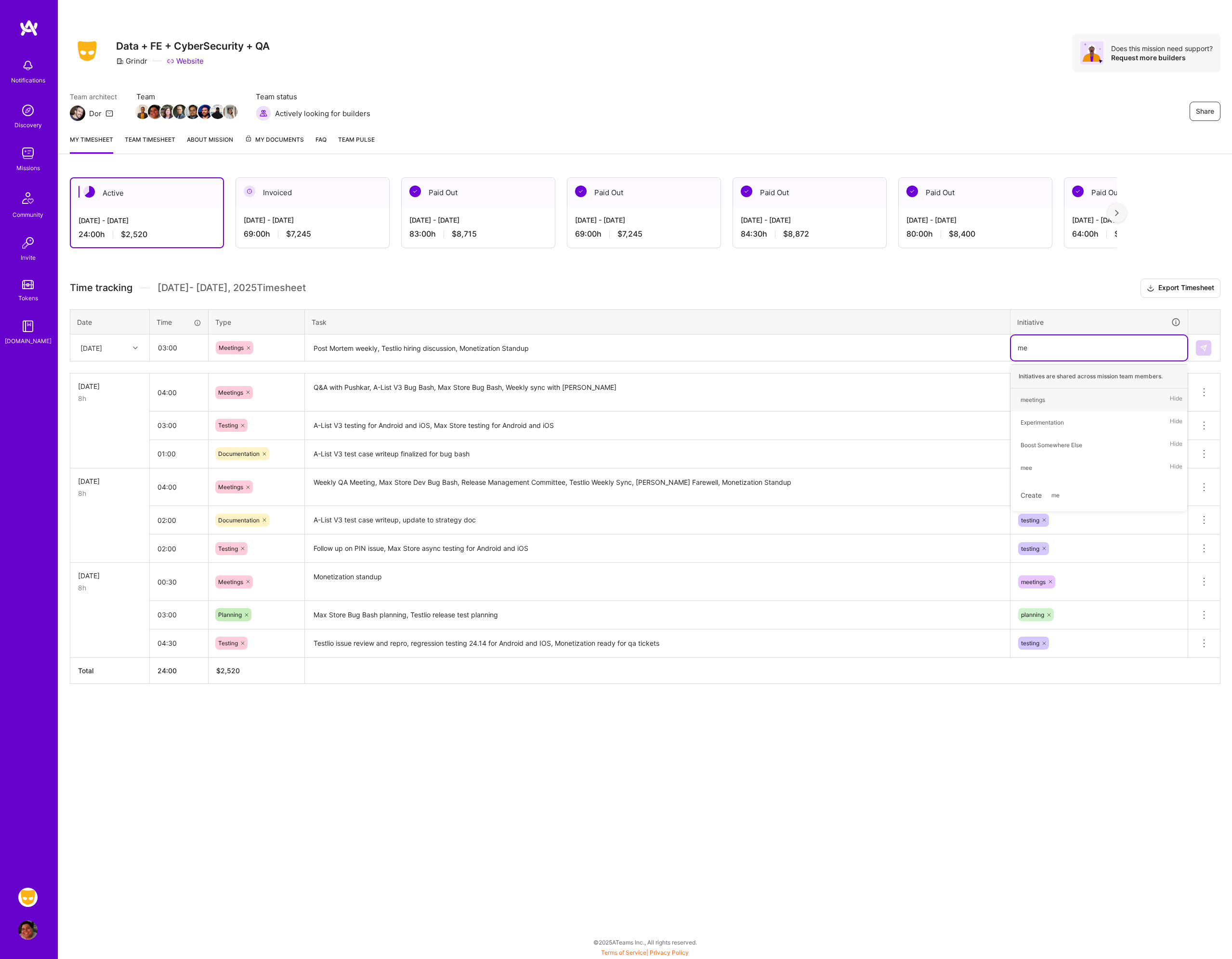
type input "mee"
drag, startPoint x: 1030, startPoint y: 406, endPoint x: 1039, endPoint y: 400, distance: 10.8
click at [1033, 403] on span "meetings" at bounding box center [1034, 400] width 35 height 13
click at [1209, 349] on button at bounding box center [1204, 347] width 16 height 16
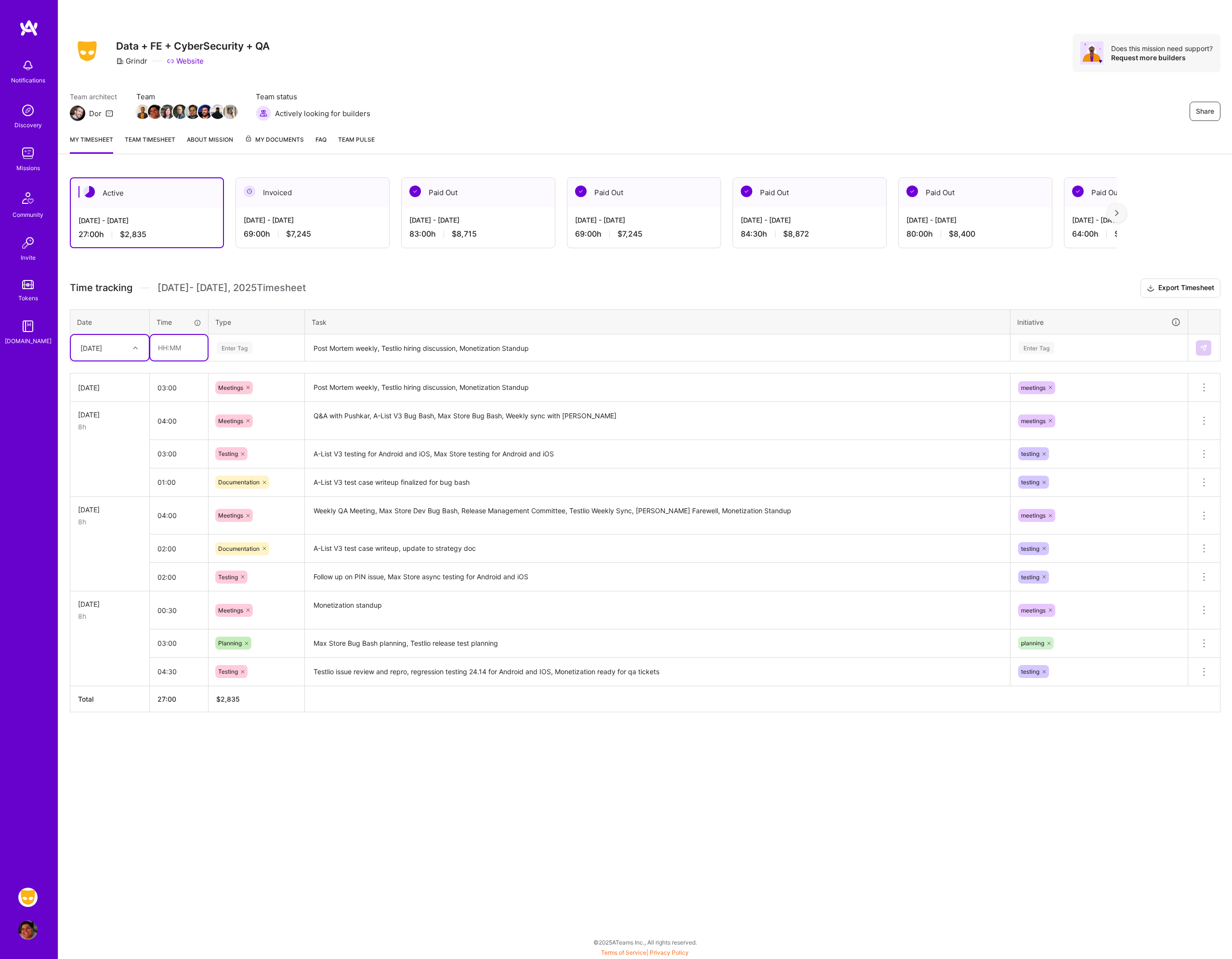
click at [160, 349] on input "text" at bounding box center [179, 347] width 58 height 26
type input "02:00"
click at [239, 351] on div "Enter Tag" at bounding box center [234, 347] width 35 height 15
type input "tes"
click at [230, 375] on span "Testing" at bounding box center [229, 379] width 30 height 13
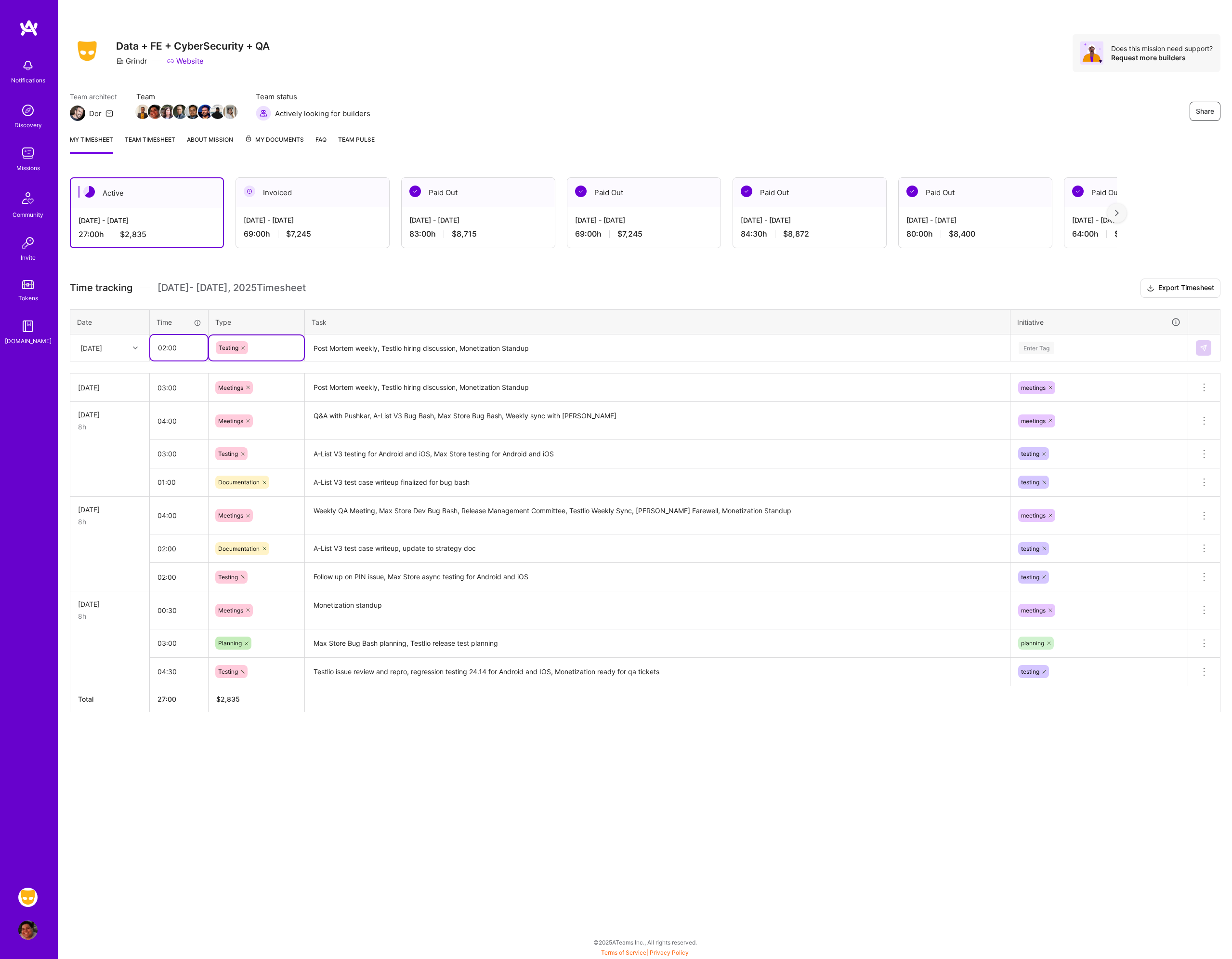
click at [179, 352] on input "02:00" at bounding box center [179, 347] width 58 height 26
type input "04:00"
click at [393, 355] on textarea "Post Mortem weekly, Testlio hiring discussion, Monetization Standup" at bounding box center [658, 347] width 704 height 26
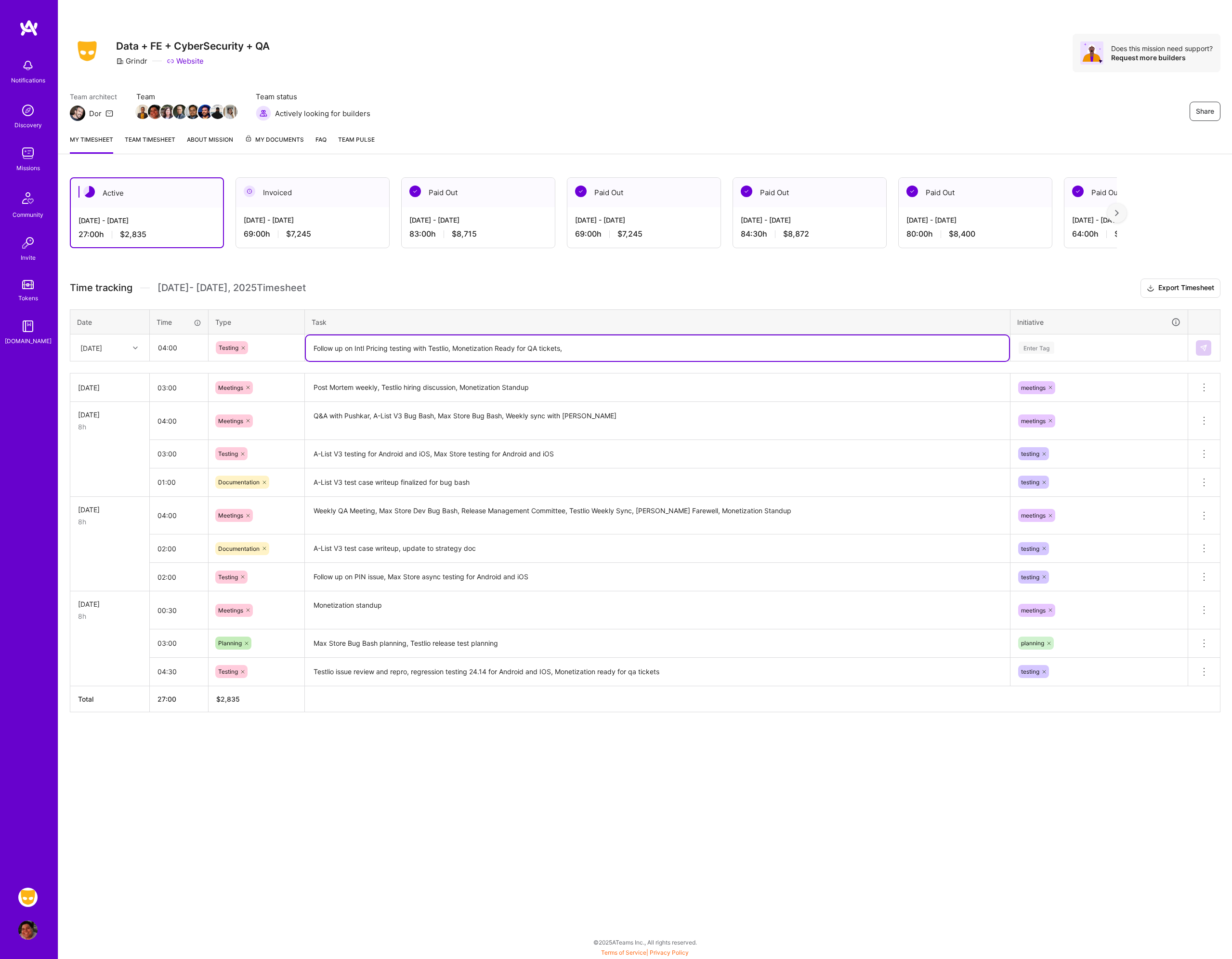
type textarea "Follow up on Intl Pricing testing with Testlio, Monetization Ready for QA ticke…"
click at [178, 351] on input "04:00" at bounding box center [179, 347] width 58 height 26
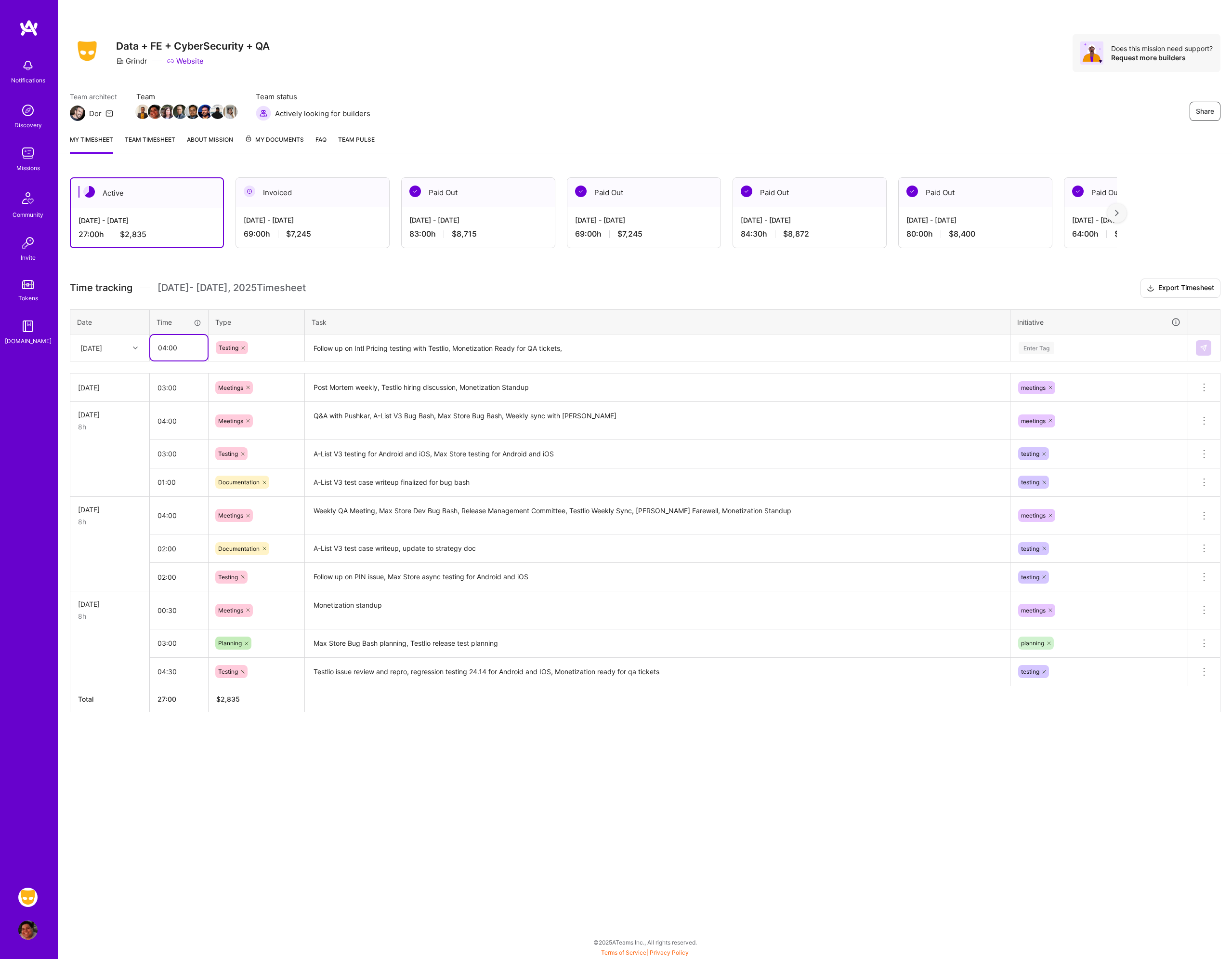
click at [178, 351] on input "04:00" at bounding box center [179, 347] width 58 height 26
click at [608, 349] on textarea "Follow up on Intl Pricing testing with Testlio, Monetization Ready for QA ticke…" at bounding box center [658, 347] width 704 height 26
click at [169, 346] on input "03:00" at bounding box center [179, 347] width 58 height 26
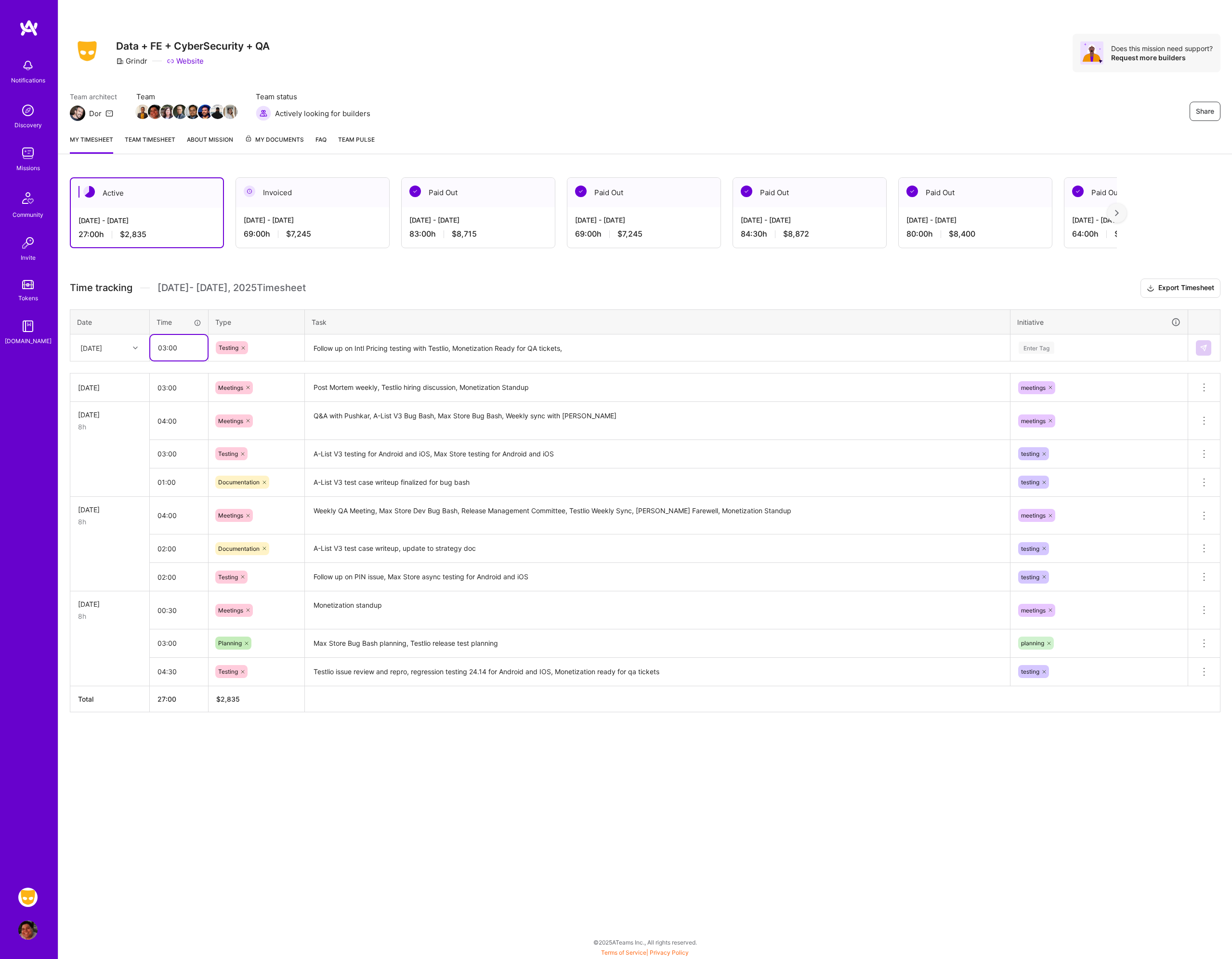
click at [169, 346] on input "03:00" at bounding box center [179, 347] width 58 height 26
type input "05:00"
click at [607, 347] on textarea "Follow up on Intl Pricing testing with Testlio, Monetization Ready for QA ticke…" at bounding box center [658, 347] width 704 height 26
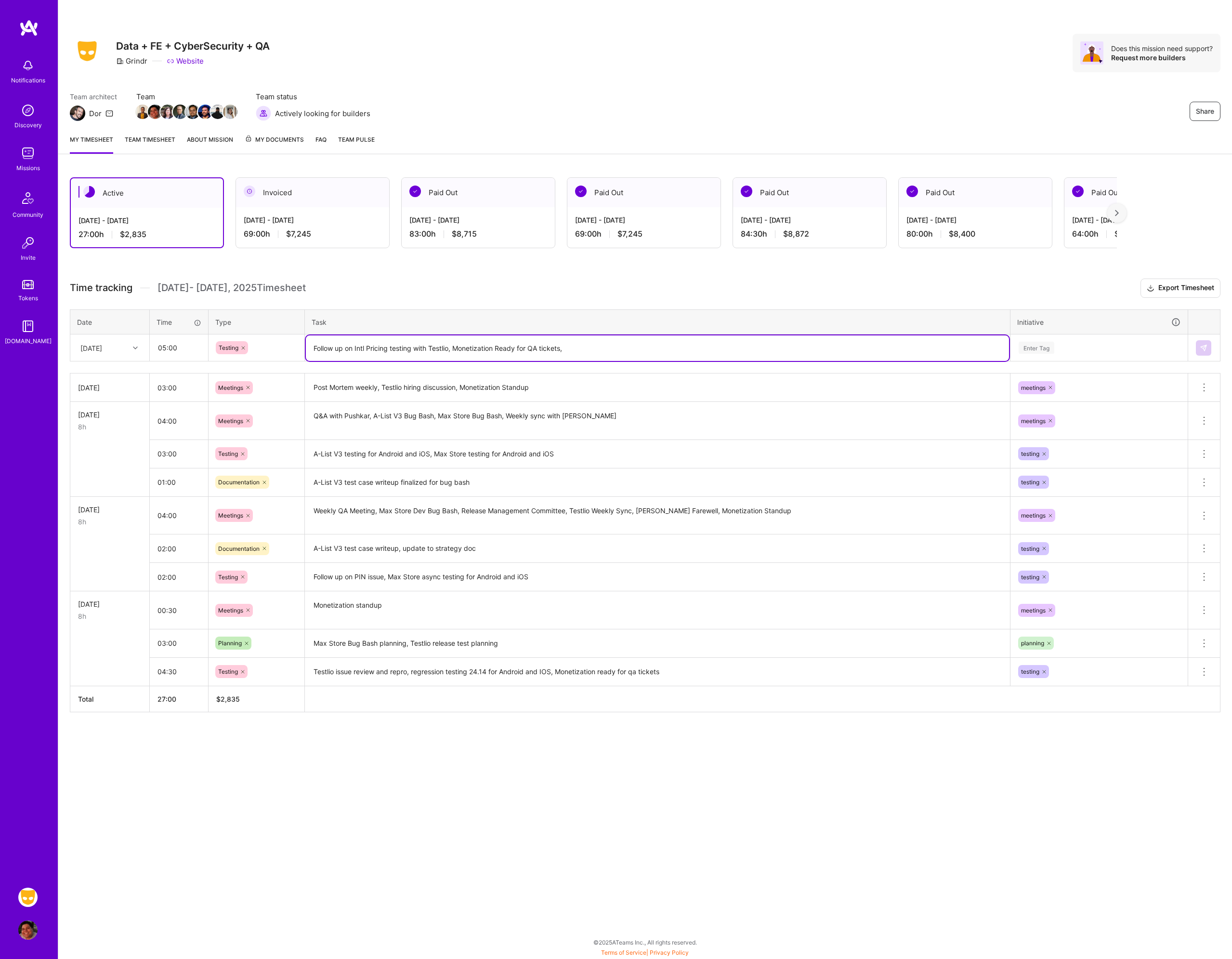
click at [578, 351] on textarea "Follow up on Intl Pricing testing with Testlio, Monetization Ready for QA ticke…" at bounding box center [658, 347] width 704 height 26
type textarea "Follow up on Intl Pricing testing with Testlio, Monetization Ready for QA ticke…"
click at [1071, 349] on div "Enter Tag" at bounding box center [1100, 347] width 163 height 12
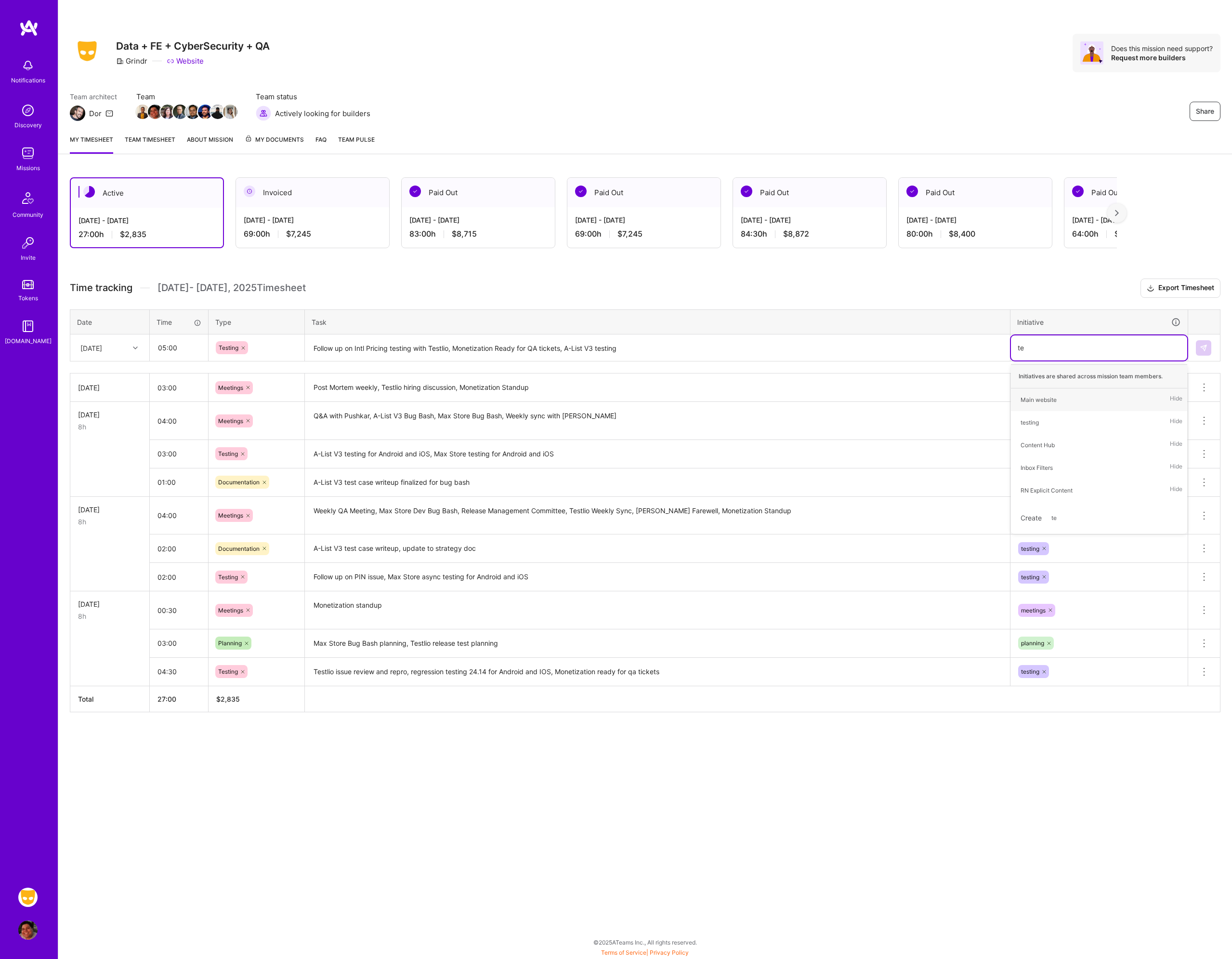
type input "tes"
click at [1056, 393] on div "testing Hide" at bounding box center [1100, 400] width 176 height 23
click at [1208, 347] on button at bounding box center [1204, 347] width 16 height 16
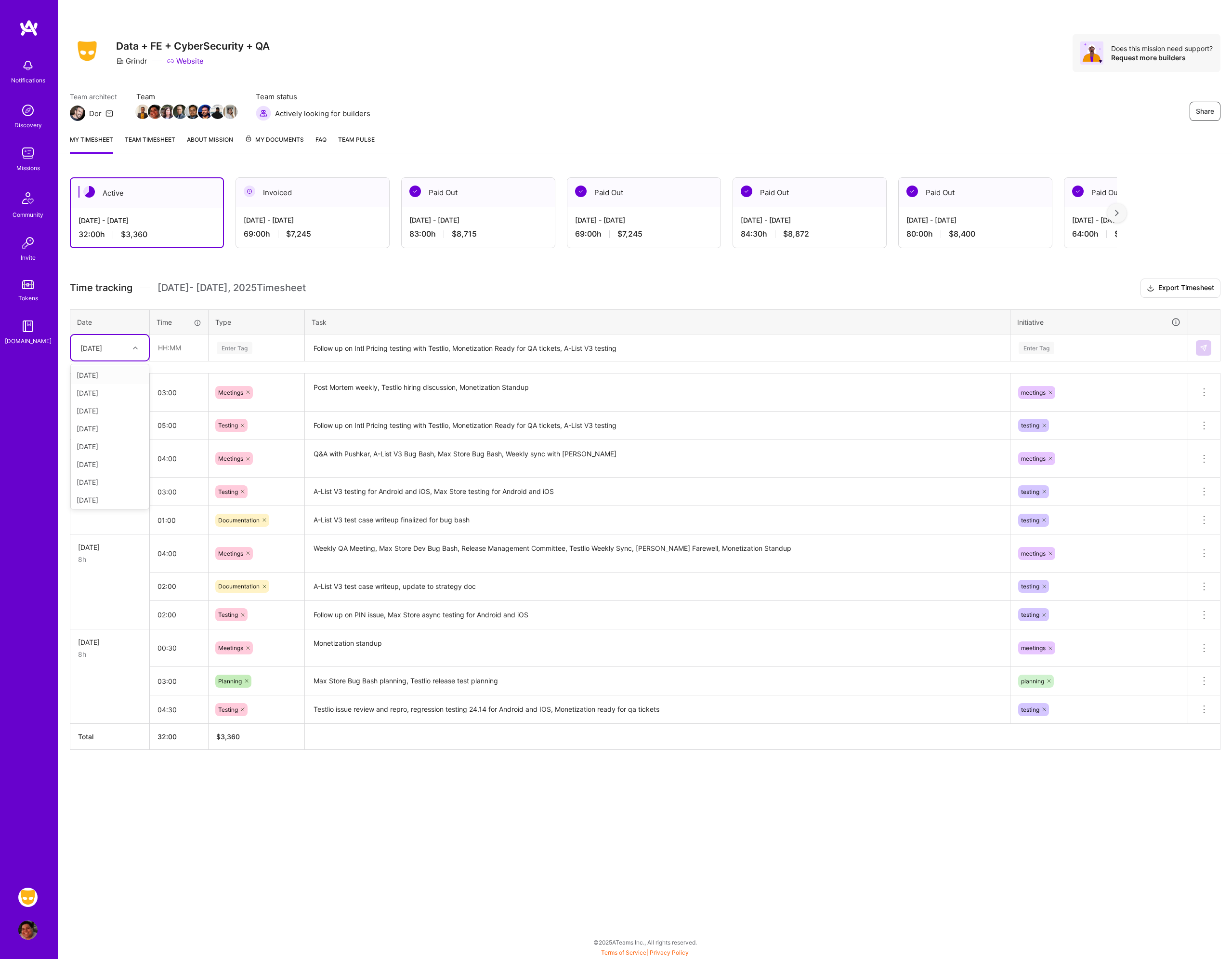
click at [102, 344] on div "[DATE]" at bounding box center [91, 347] width 21 height 10
click at [89, 445] on div "[DATE]" at bounding box center [109, 445] width 78 height 18
click at [173, 353] on input "text" at bounding box center [179, 347] width 58 height 26
type input "01:00"
click at [232, 347] on div "Enter Tag" at bounding box center [234, 347] width 35 height 15
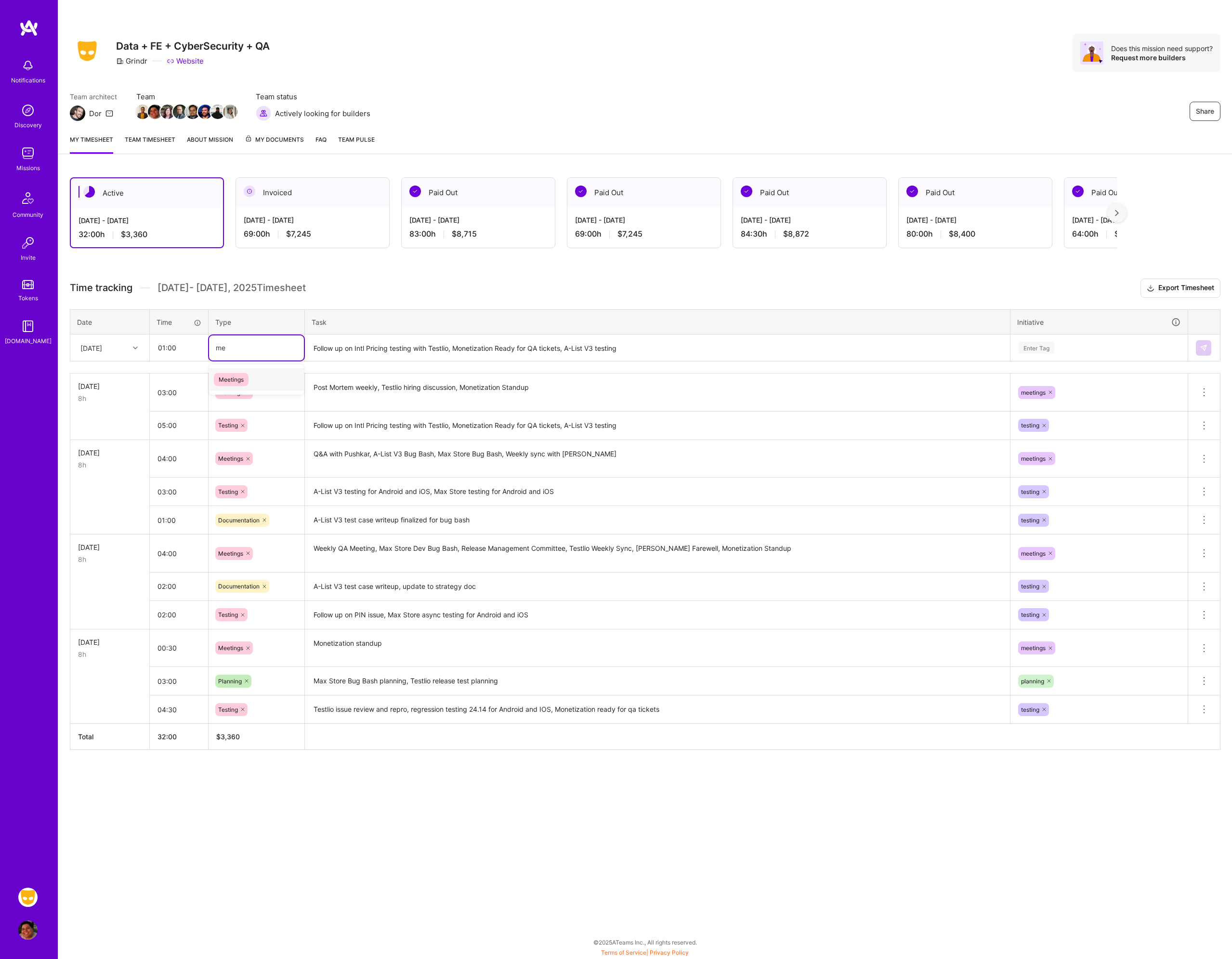
type input "mee"
click at [230, 371] on div "Meetings" at bounding box center [256, 379] width 95 height 23
click at [326, 347] on textarea "Follow up on Intl Pricing testing with Testlio, Monetization Ready for QA ticke…" at bounding box center [658, 347] width 704 height 26
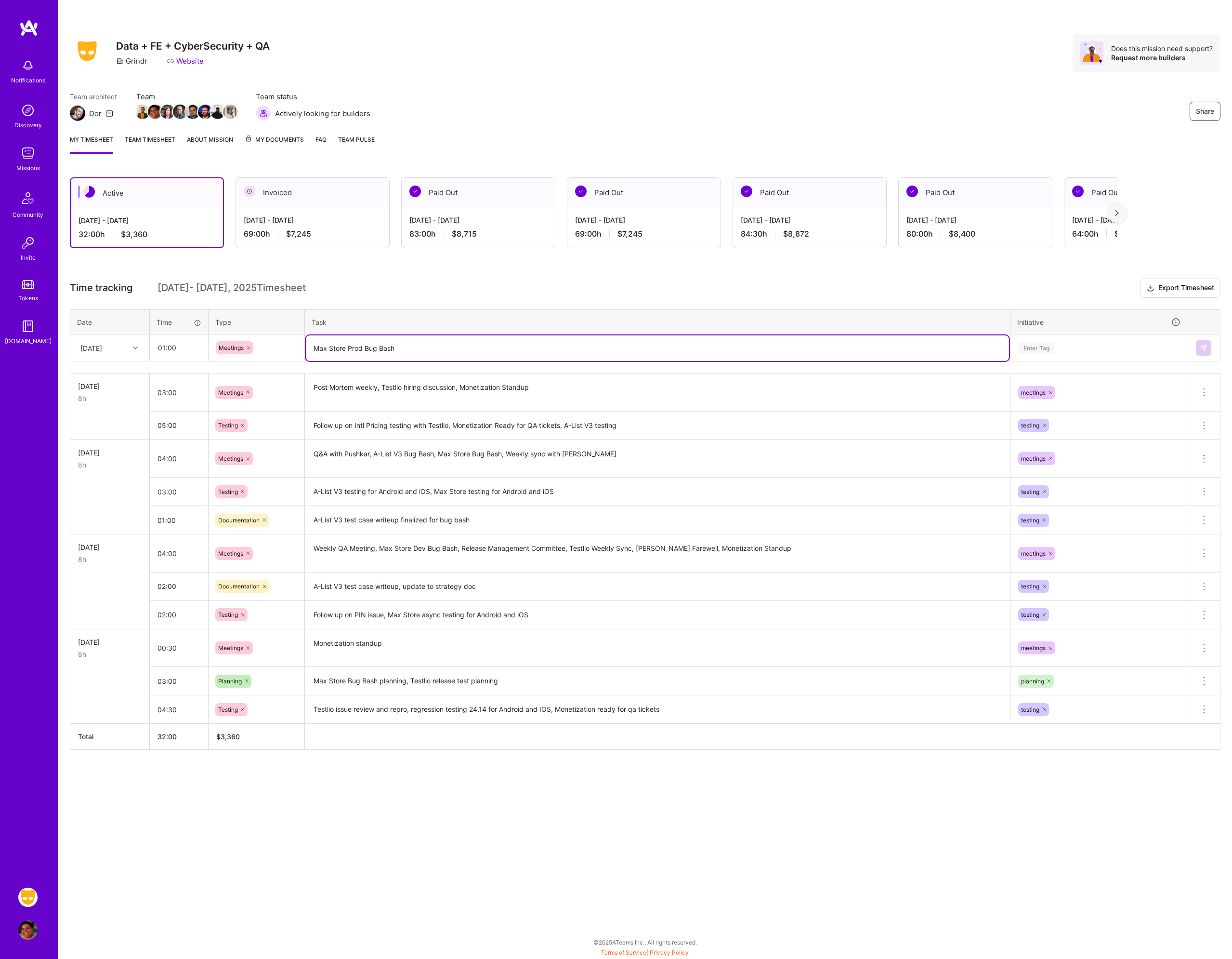
type textarea "Max Store Prod Bug Bash"
click at [1034, 341] on div "Enter Tag" at bounding box center [1100, 347] width 176 height 25
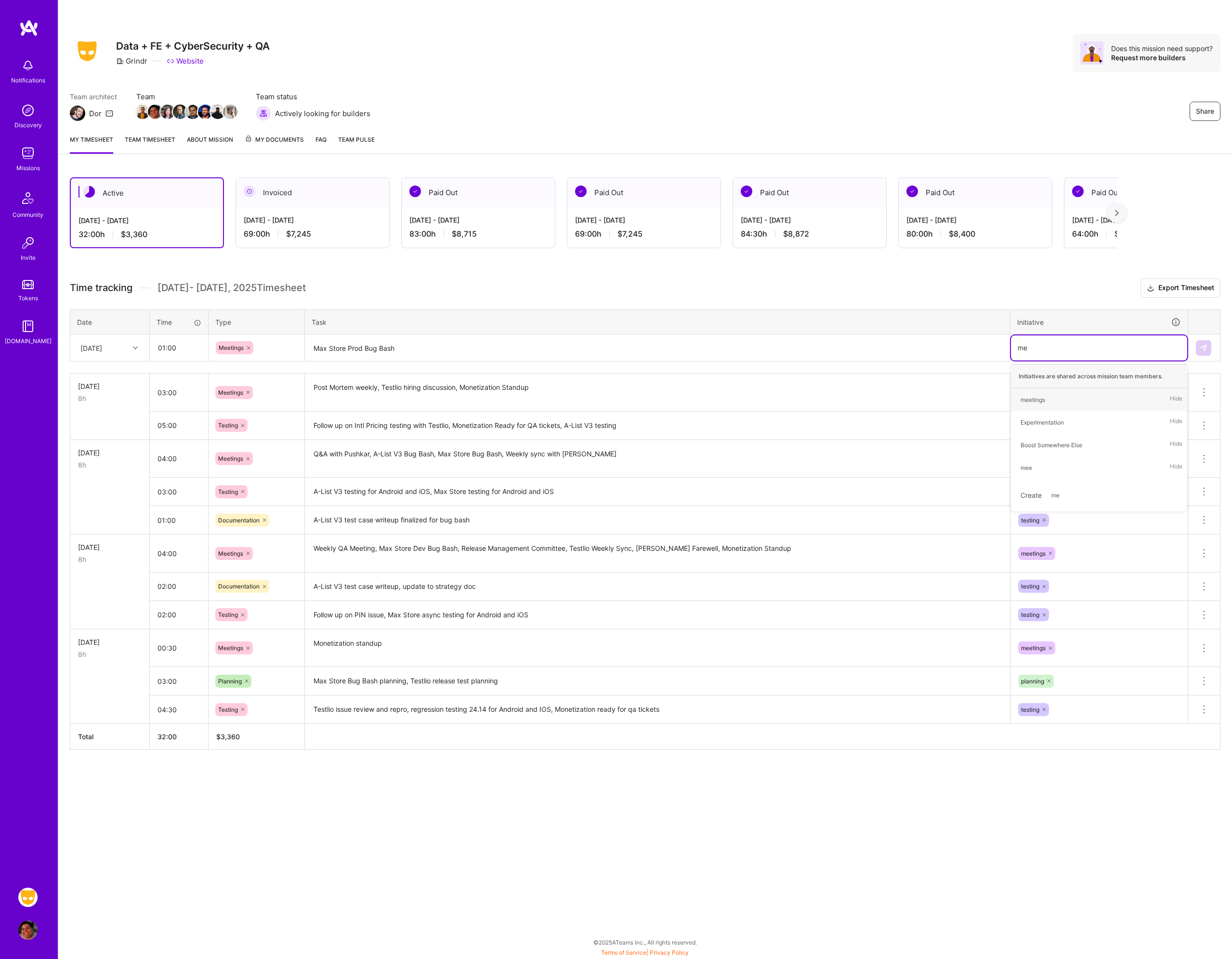
type input "mee"
click at [1047, 404] on span "meetings" at bounding box center [1034, 400] width 35 height 13
click at [1206, 348] on img at bounding box center [1203, 347] width 7 height 7
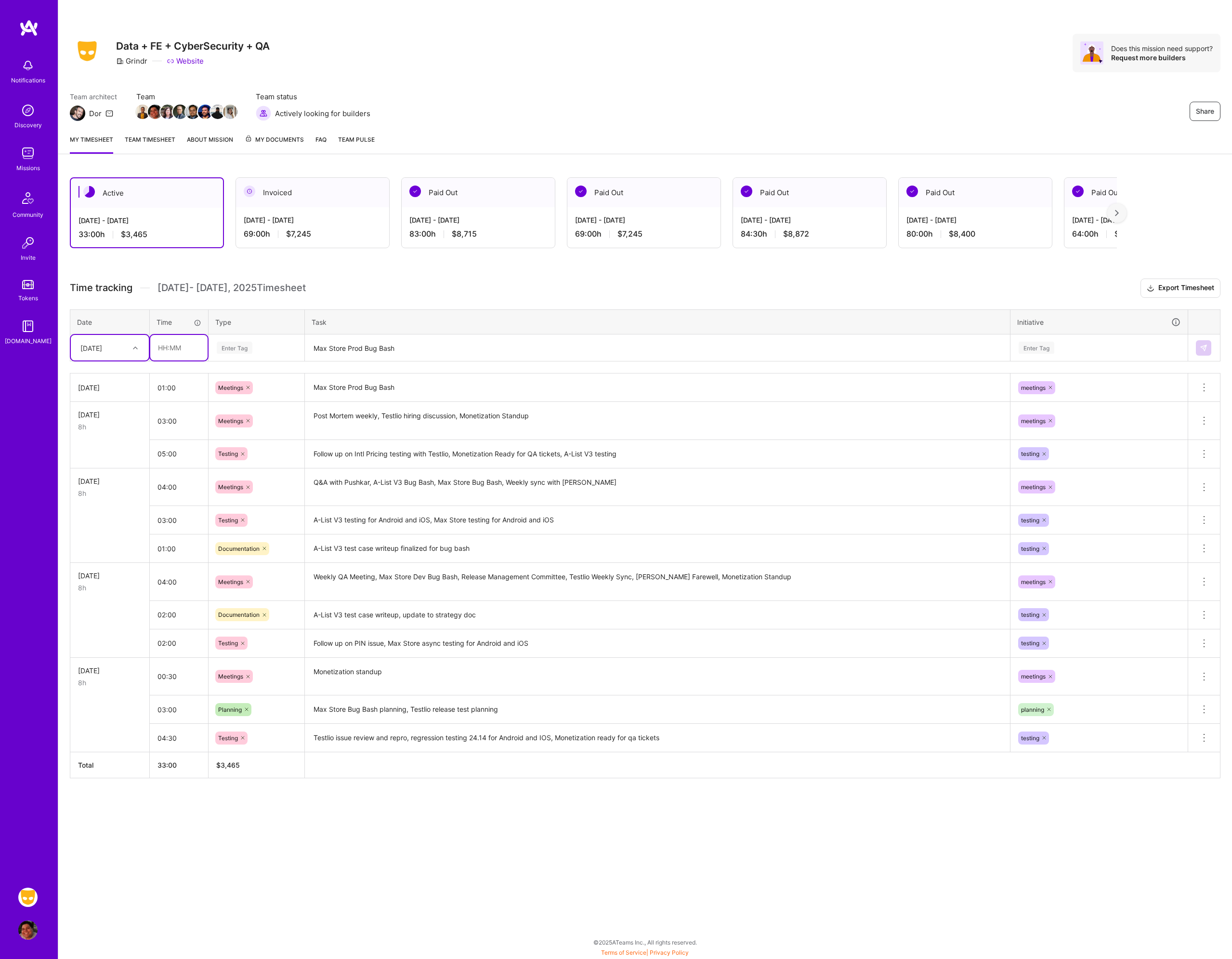
click at [177, 348] on input "text" at bounding box center [179, 347] width 58 height 26
click at [169, 351] on input "text" at bounding box center [179, 347] width 58 height 26
type input "03:00"
click at [251, 344] on div "Enter Tag" at bounding box center [234, 347] width 35 height 15
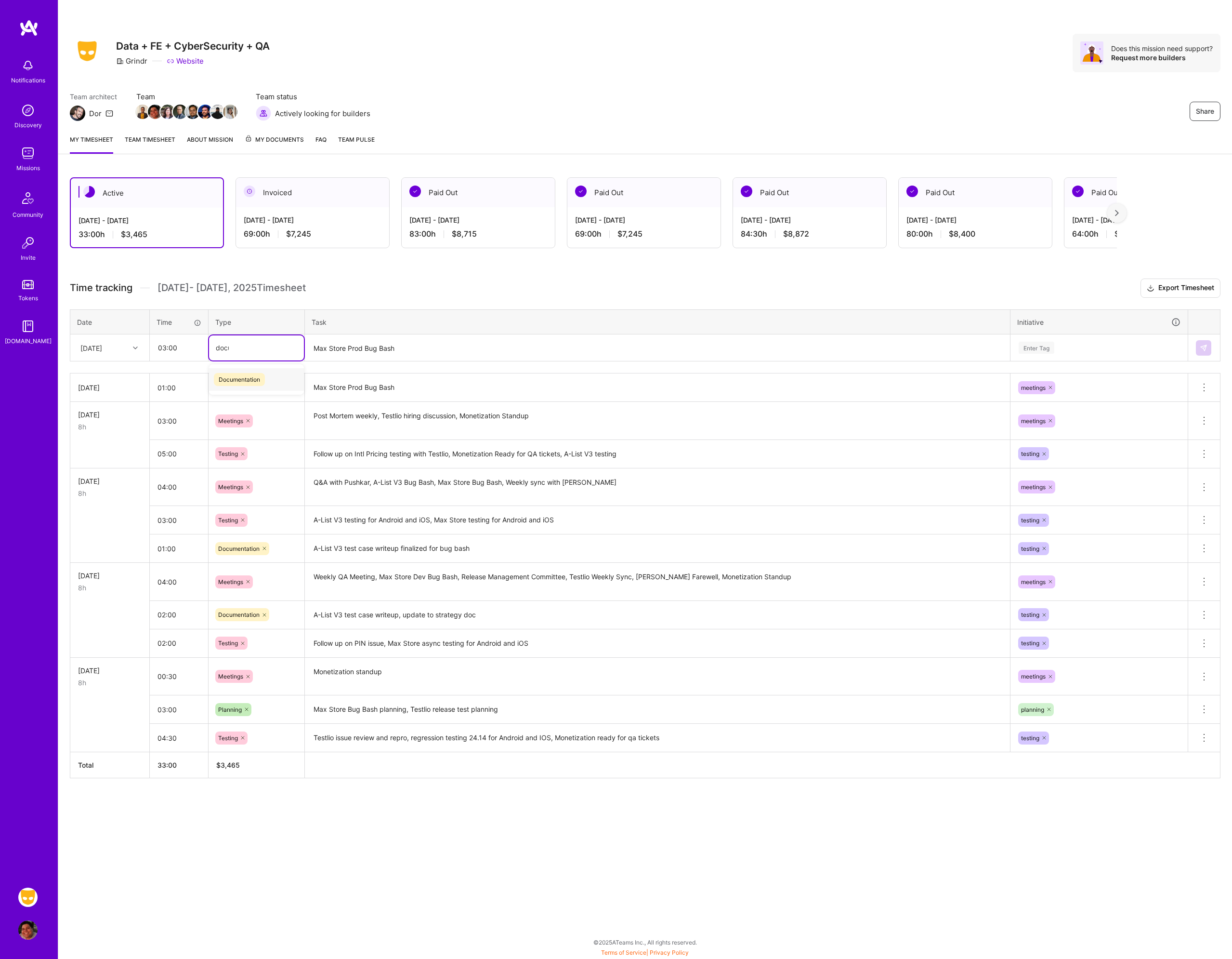
type input "docum"
click at [241, 375] on span "Documentation" at bounding box center [239, 379] width 51 height 13
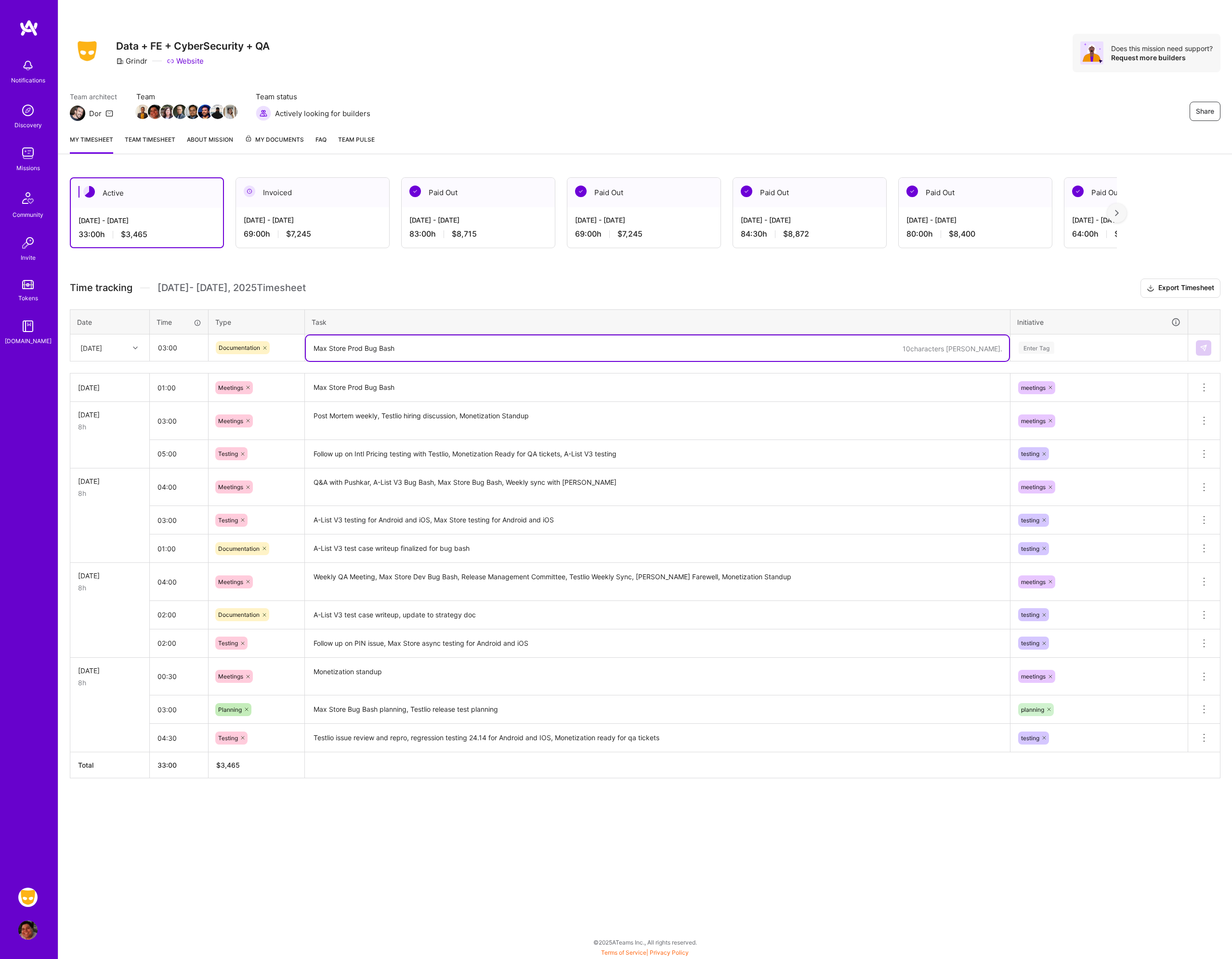
click at [385, 347] on textarea "Max Store Prod Bug Bash" at bounding box center [658, 347] width 704 height 26
type textarea "P"
type textarea "Planning and discussing interview strategies for next QAE rounds"
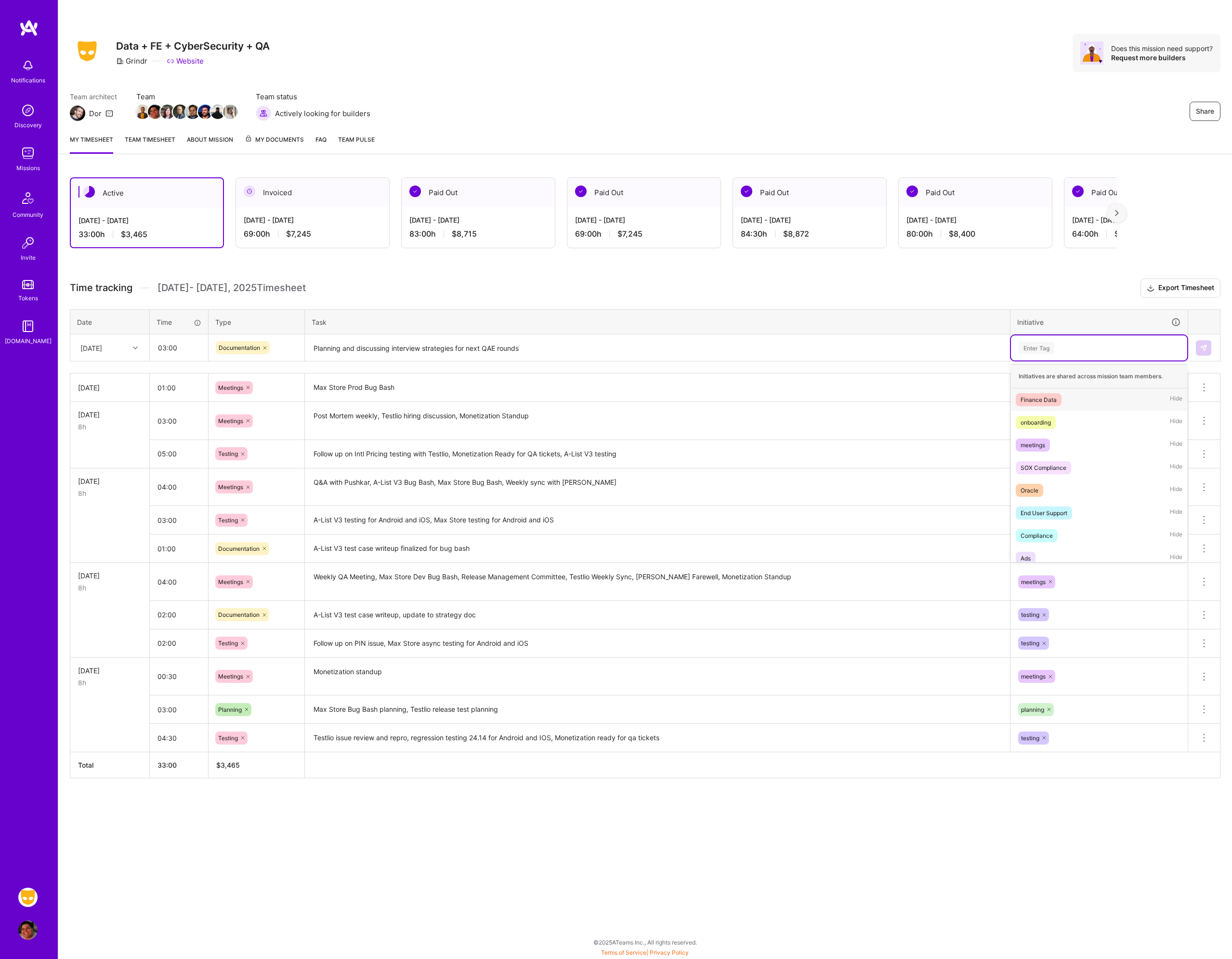
click at [1051, 345] on div "Enter Tag" at bounding box center [1036, 347] width 35 height 15
type input "d"
type input "plann"
click at [1050, 403] on div "planning Hide" at bounding box center [1100, 400] width 176 height 23
click at [1206, 346] on img at bounding box center [1203, 347] width 7 height 7
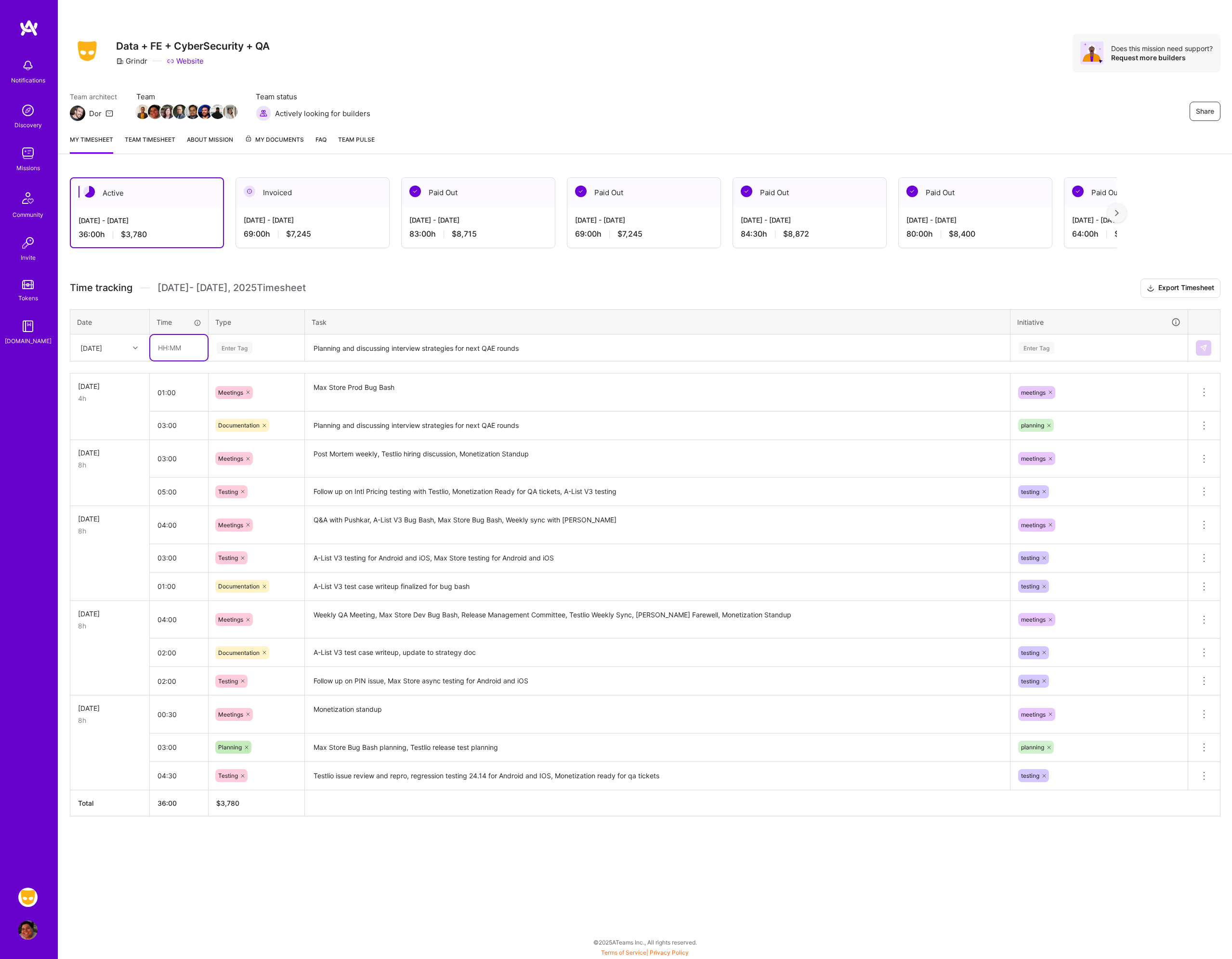
click at [188, 351] on input "text" at bounding box center [179, 347] width 58 height 26
type input "04:00"
click at [258, 348] on div "Enter Tag" at bounding box center [256, 347] width 81 height 12
type input "tes"
click at [246, 379] on div "Testing" at bounding box center [256, 379] width 95 height 23
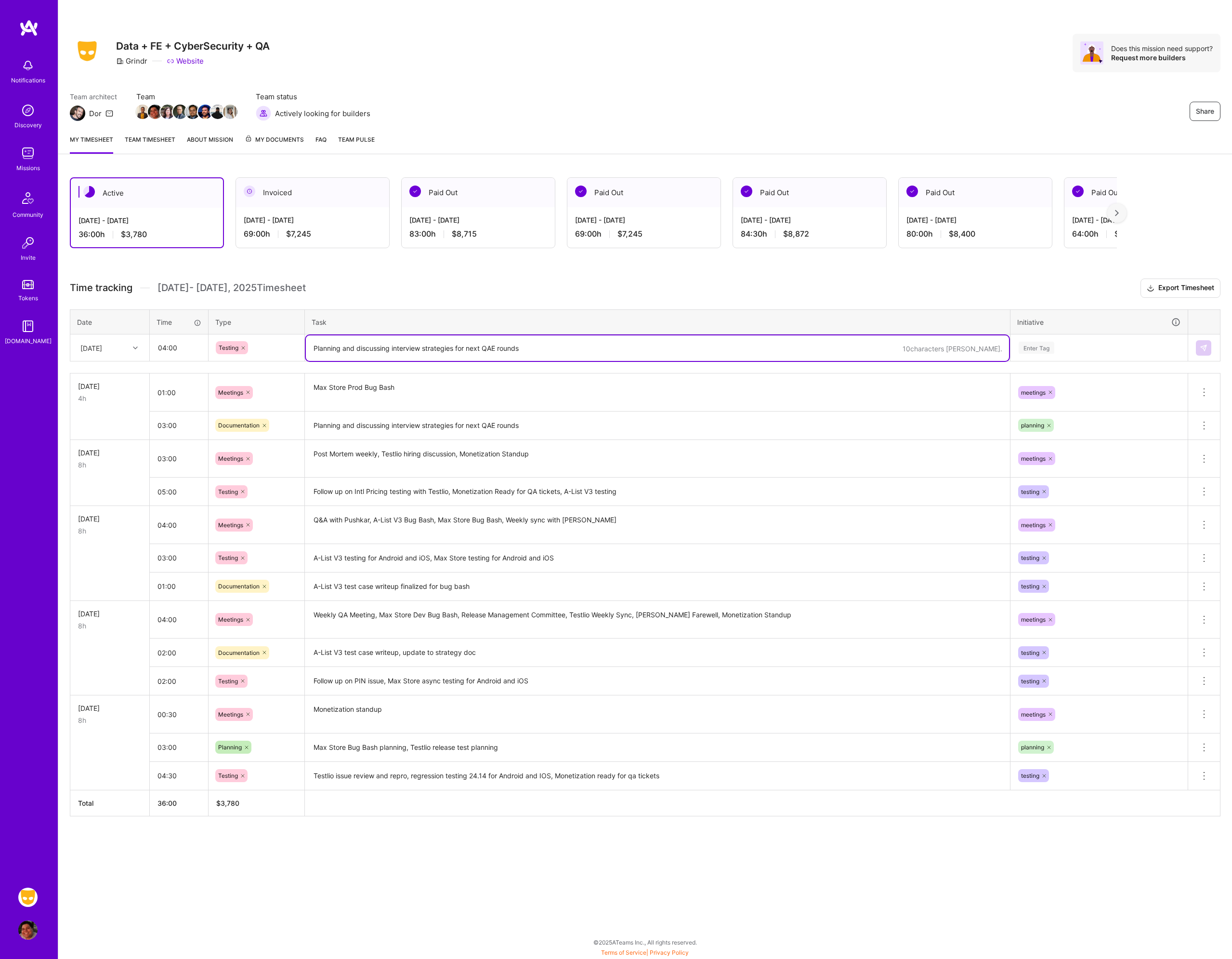
click at [359, 348] on textarea "Planning and discussing interview strategies for next QAE rounds" at bounding box center [658, 347] width 704 height 26
type textarea "Testing Max sub in prod on Android and IOS, A-List V3 follow up on mock data is…"
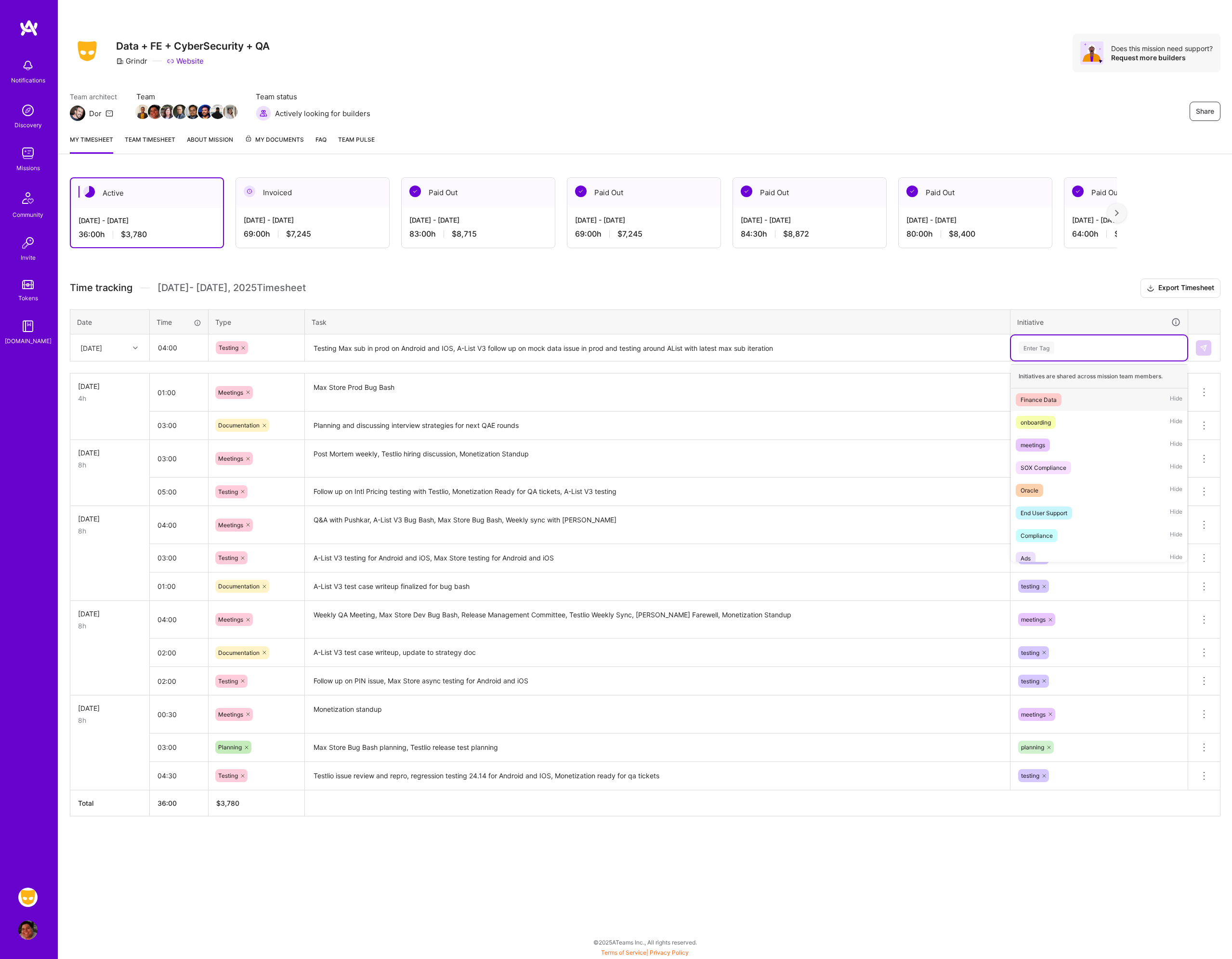
click at [1079, 342] on div "Enter Tag" at bounding box center [1100, 347] width 163 height 12
type input "tes"
click at [1039, 403] on div "testing" at bounding box center [1030, 399] width 18 height 10
click at [1205, 349] on img at bounding box center [1203, 347] width 7 height 7
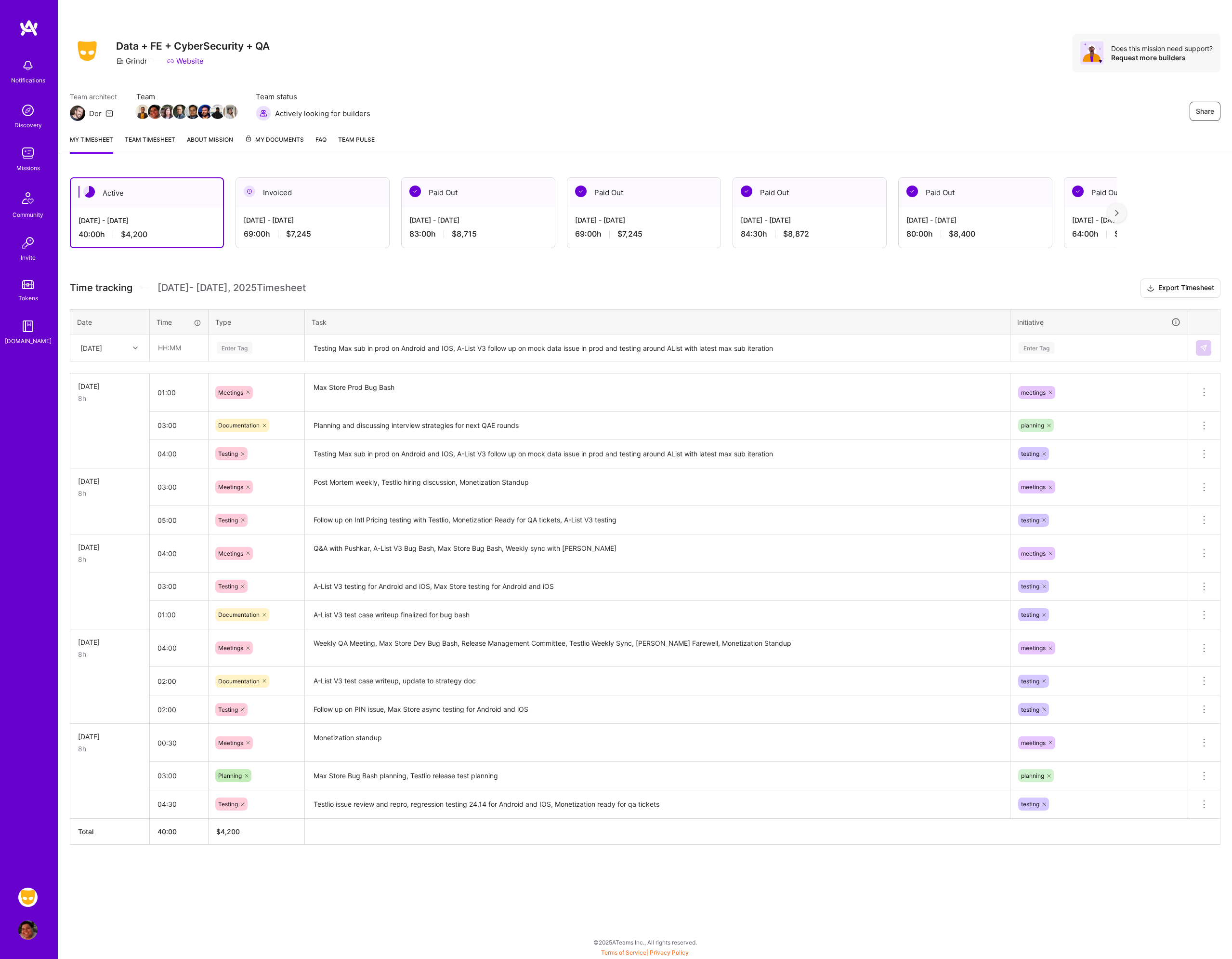
click at [413, 284] on h3 "Time tracking [DATE] - [DATE] Timesheet Export Timesheet" at bounding box center [645, 287] width 1151 height 19
click at [468, 296] on h3 "Time tracking [DATE] - [DATE] Timesheet Export Timesheet" at bounding box center [645, 287] width 1151 height 19
drag, startPoint x: 811, startPoint y: 120, endPoint x: 895, endPoint y: 100, distance: 86.3
click at [811, 120] on div "Team architect Dor Team Team status Actively looking for builders Share" at bounding box center [645, 106] width 1151 height 30
